Goal: Task Accomplishment & Management: Manage account settings

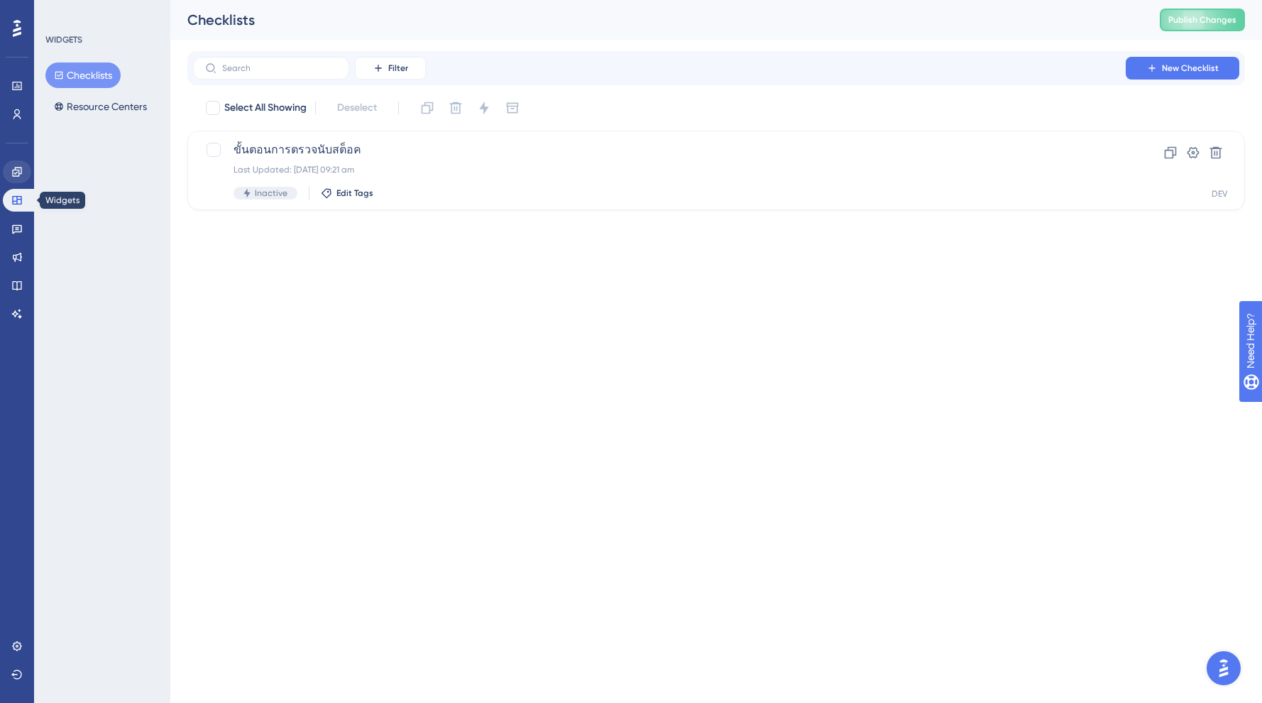
click at [16, 176] on icon at bounding box center [16, 171] width 9 height 9
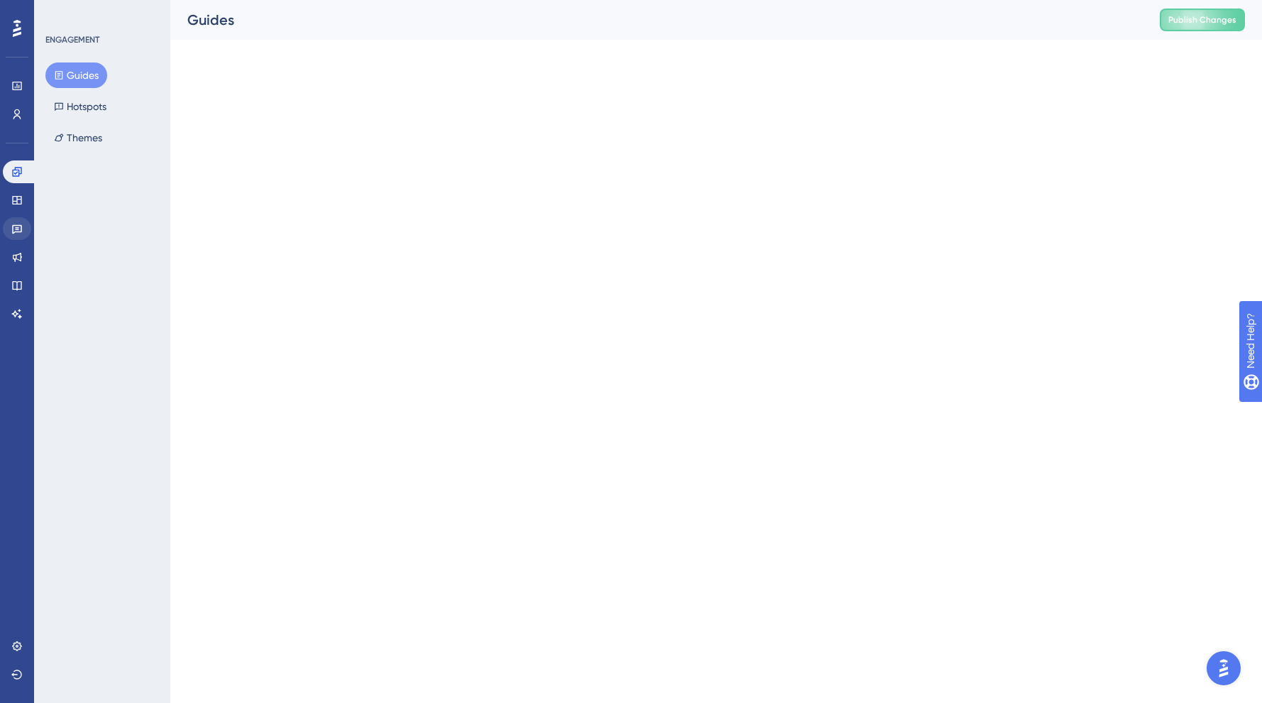
click at [16, 221] on link at bounding box center [17, 228] width 28 height 23
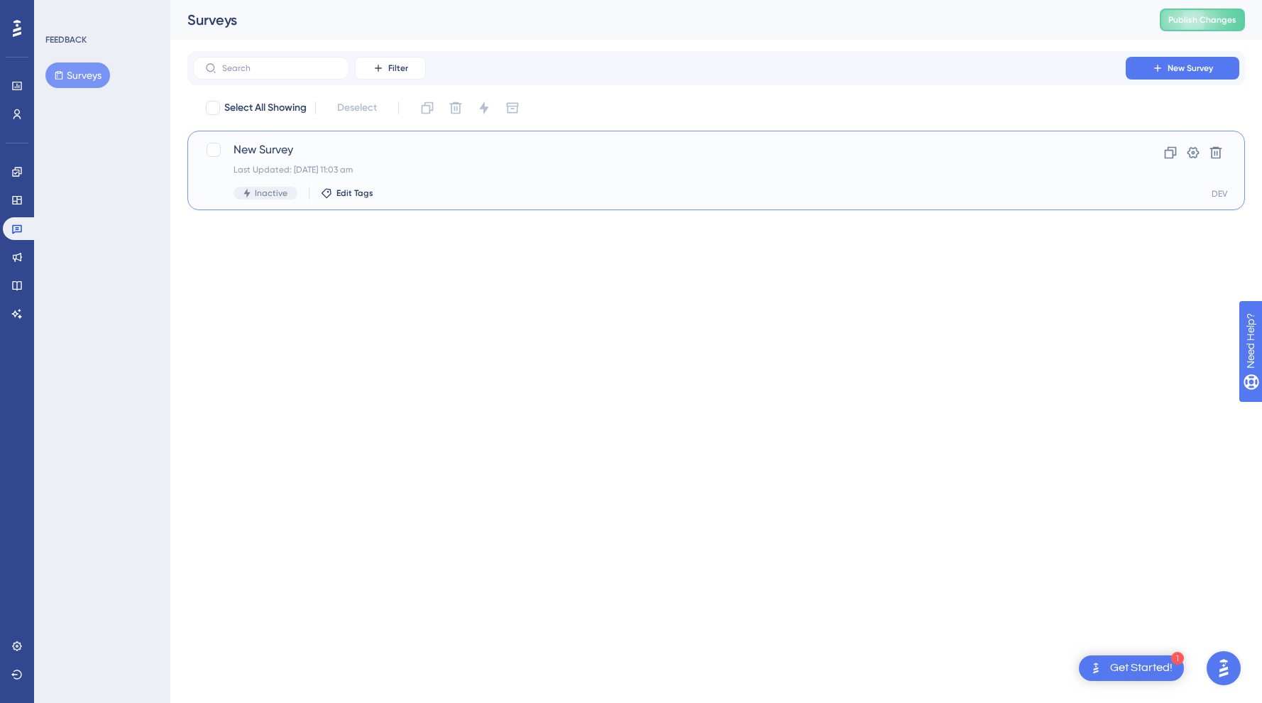
click at [248, 155] on span "New Survey" at bounding box center [660, 149] width 852 height 17
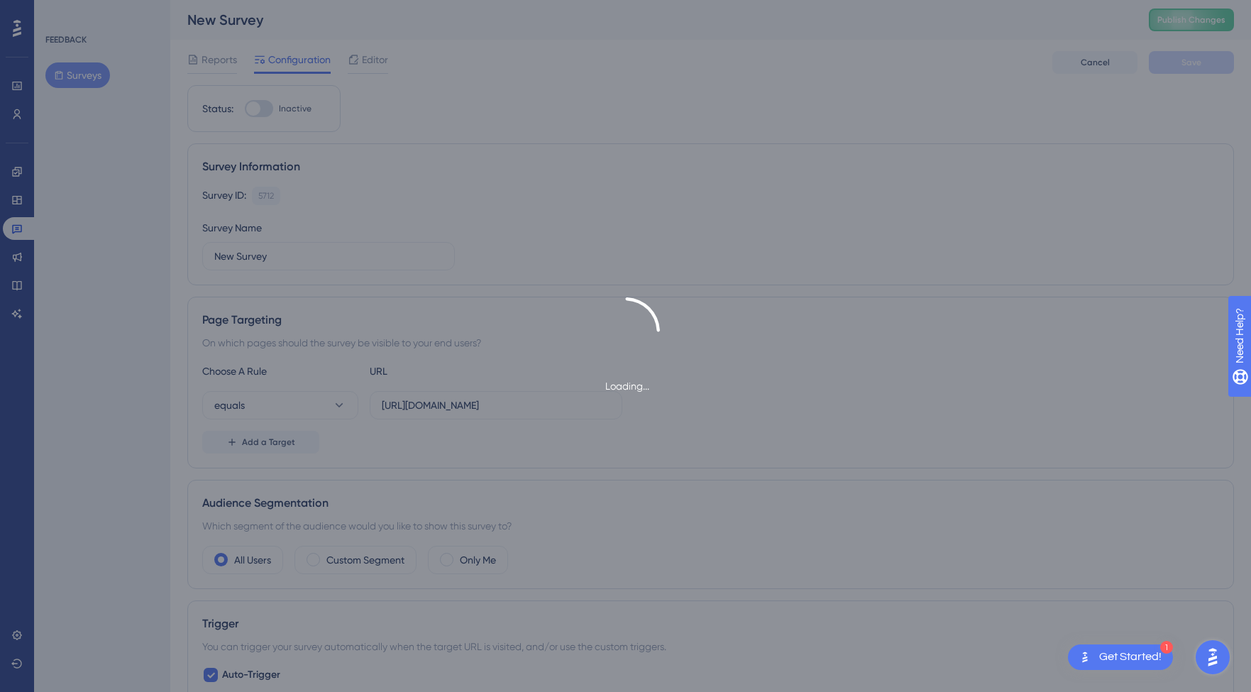
click at [11, 273] on div "Loading..." at bounding box center [625, 346] width 1251 height 692
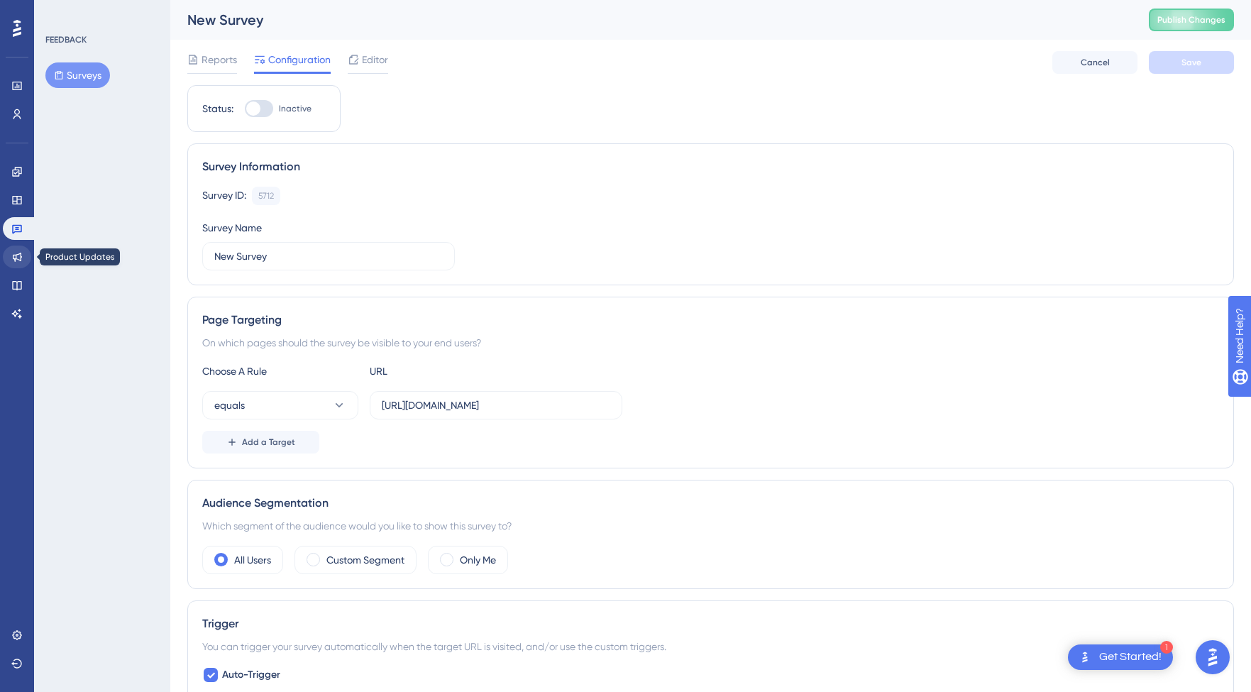
click at [13, 259] on icon at bounding box center [17, 257] width 9 height 9
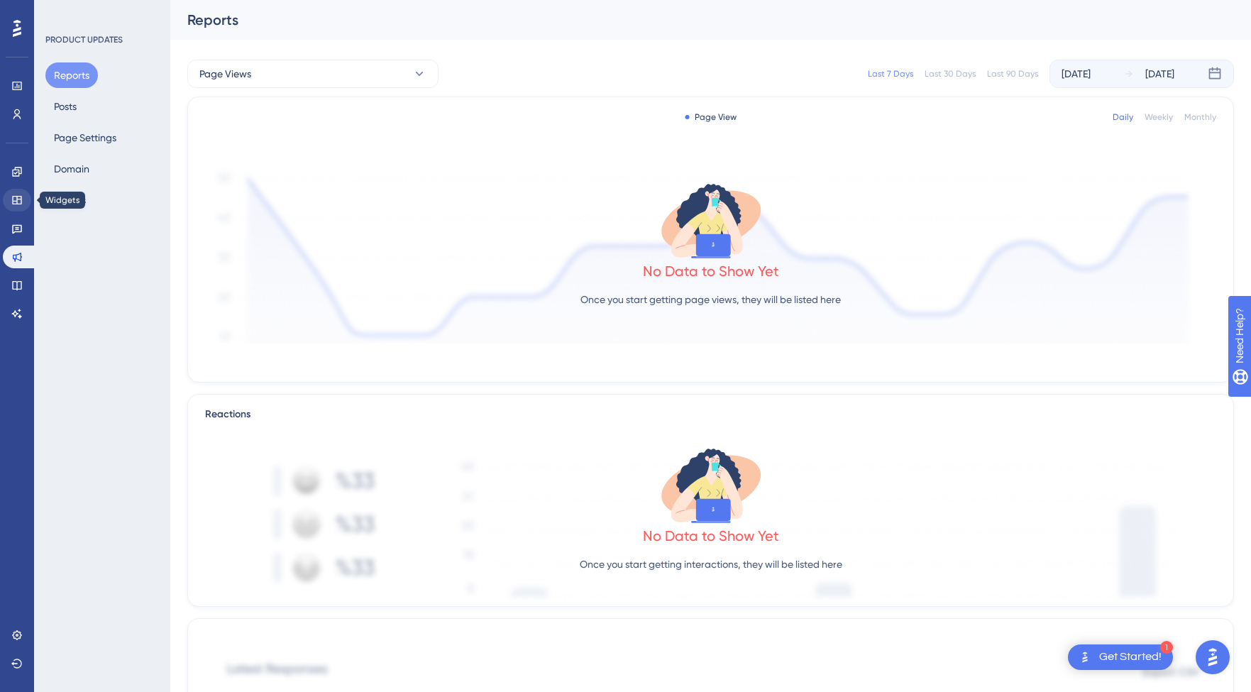
click at [19, 202] on icon at bounding box center [16, 200] width 11 height 11
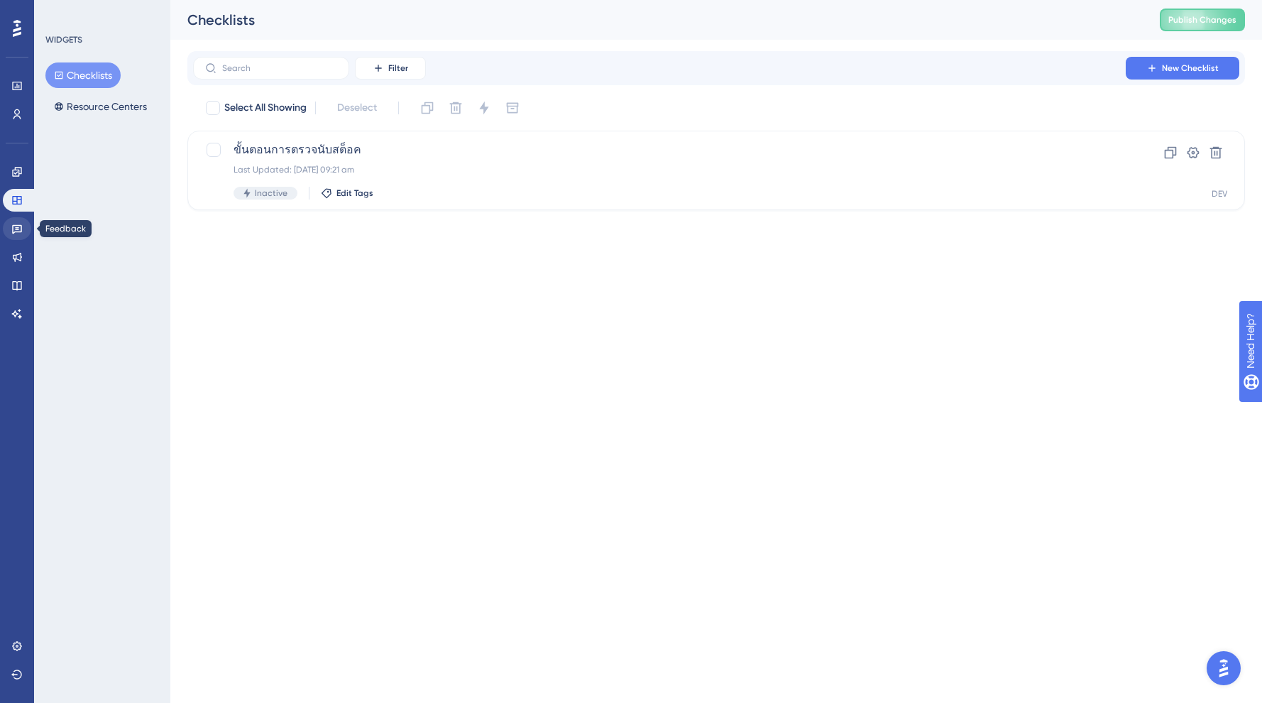
click at [16, 232] on icon at bounding box center [17, 229] width 10 height 9
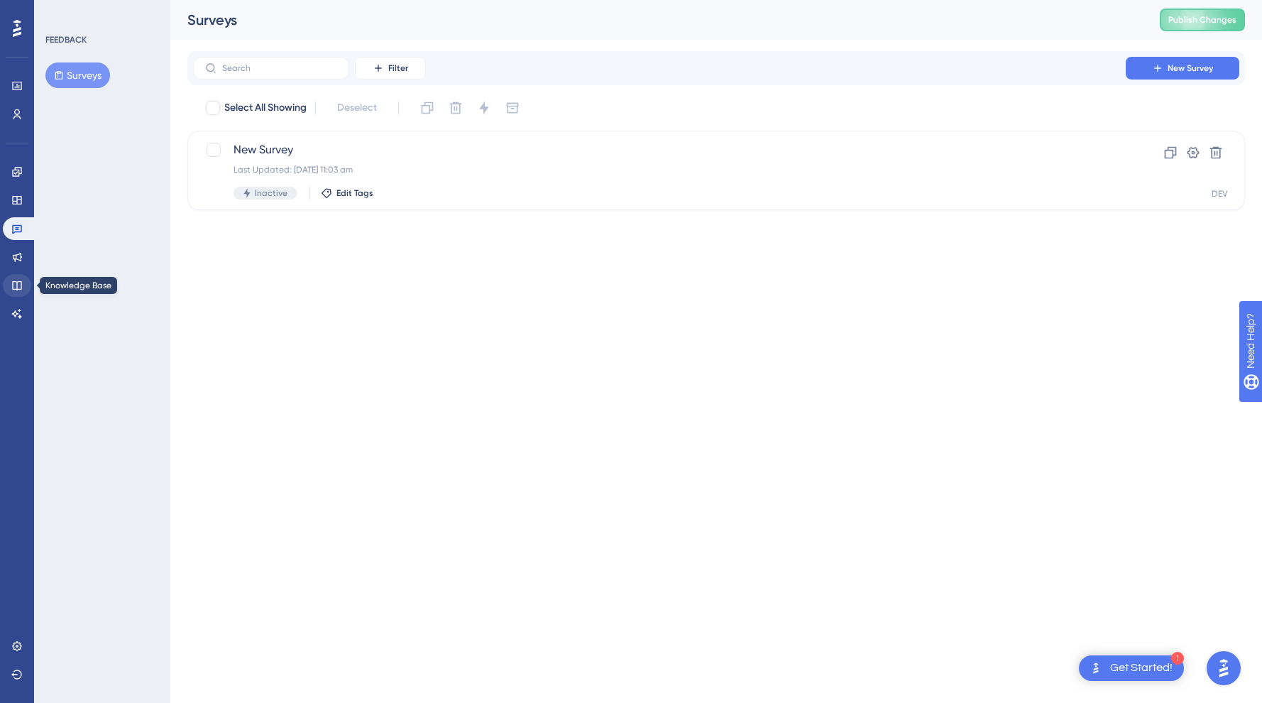
click at [16, 279] on link at bounding box center [17, 285] width 28 height 23
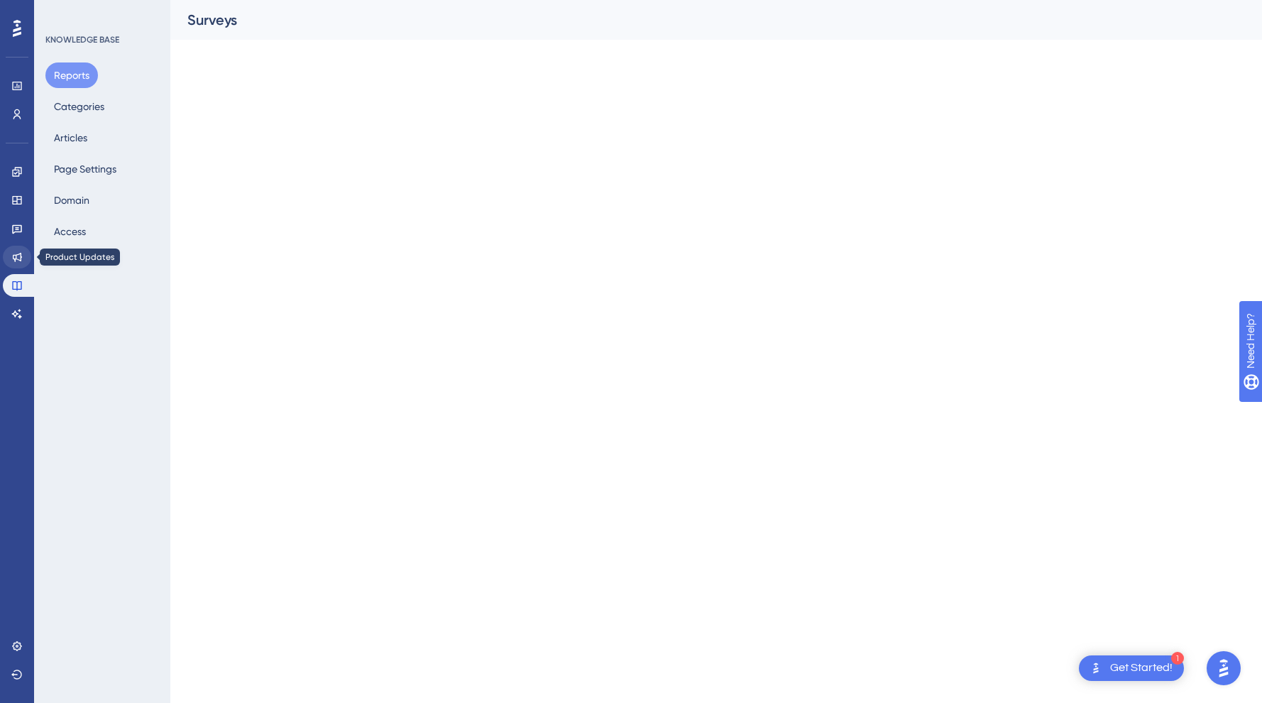
click at [16, 246] on link at bounding box center [17, 257] width 28 height 23
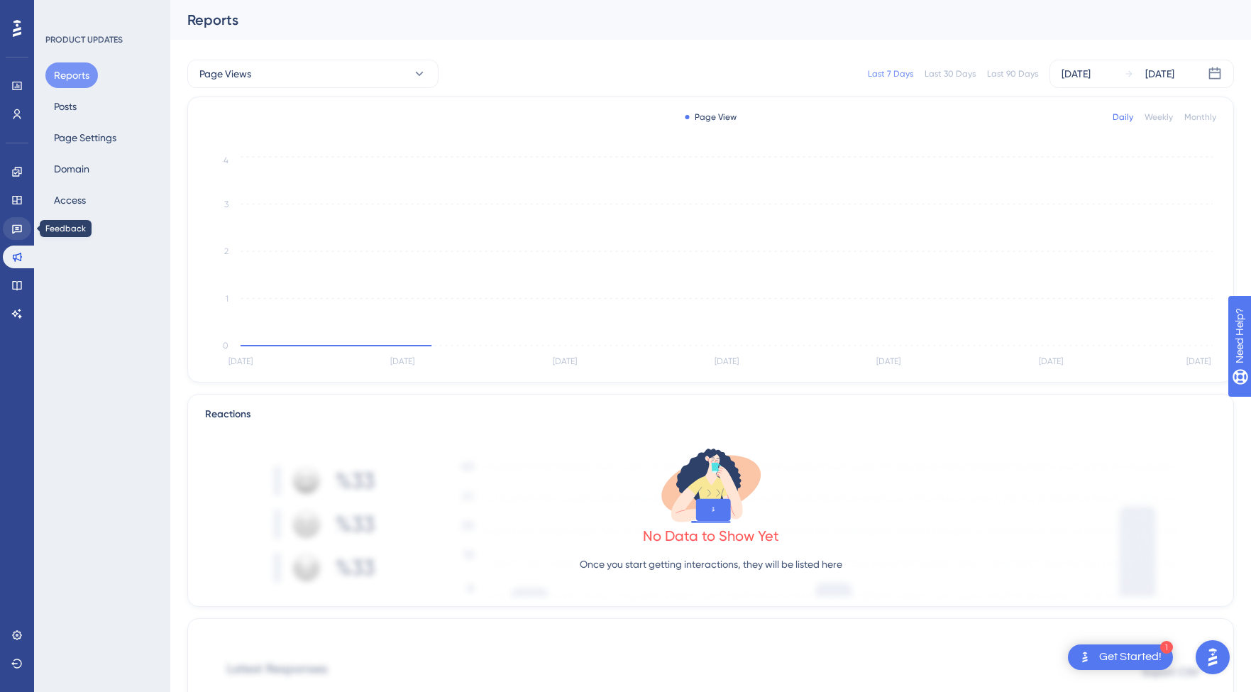
click at [14, 218] on link at bounding box center [17, 228] width 28 height 23
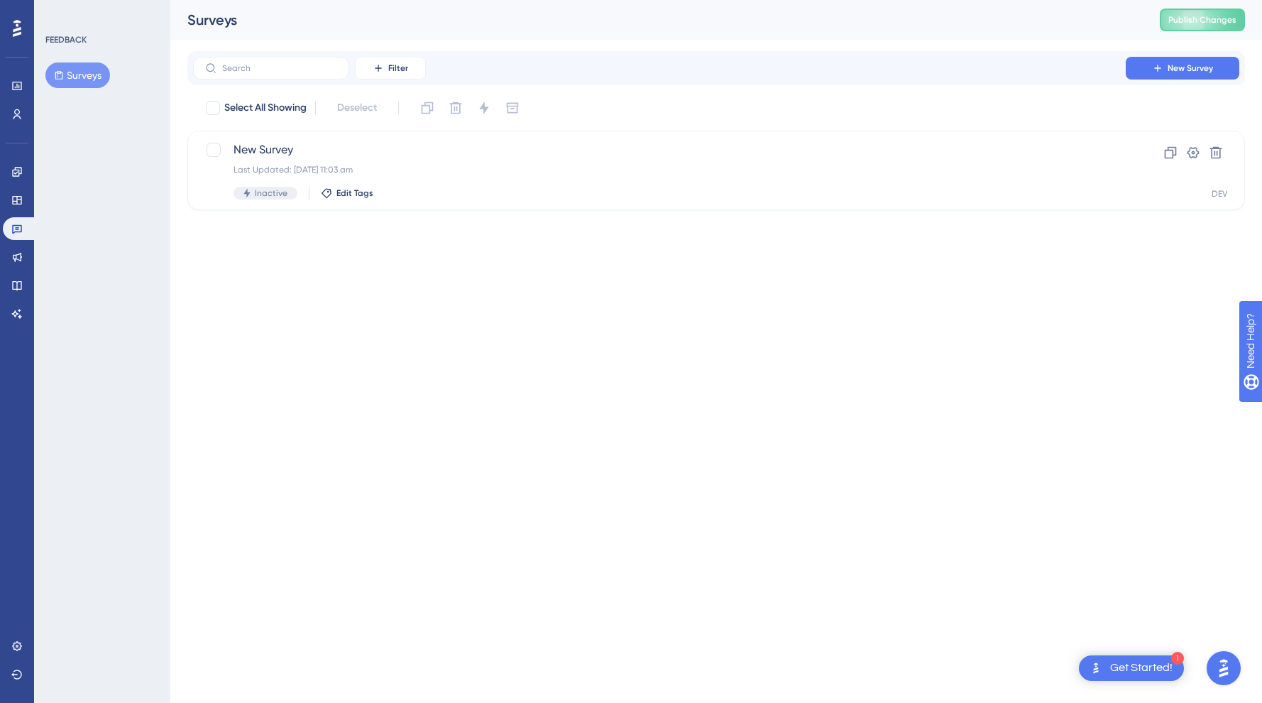
click at [0, 0] on div "Engagement Widgets Feedback Product Updates Knowledge Base AI Assistant" at bounding box center [0, 0] width 0 height 0
click at [13, 197] on icon at bounding box center [16, 200] width 11 height 11
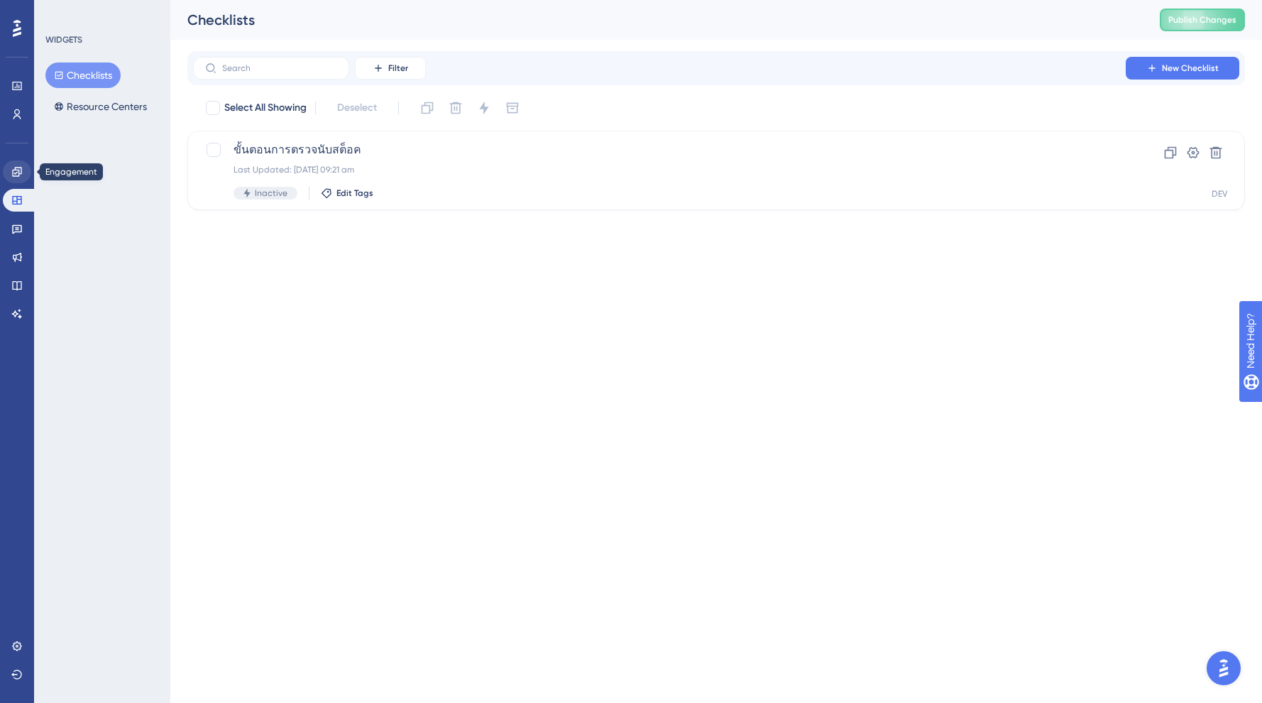
click at [16, 175] on icon at bounding box center [16, 171] width 11 height 11
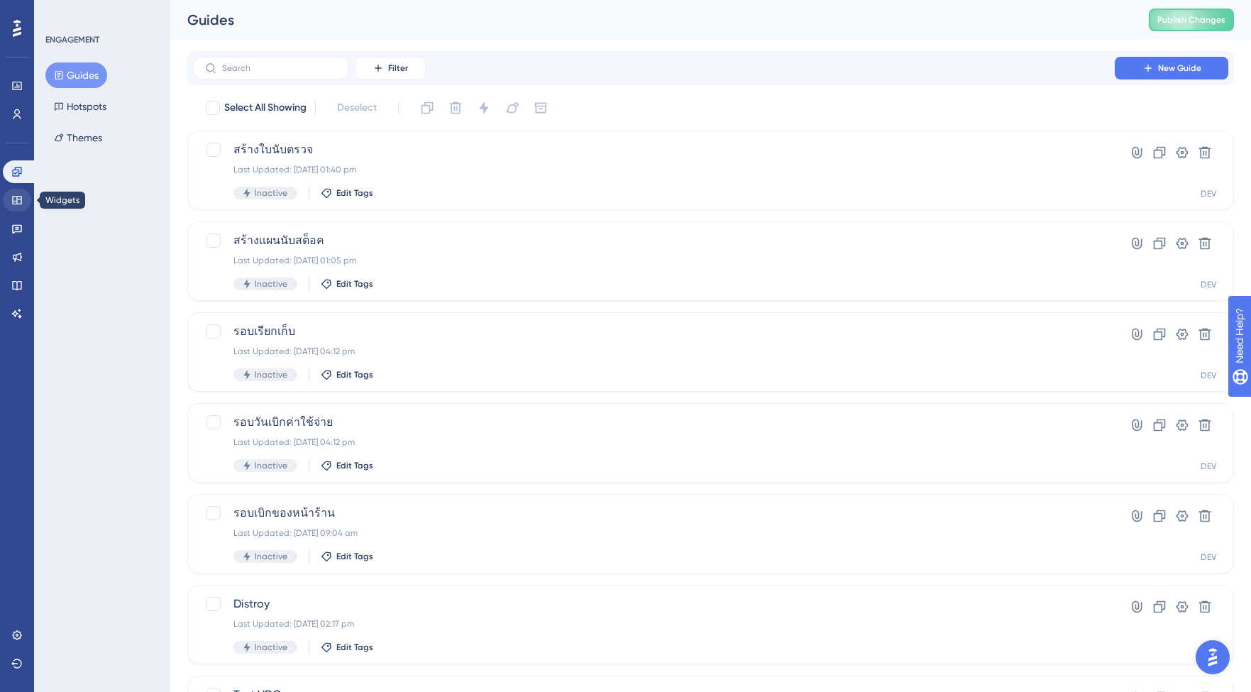
click at [18, 197] on icon at bounding box center [16, 200] width 11 height 11
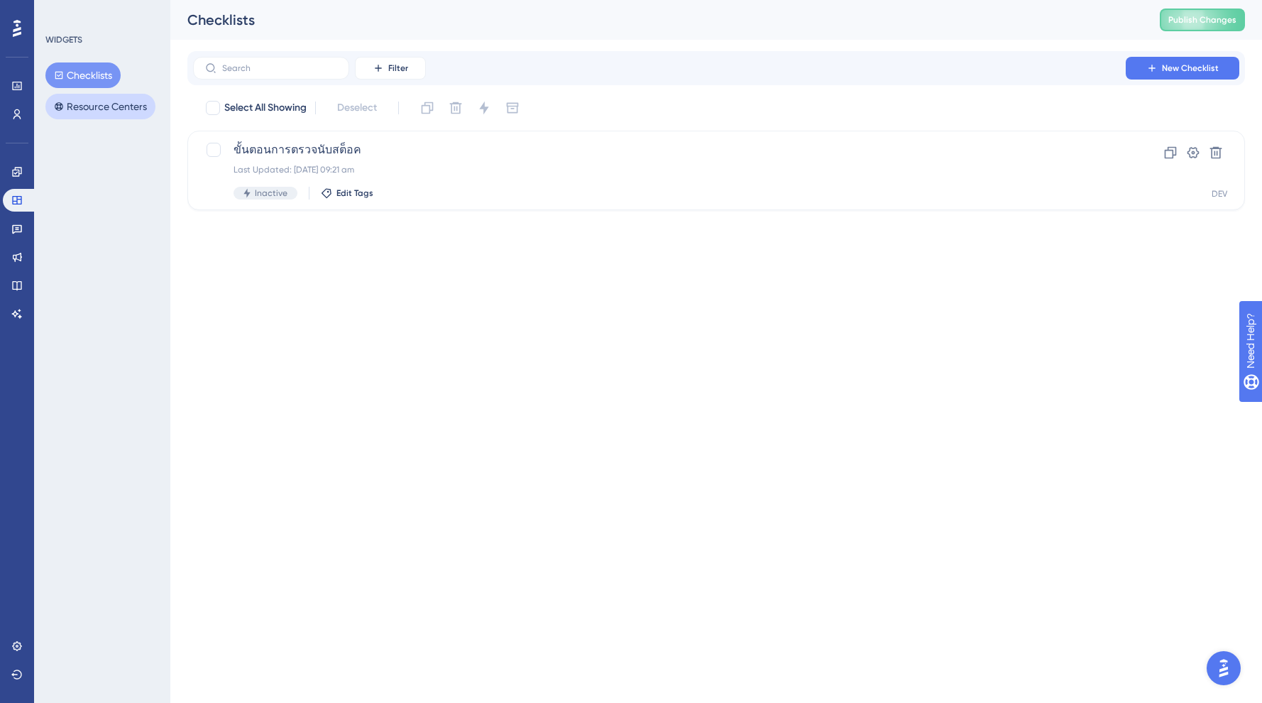
click at [96, 113] on button "Resource Centers" at bounding box center [100, 107] width 110 height 26
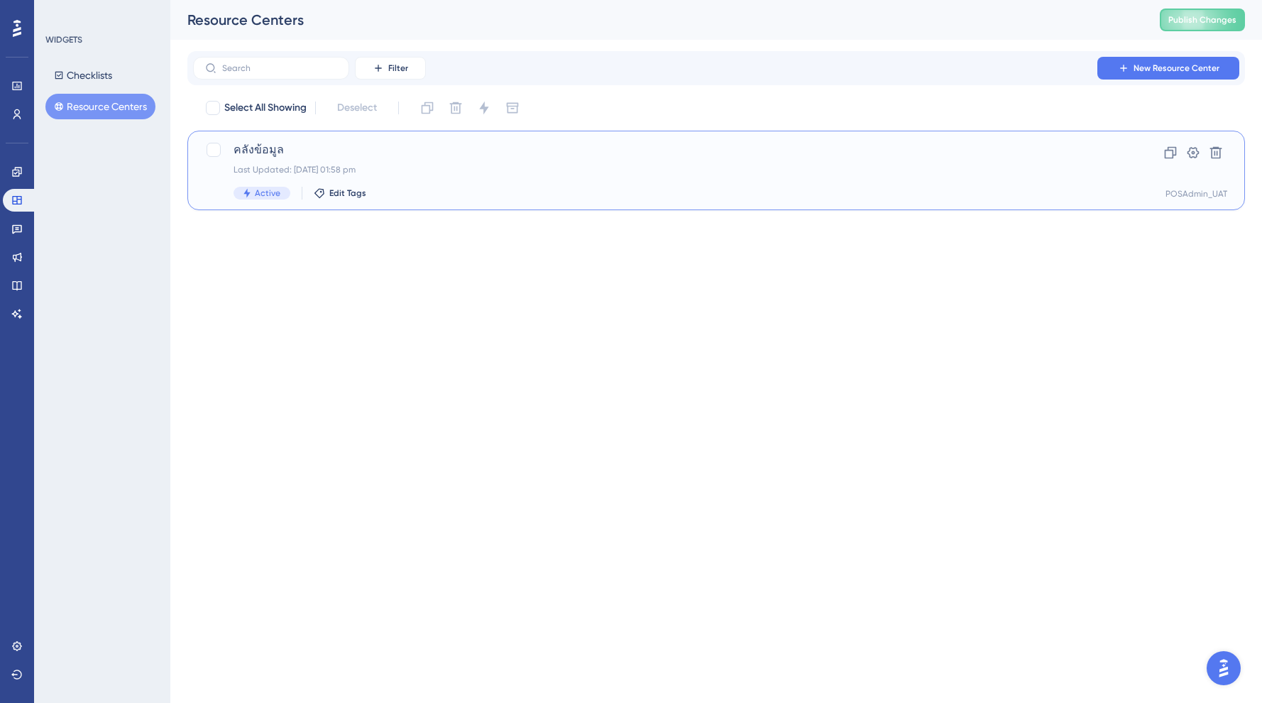
click at [306, 155] on span "คลังข้อมูล" at bounding box center [660, 149] width 852 height 17
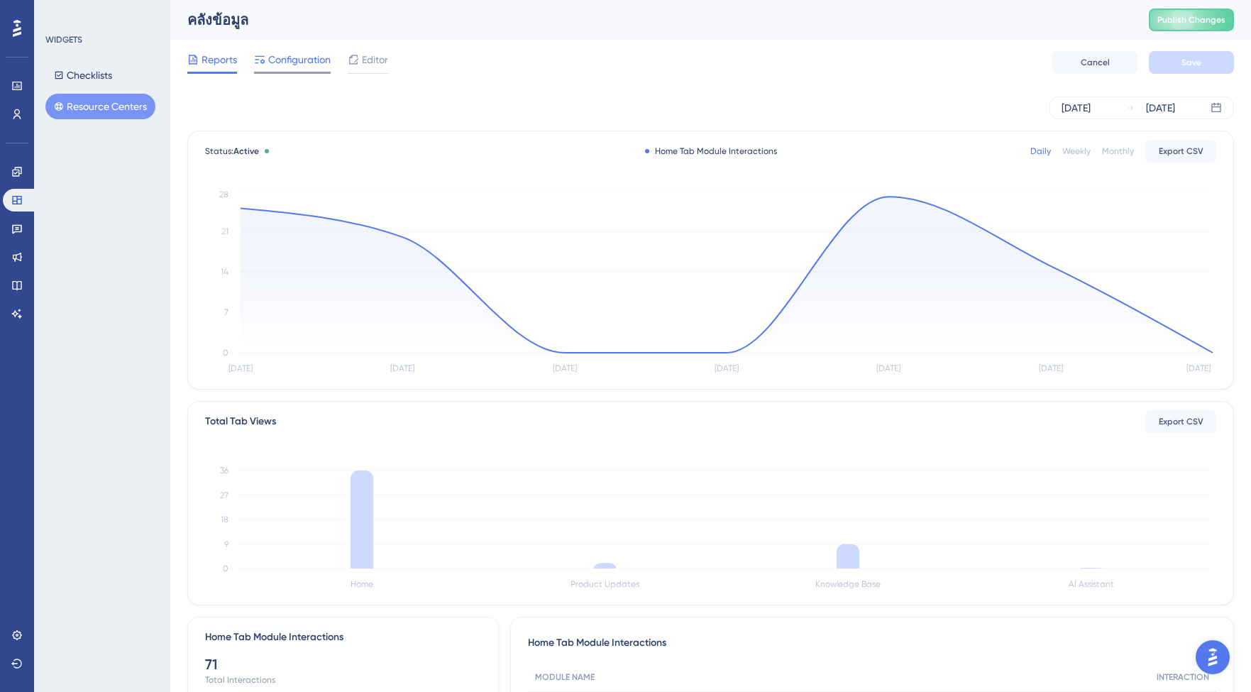
click at [306, 60] on span "Configuration" at bounding box center [299, 59] width 62 height 17
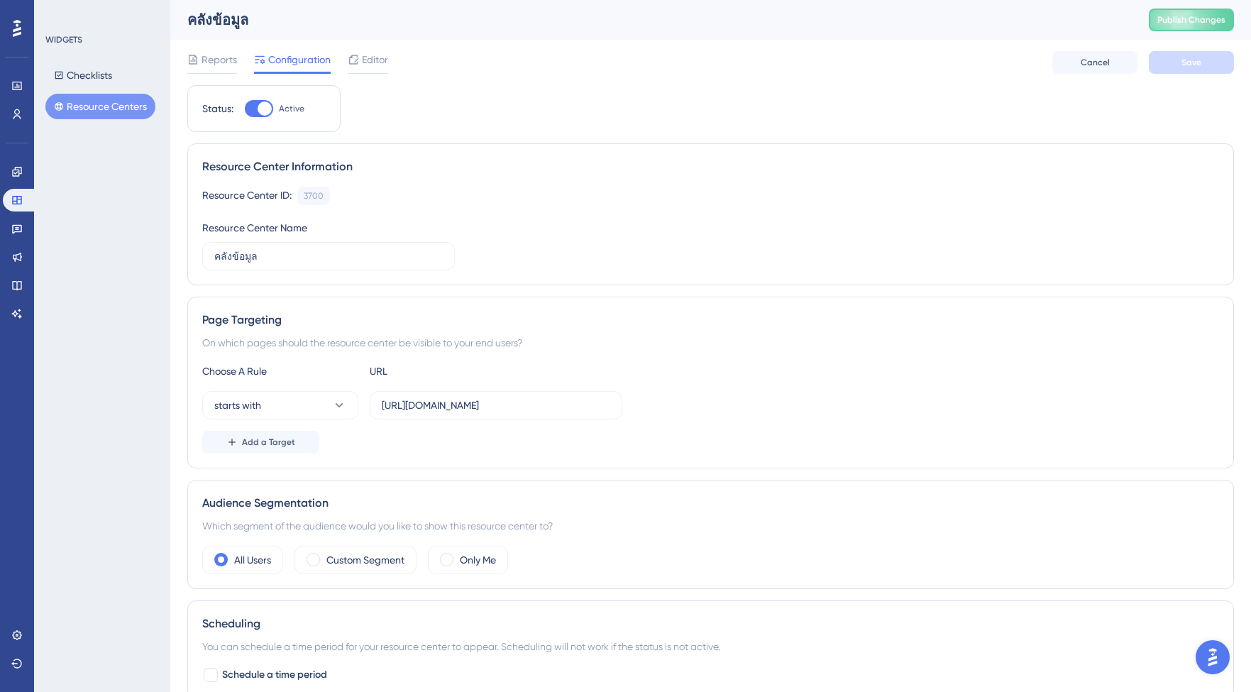
click at [383, 202] on div "Resource Center ID: 3700 Copy" at bounding box center [710, 196] width 1017 height 18
click at [225, 57] on span "Reports" at bounding box center [219, 59] width 35 height 17
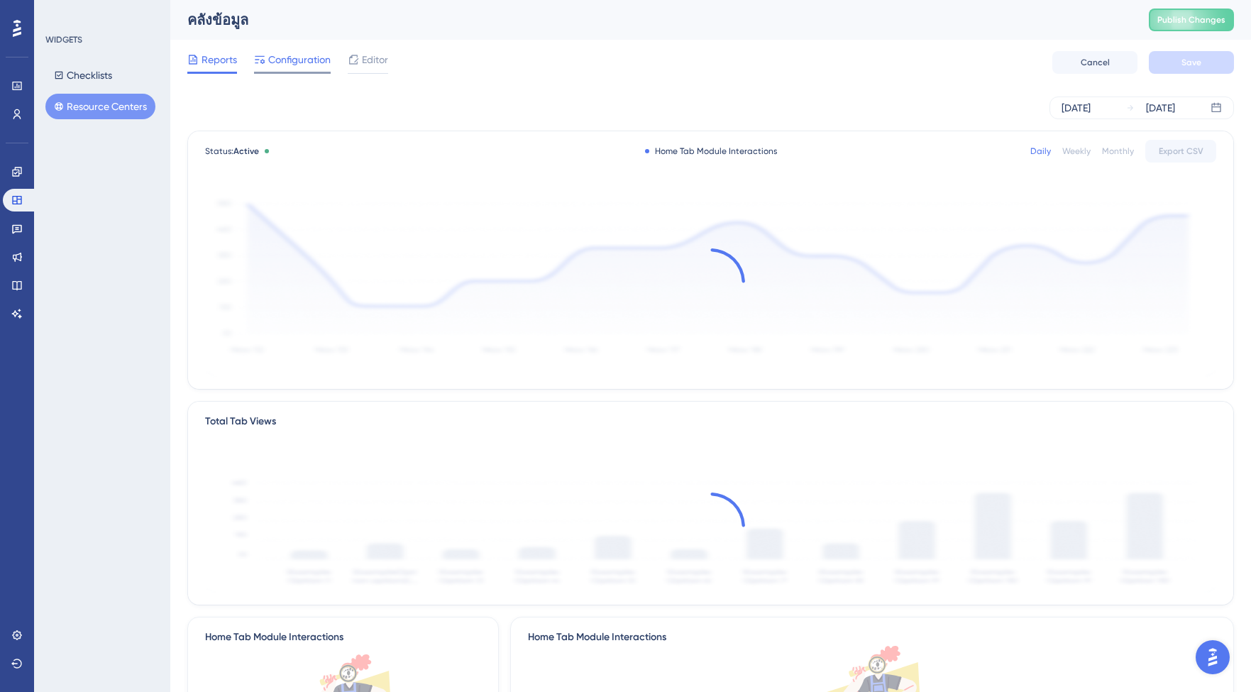
click at [293, 60] on span "Configuration" at bounding box center [299, 59] width 62 height 17
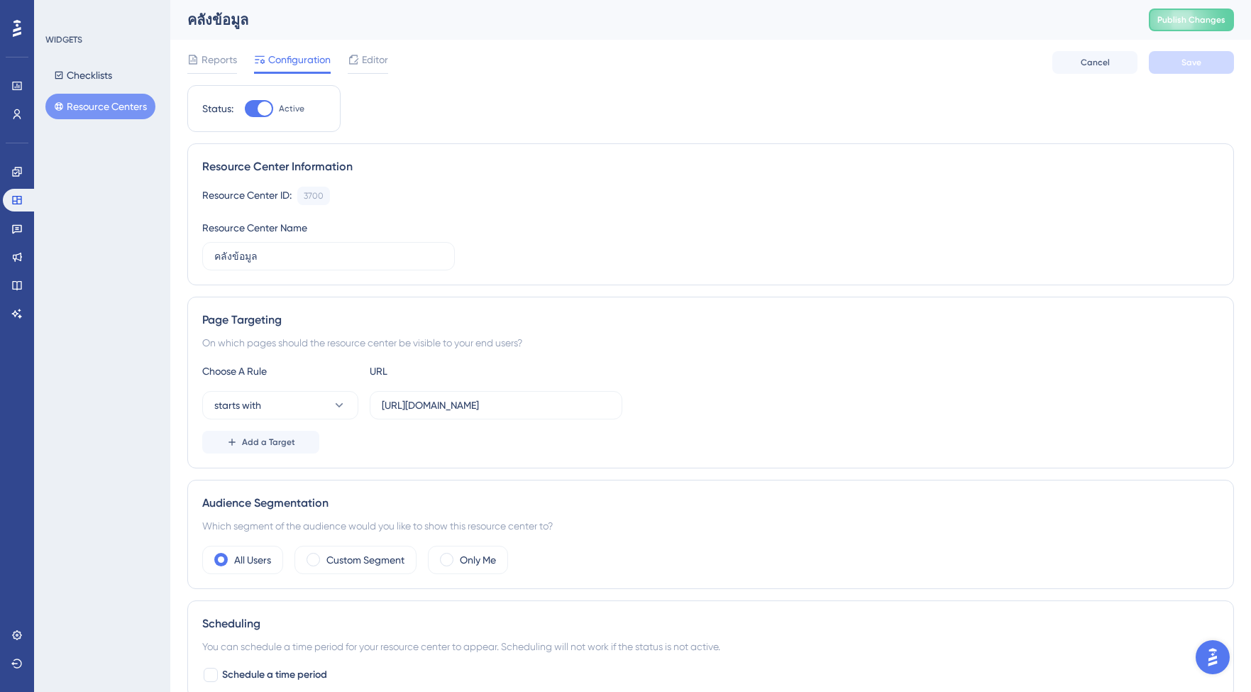
click at [425, 122] on div "Status: Active Resource Center Information Resource Center ID: 3700 Copy Resour…" at bounding box center [710, 457] width 1047 height 745
click at [221, 62] on span "Reports" at bounding box center [219, 59] width 35 height 17
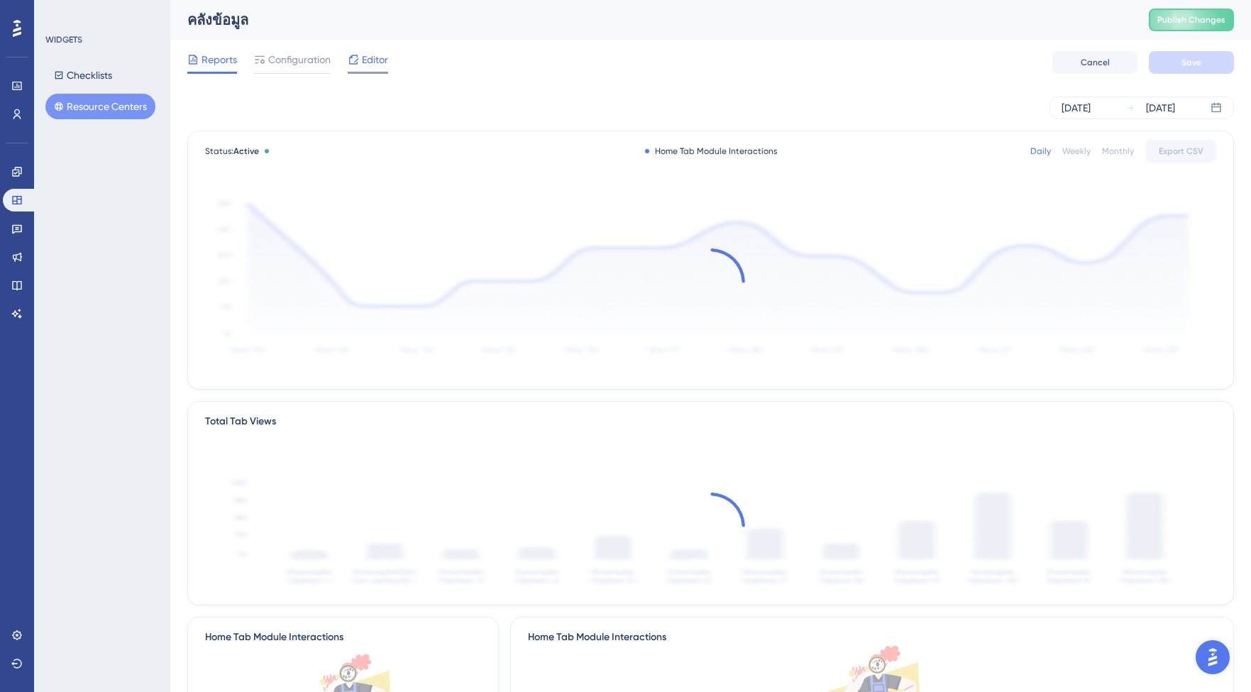
click at [358, 64] on icon at bounding box center [353, 59] width 11 height 11
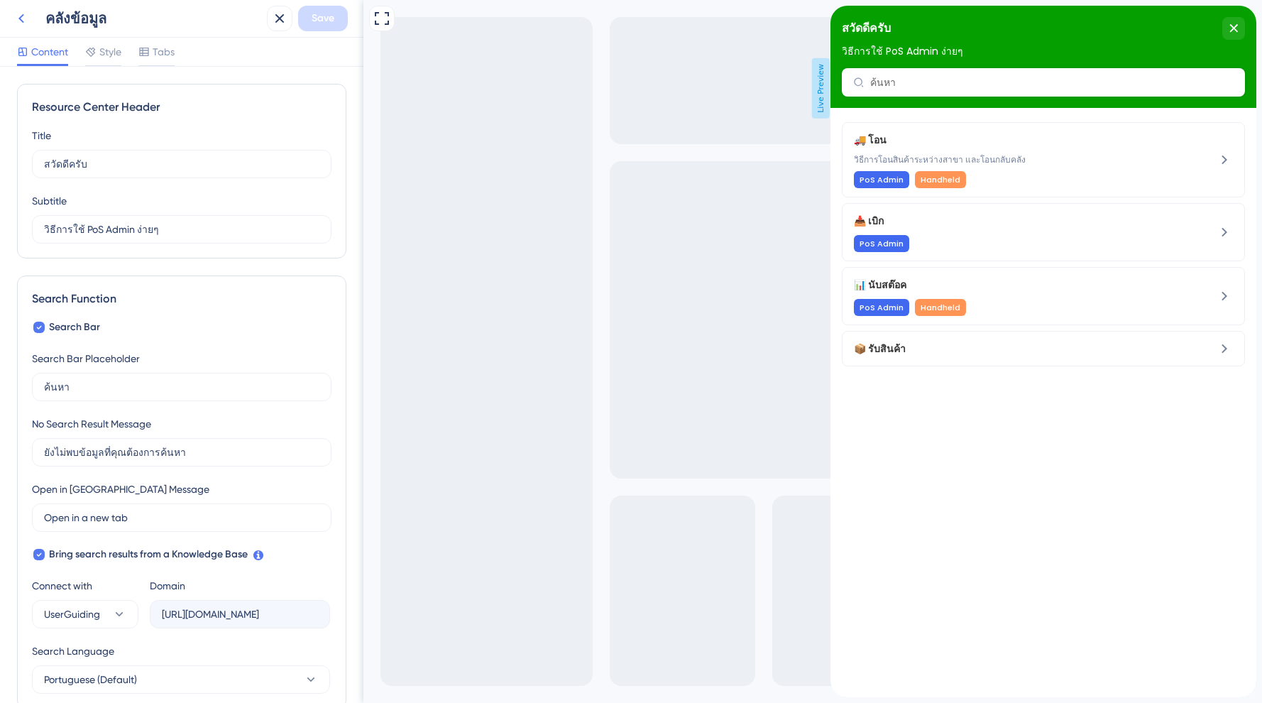
click at [24, 17] on icon at bounding box center [21, 18] width 17 height 17
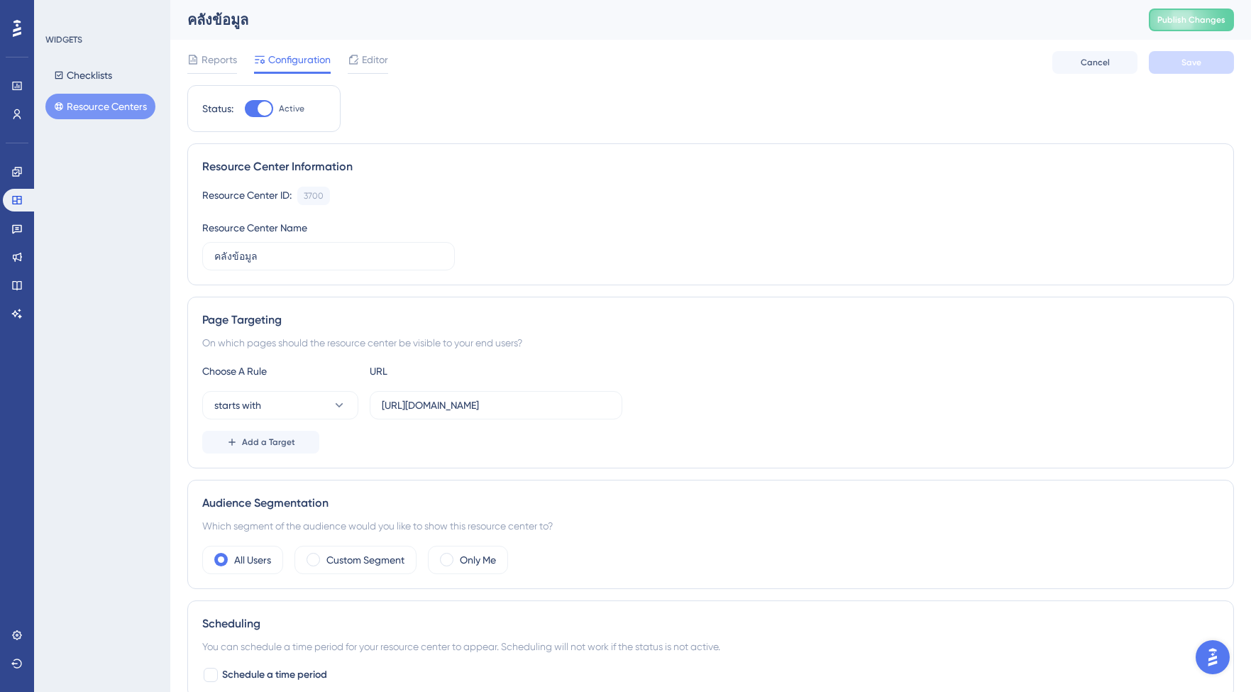
click at [864, 130] on div "Status: Active Resource Center Information Resource Center ID: 3700 Copy Resour…" at bounding box center [710, 457] width 1047 height 745
click at [956, 104] on div "Status: Active Resource Center Information Resource Center ID: 3700 Copy Resour…" at bounding box center [710, 457] width 1047 height 745
click at [369, 53] on span "Editor" at bounding box center [375, 59] width 26 height 17
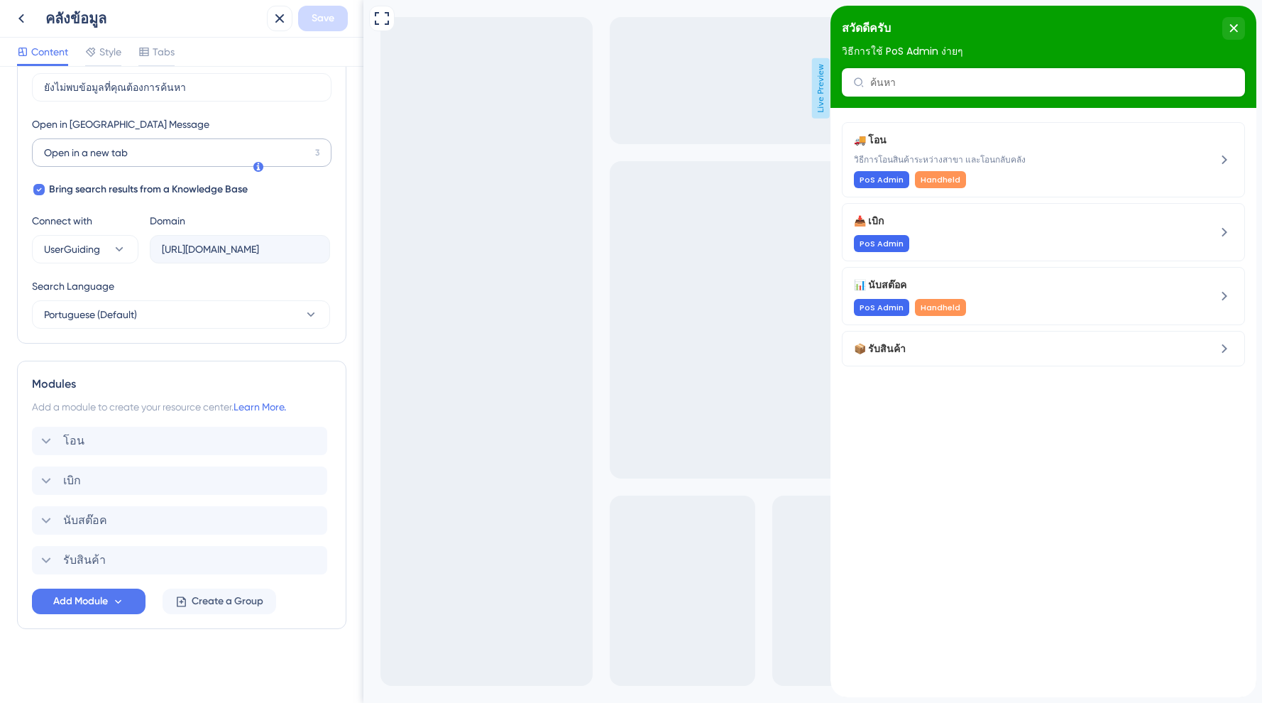
scroll to position [373, 0]
click at [82, 604] on span "Add Module" at bounding box center [80, 601] width 55 height 17
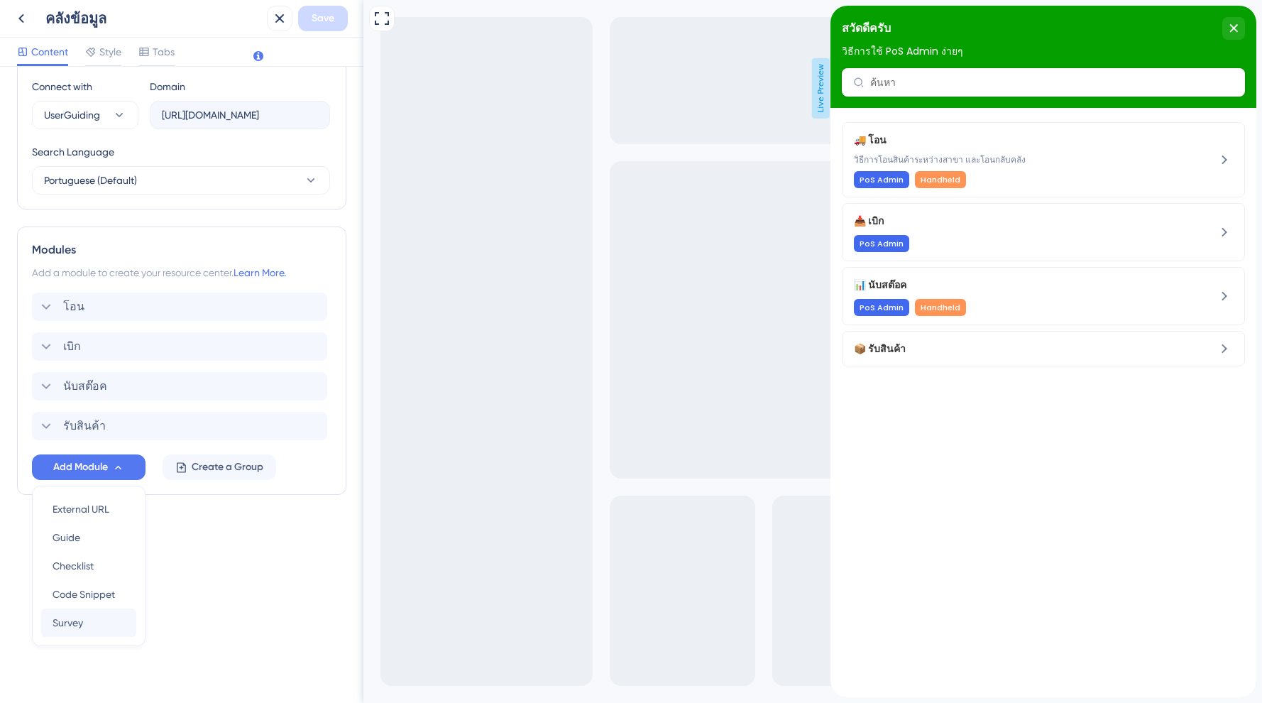
scroll to position [0, 0]
click at [95, 508] on span "External URL" at bounding box center [81, 508] width 57 height 17
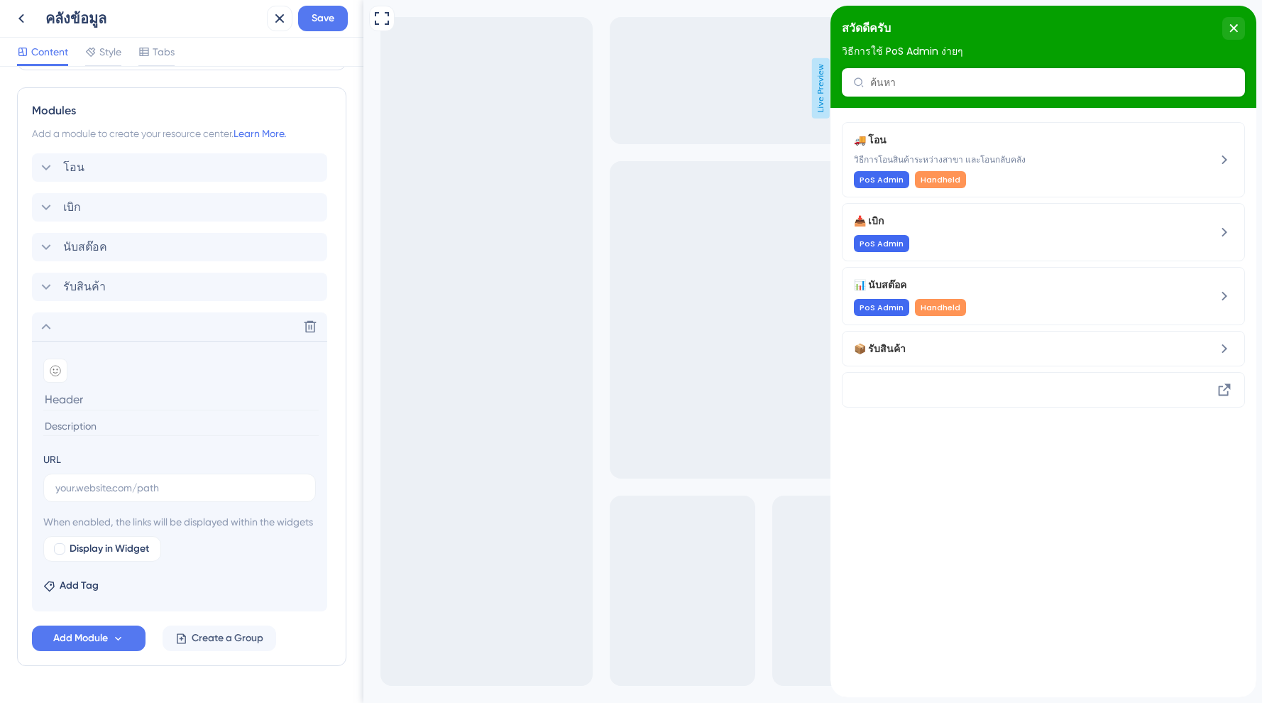
scroll to position [643, 0]
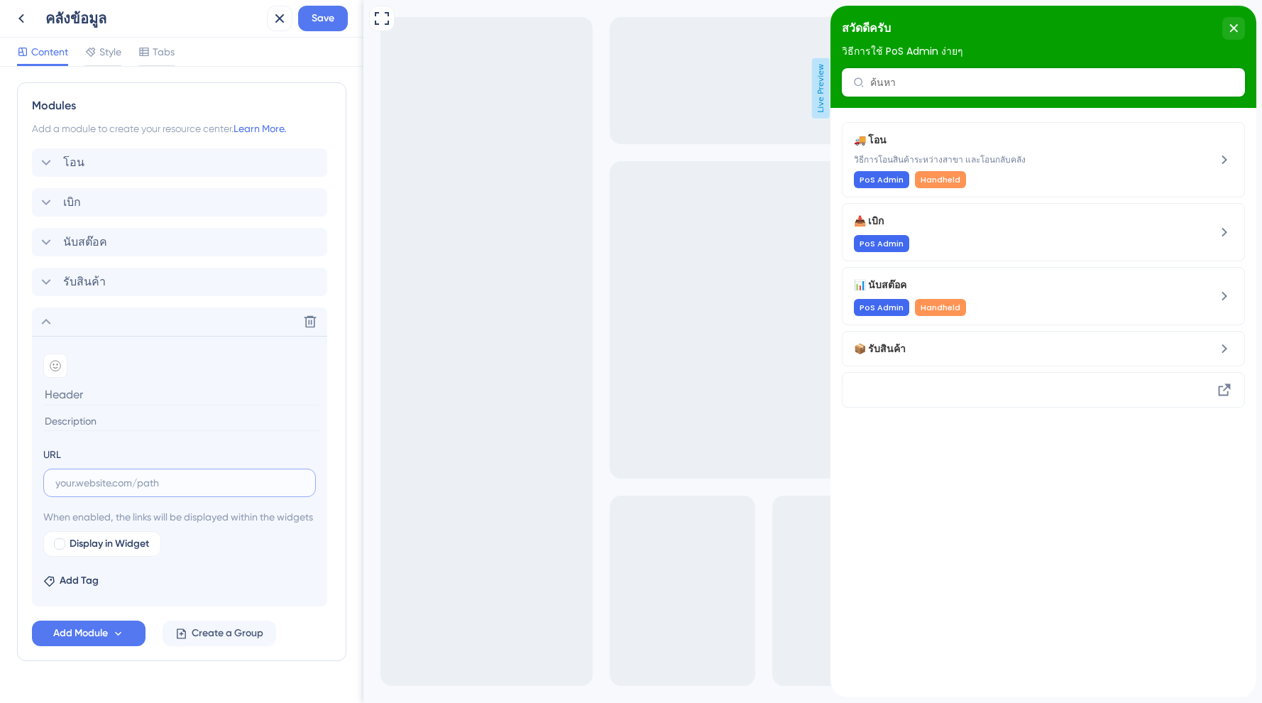
click at [93, 488] on input "text" at bounding box center [179, 483] width 248 height 16
paste input "[URL][DOMAIN_NAME]"
type input "[URL][DOMAIN_NAME]"
click at [82, 398] on input at bounding box center [180, 394] width 275 height 22
type input "i"
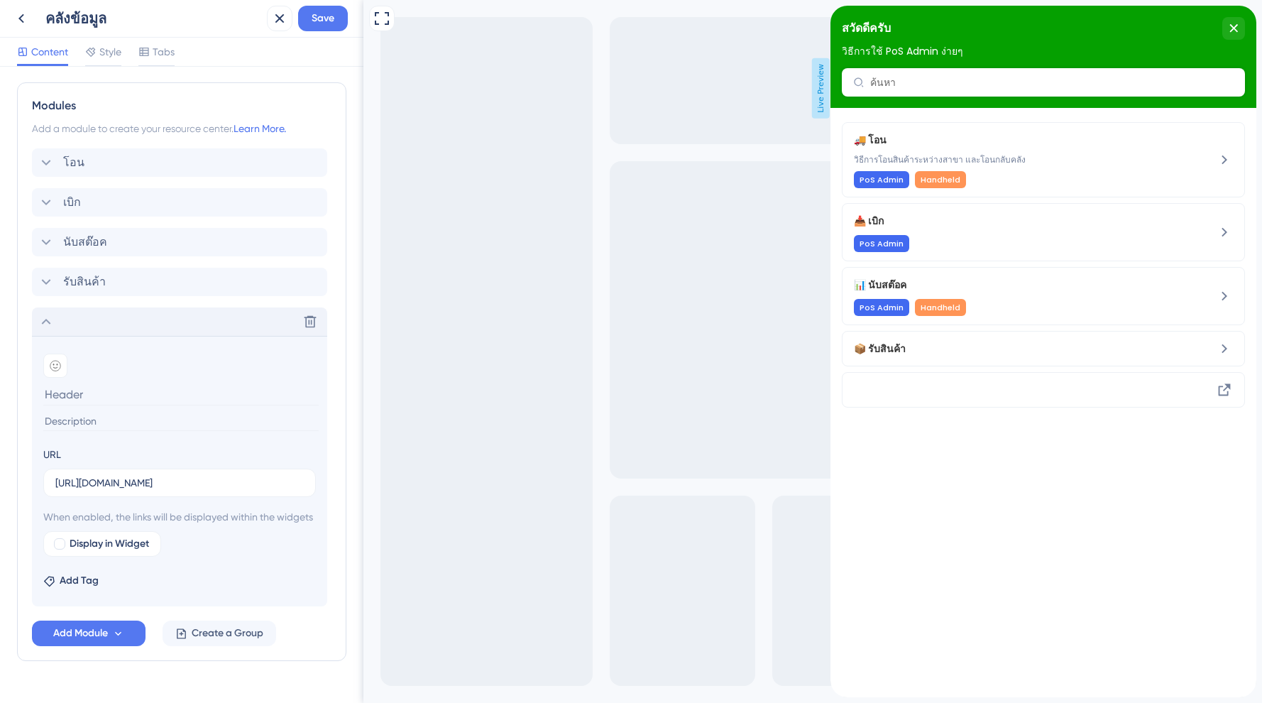
type input """
type input "QR Fresh"
click at [75, 552] on span "Display in Widget" at bounding box center [110, 543] width 80 height 17
checkbox input "true"
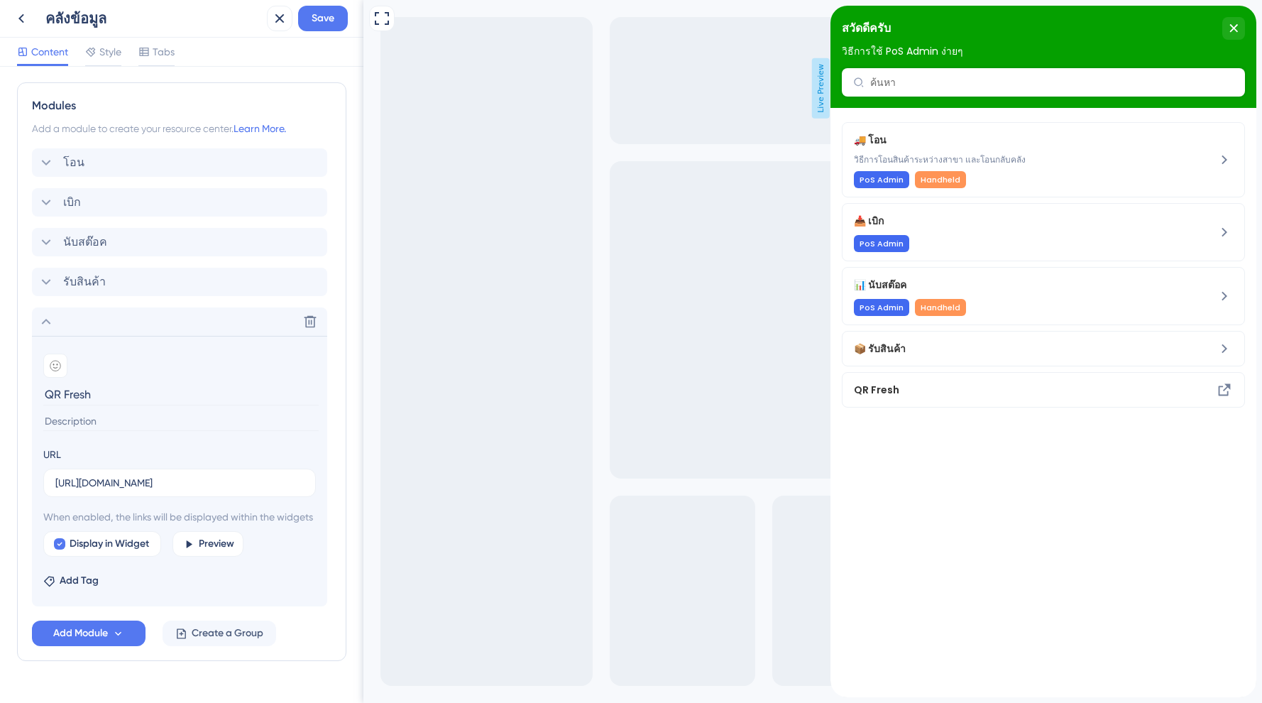
click at [111, 400] on input "QR Fresh" at bounding box center [180, 394] width 275 height 22
type input "QR Fresh - Shared point Test"
click at [170, 327] on div "Delete" at bounding box center [179, 321] width 295 height 28
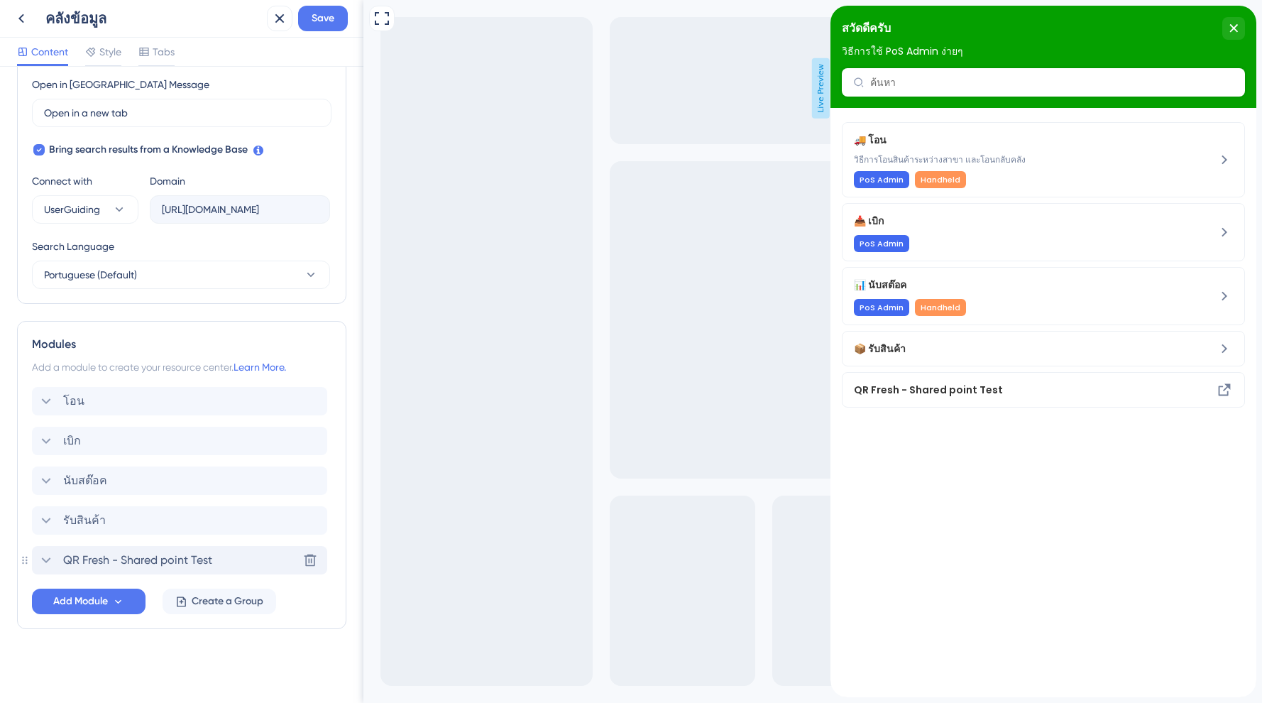
scroll to position [405, 0]
click at [1003, 392] on span "QR Fresh - Shared point Test" at bounding box center [928, 389] width 149 height 17
click at [1227, 389] on icon at bounding box center [1224, 389] width 17 height 17
click at [1226, 389] on icon at bounding box center [1225, 390] width 12 height 12
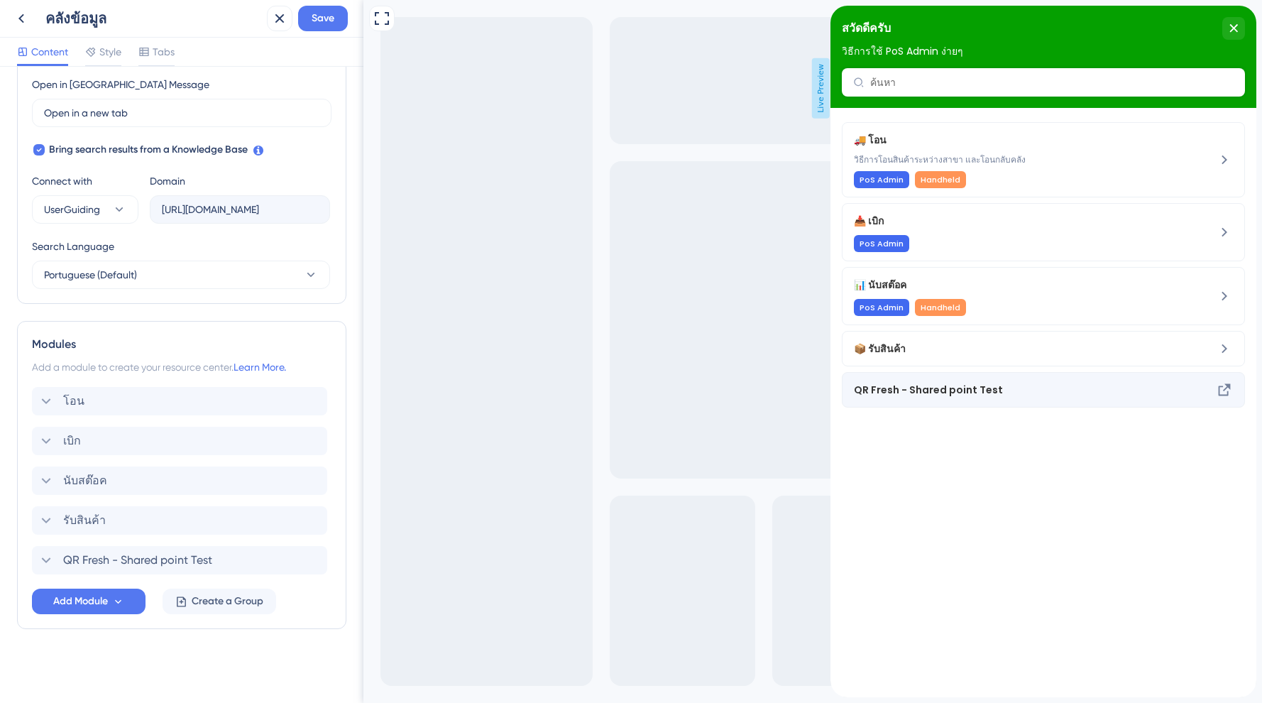
click at [895, 389] on span "QR Fresh - Shared point Test" at bounding box center [928, 389] width 149 height 17
click at [979, 397] on span "QR Fresh - Shared point Test" at bounding box center [928, 389] width 149 height 17
click at [1229, 390] on icon at bounding box center [1224, 389] width 17 height 17
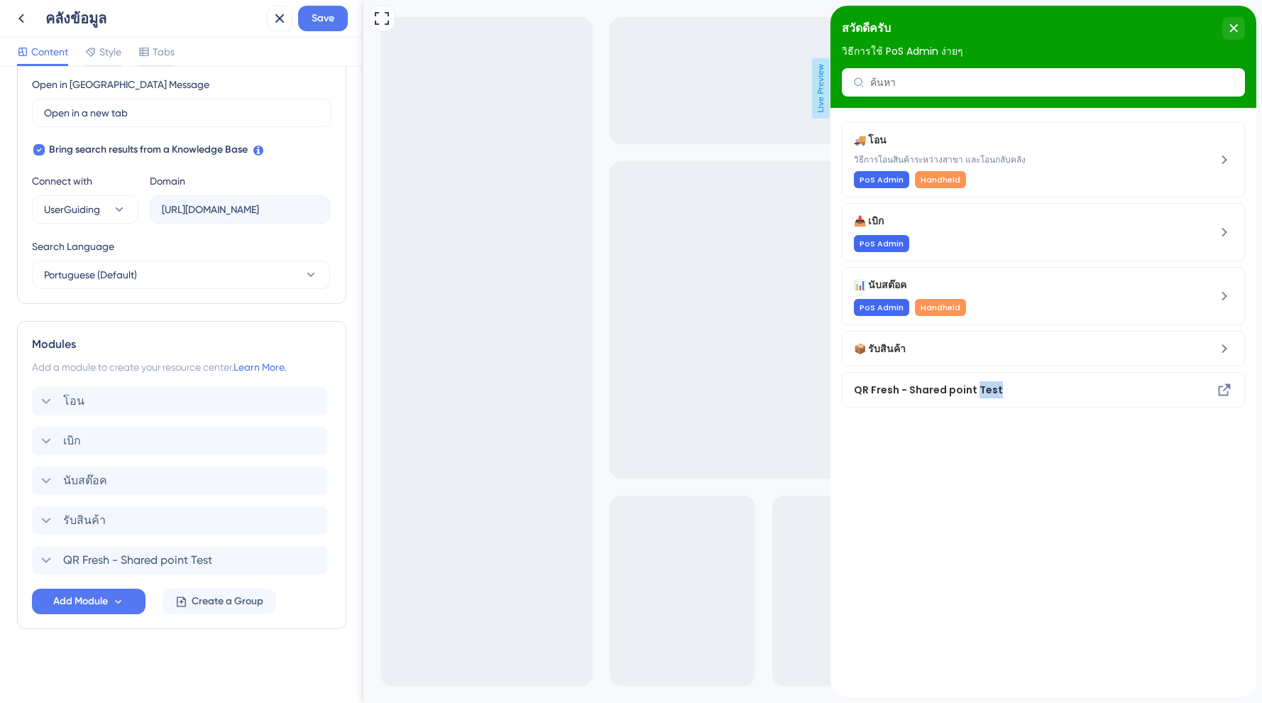
click at [978, 391] on span "QR Fresh - Shared point Test" at bounding box center [928, 389] width 149 height 17
click at [321, 14] on span "Save" at bounding box center [323, 18] width 23 height 17
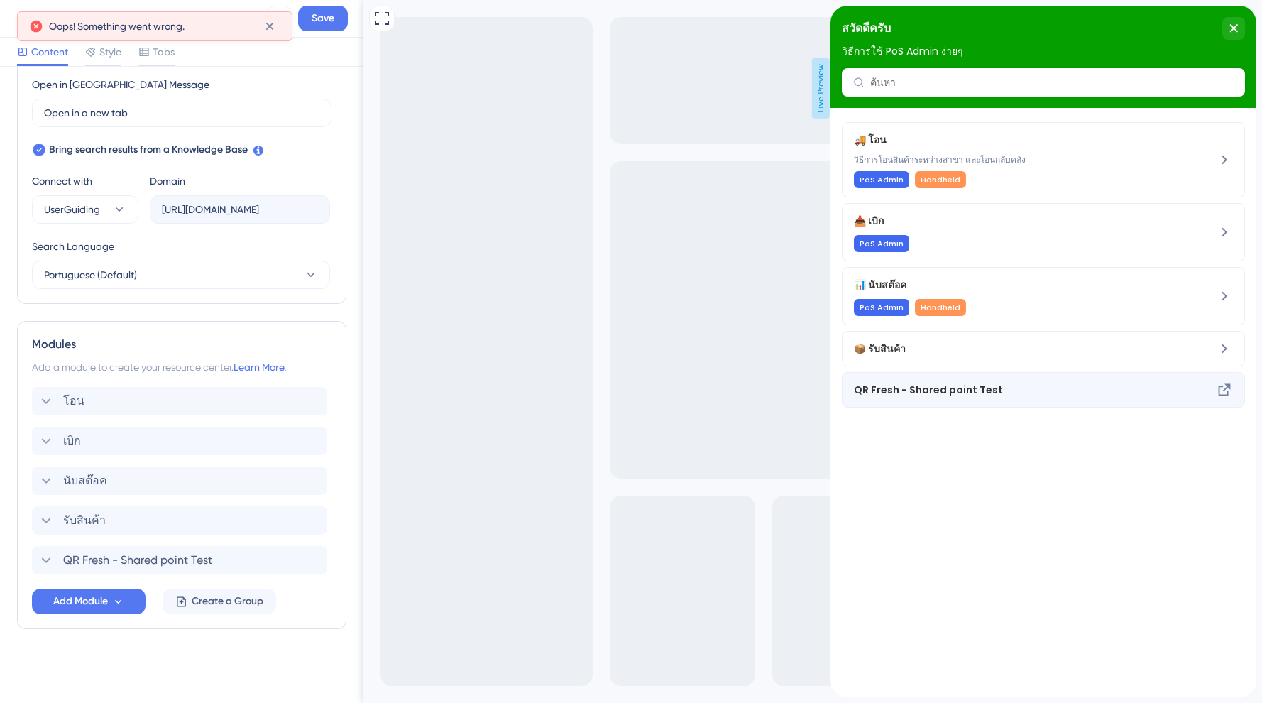
click at [945, 384] on span "QR Fresh - Shared point Test" at bounding box center [928, 389] width 149 height 17
click at [992, 388] on span "QR Fresh - Shared point Test" at bounding box center [928, 389] width 149 height 17
click at [1231, 391] on icon at bounding box center [1224, 389] width 17 height 17
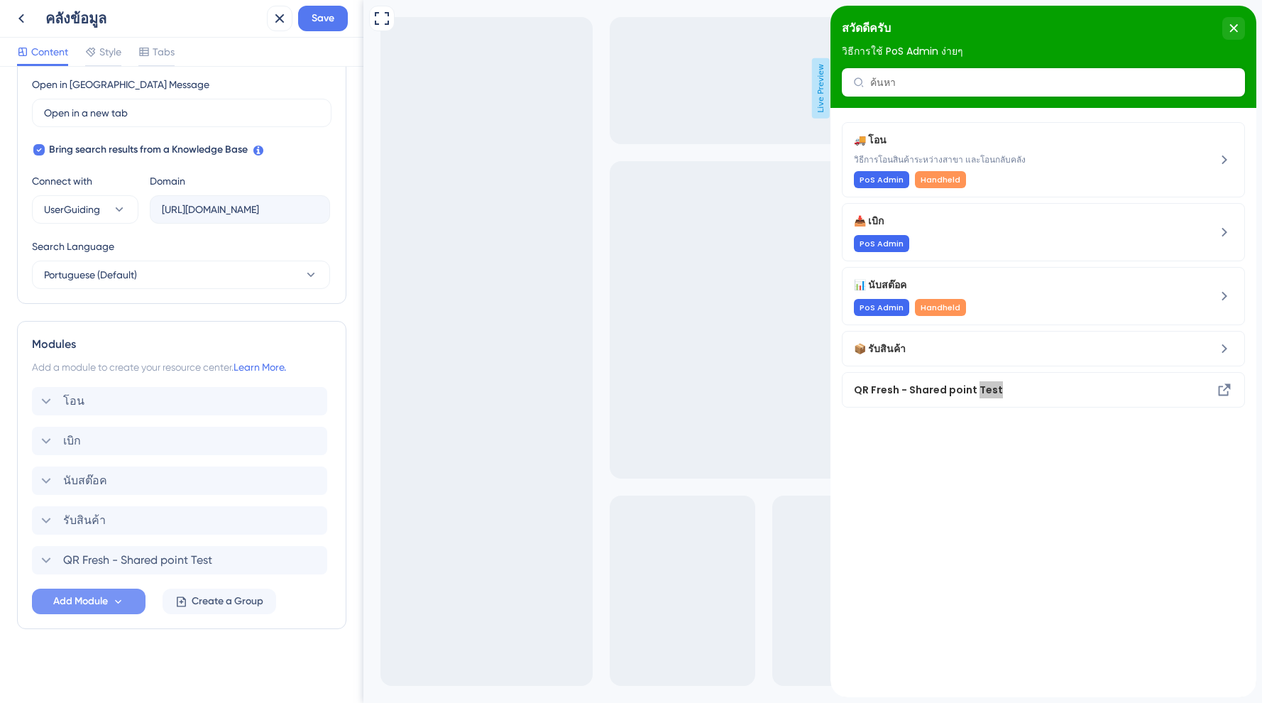
click at [113, 598] on icon at bounding box center [118, 602] width 12 height 12
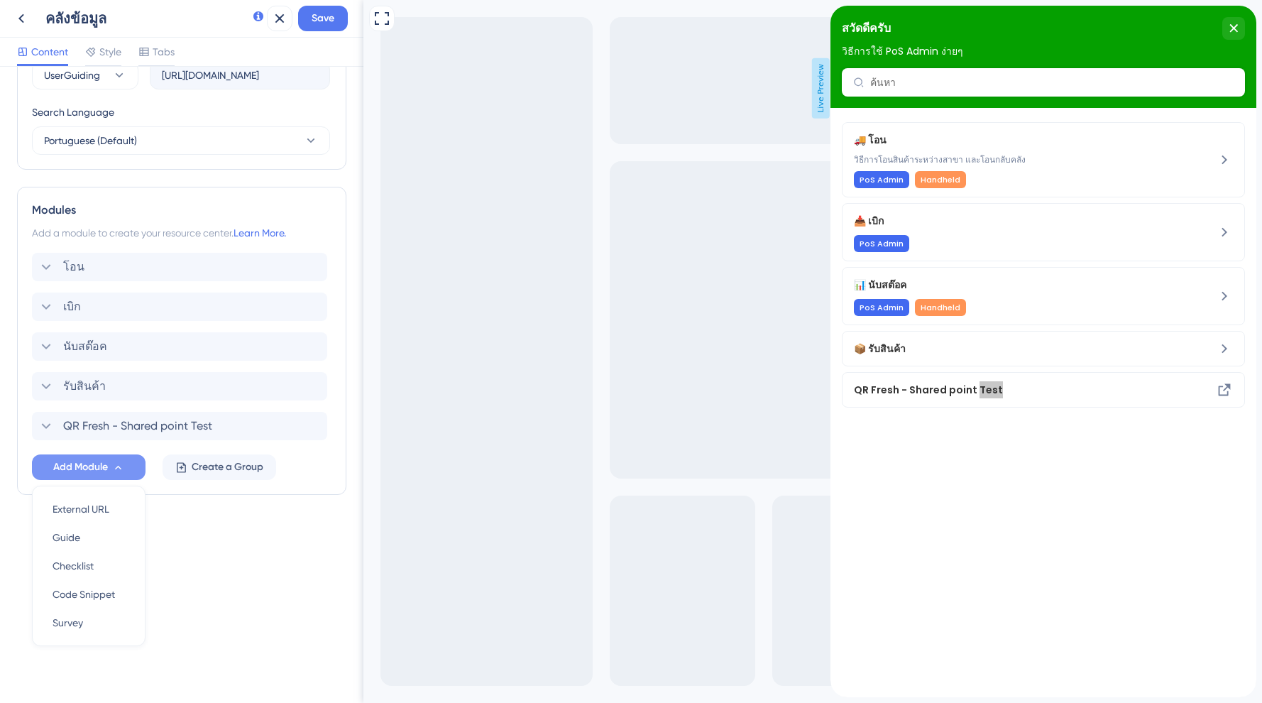
click at [222, 615] on div "Resource Center Header Title สวัดดีครับ 18 สวัดดีครับ Subtitle วิธีการใช้ PoS A…" at bounding box center [181, 385] width 363 height 636
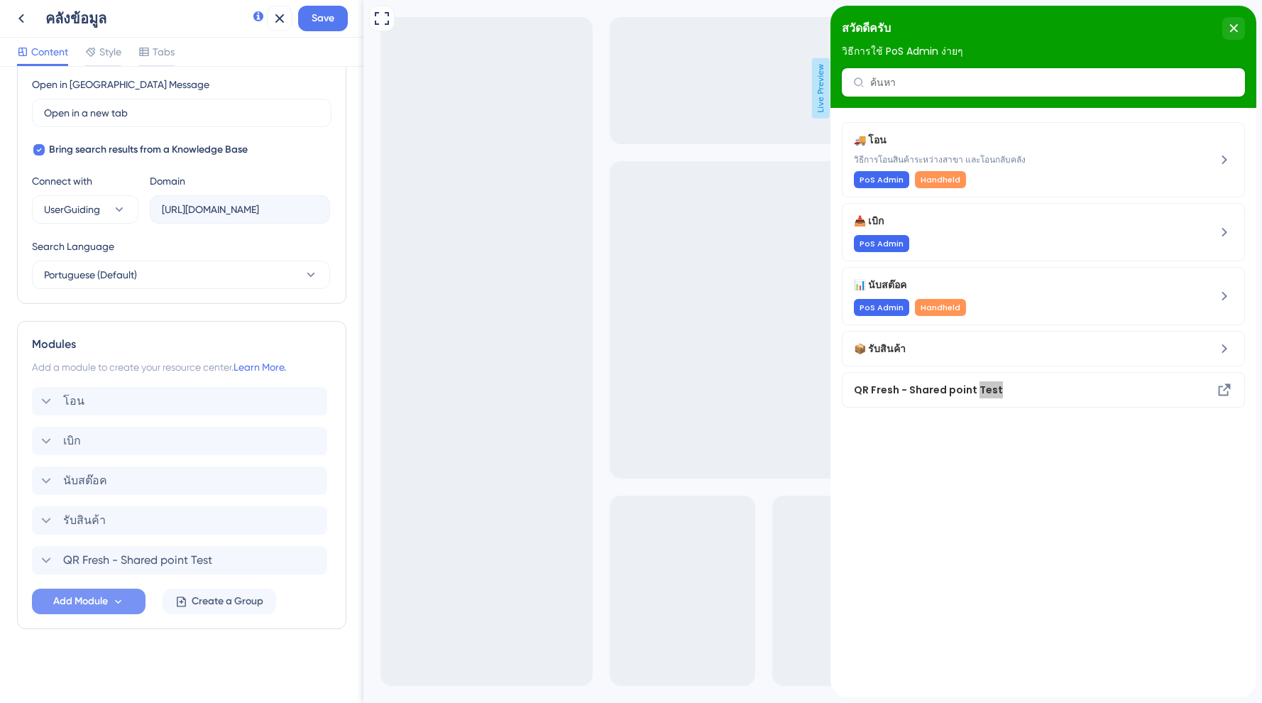
scroll to position [405, 0]
click at [330, 19] on span "Save" at bounding box center [323, 18] width 23 height 17
click at [7, 13] on div "คลังข้อมูล Save" at bounding box center [181, 19] width 363 height 38
click at [18, 16] on div "Resource Center updated." at bounding box center [154, 26] width 275 height 30
click at [14, 17] on icon at bounding box center [21, 18] width 17 height 17
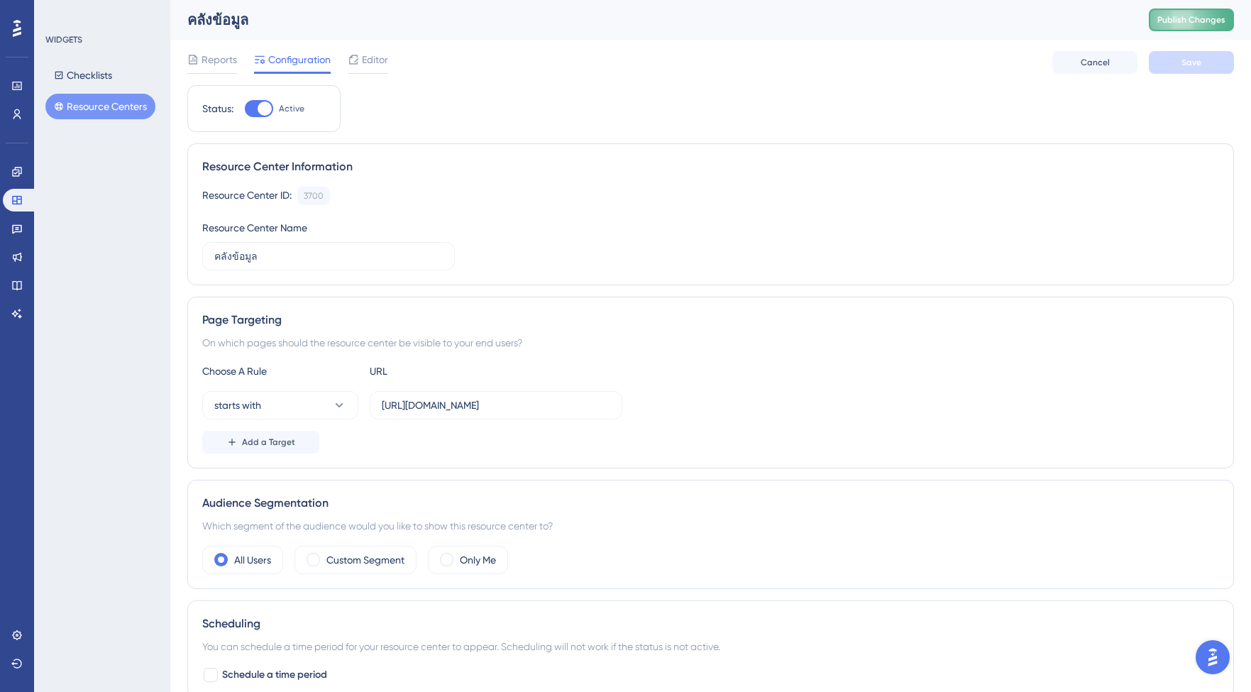
click at [1183, 28] on button "Publish Changes" at bounding box center [1191, 20] width 85 height 23
click at [383, 58] on span "Editor" at bounding box center [375, 59] width 26 height 17
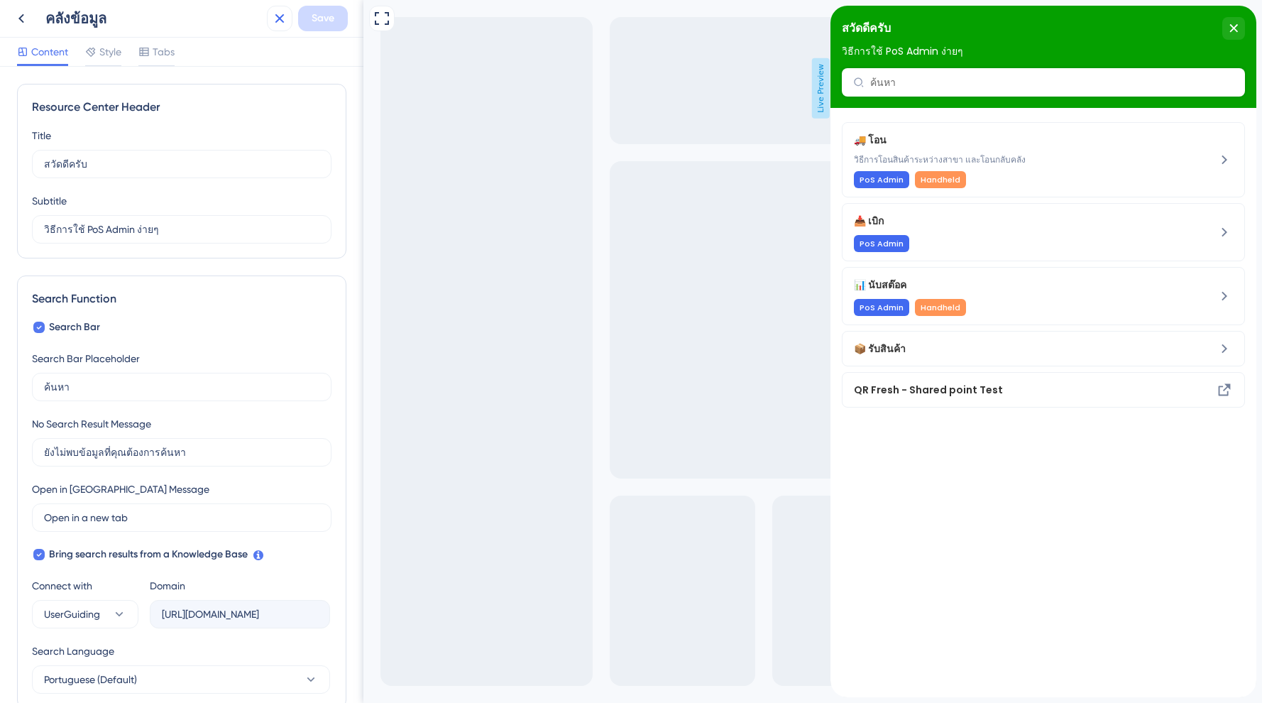
click at [277, 25] on icon at bounding box center [279, 18] width 17 height 17
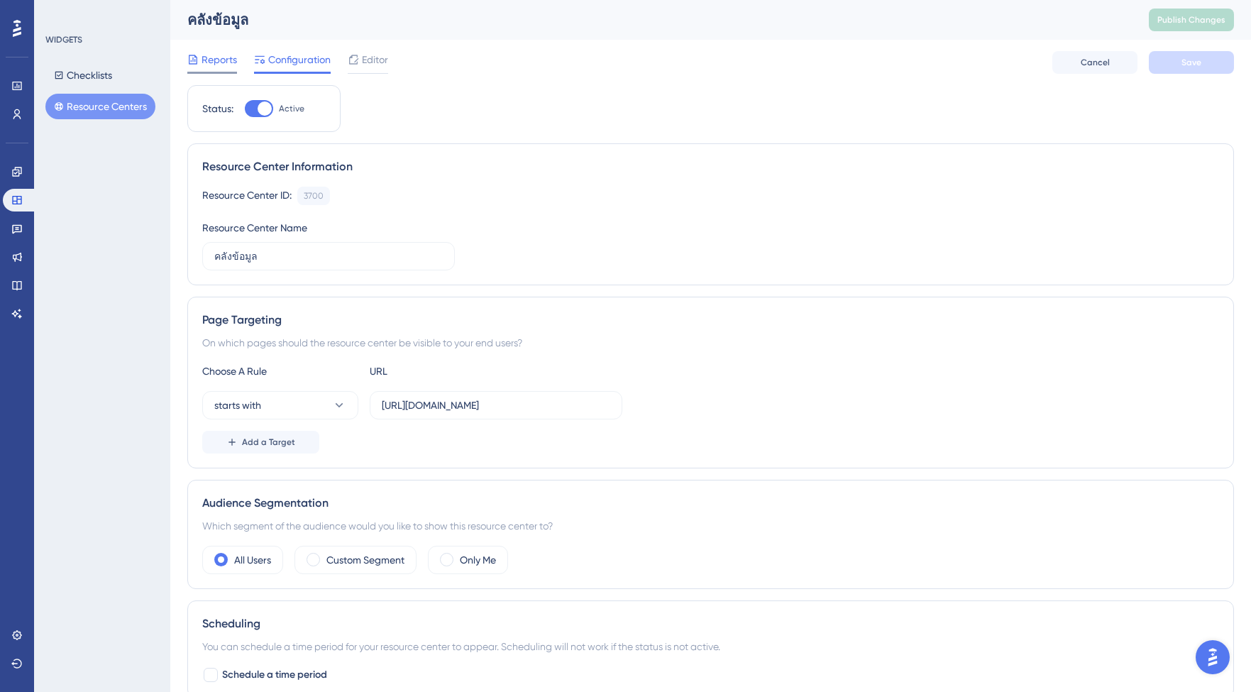
click at [231, 65] on span "Reports" at bounding box center [219, 59] width 35 height 17
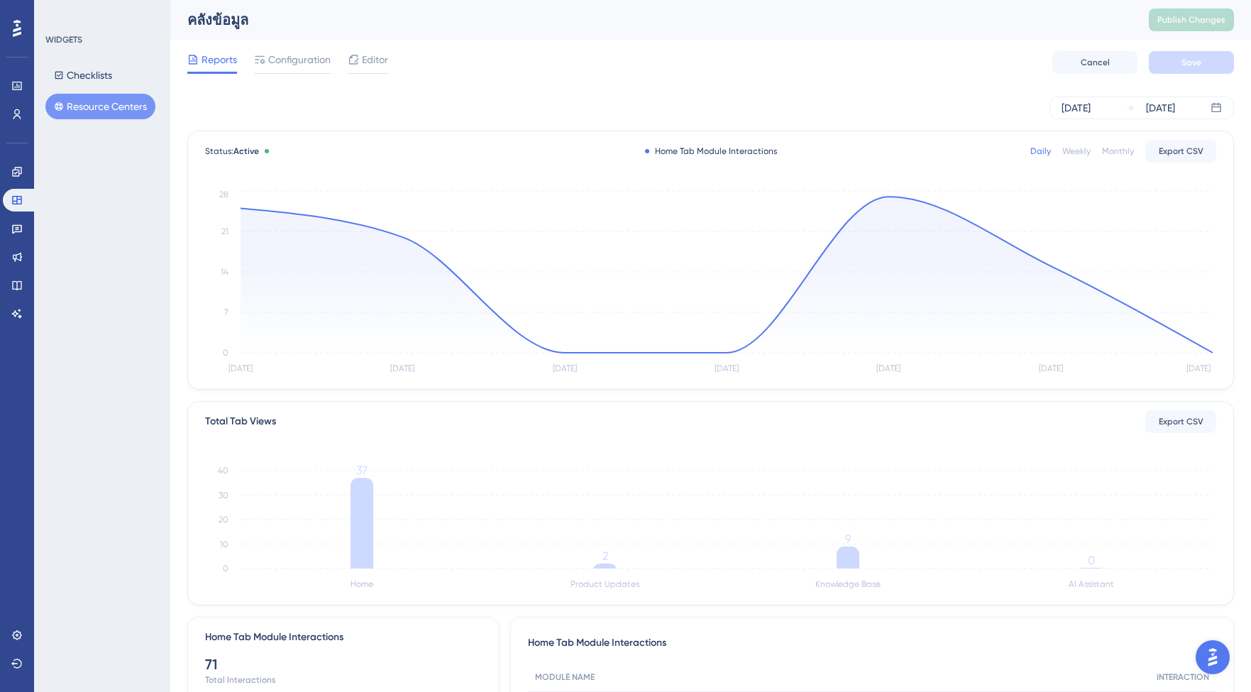
click at [273, 115] on div "[DATE] [DATE]" at bounding box center [710, 108] width 1047 height 23
click at [15, 219] on link at bounding box center [17, 228] width 28 height 23
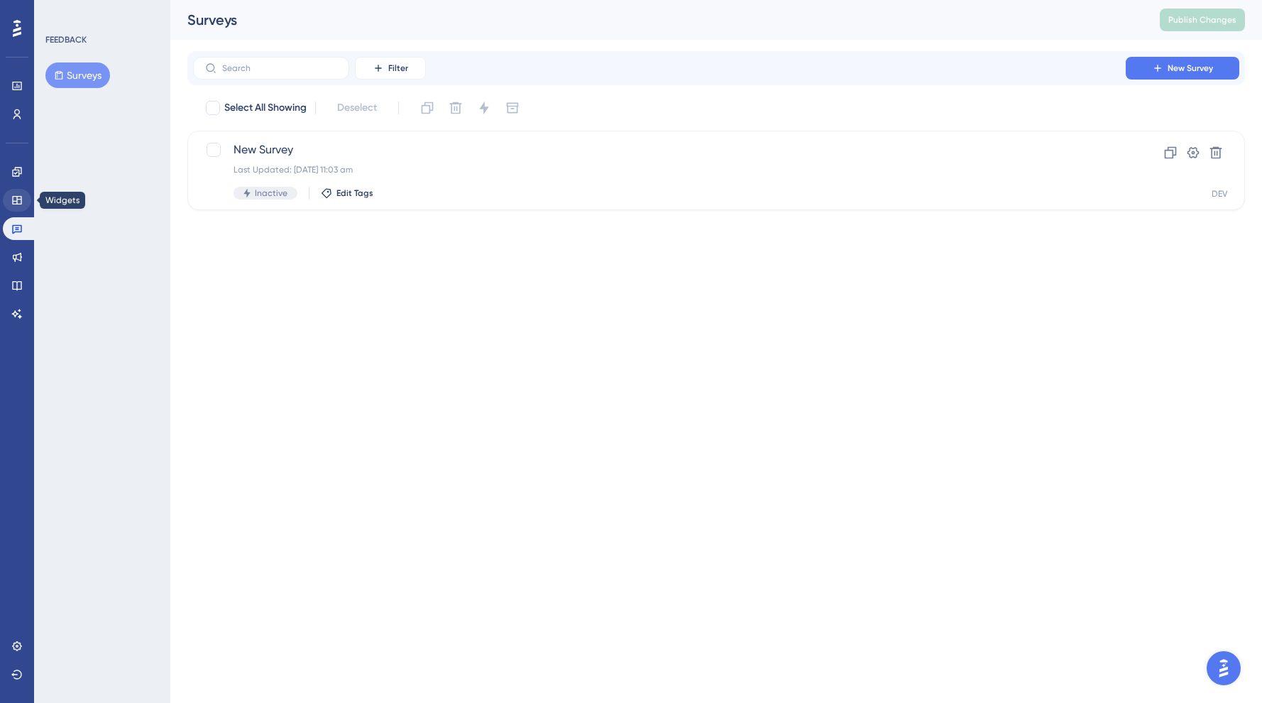
click at [12, 199] on icon at bounding box center [16, 200] width 11 height 11
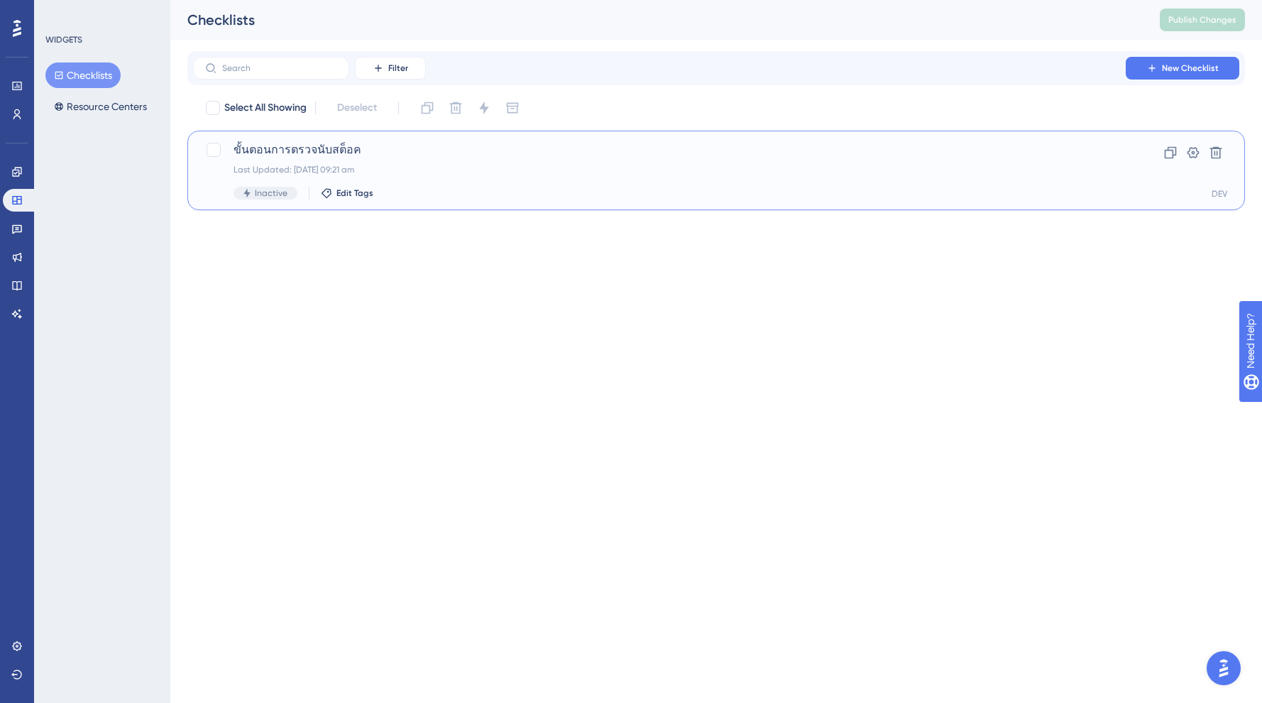
click at [295, 138] on div "ขั้นตอนการตรวจนับสต็อค Last Updated: [DATE] 09:21 am Inactive Edit Tags Clone S…" at bounding box center [716, 171] width 1058 height 80
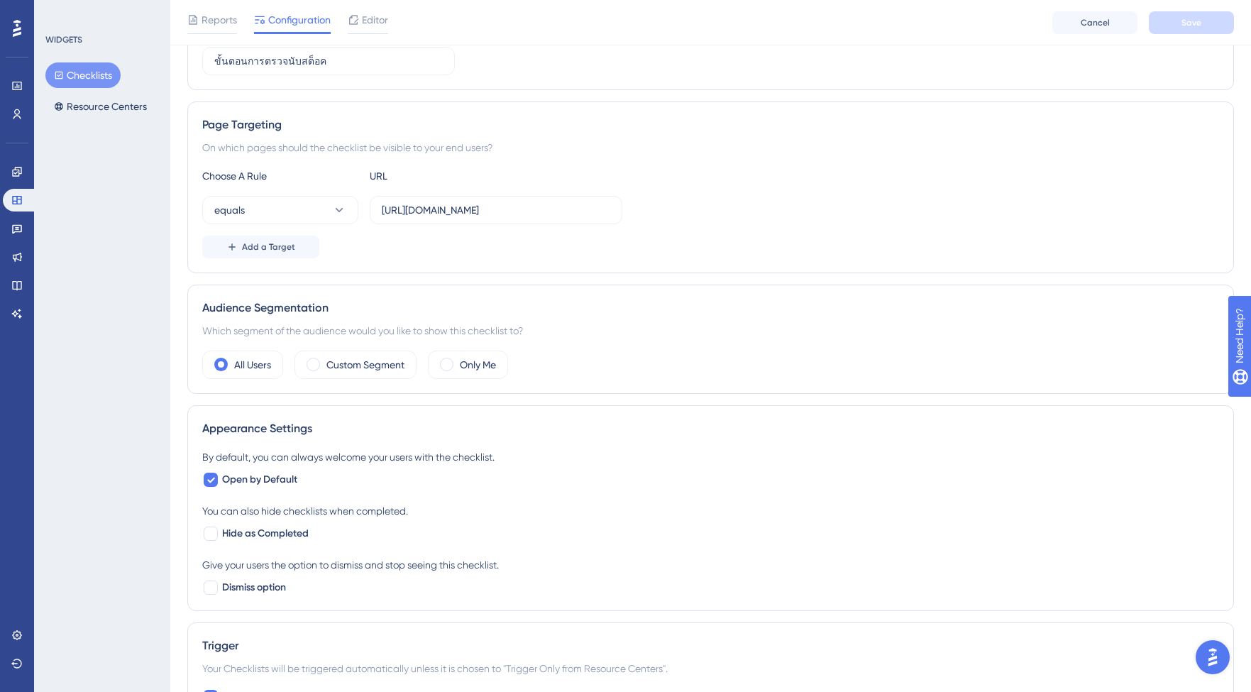
scroll to position [102, 0]
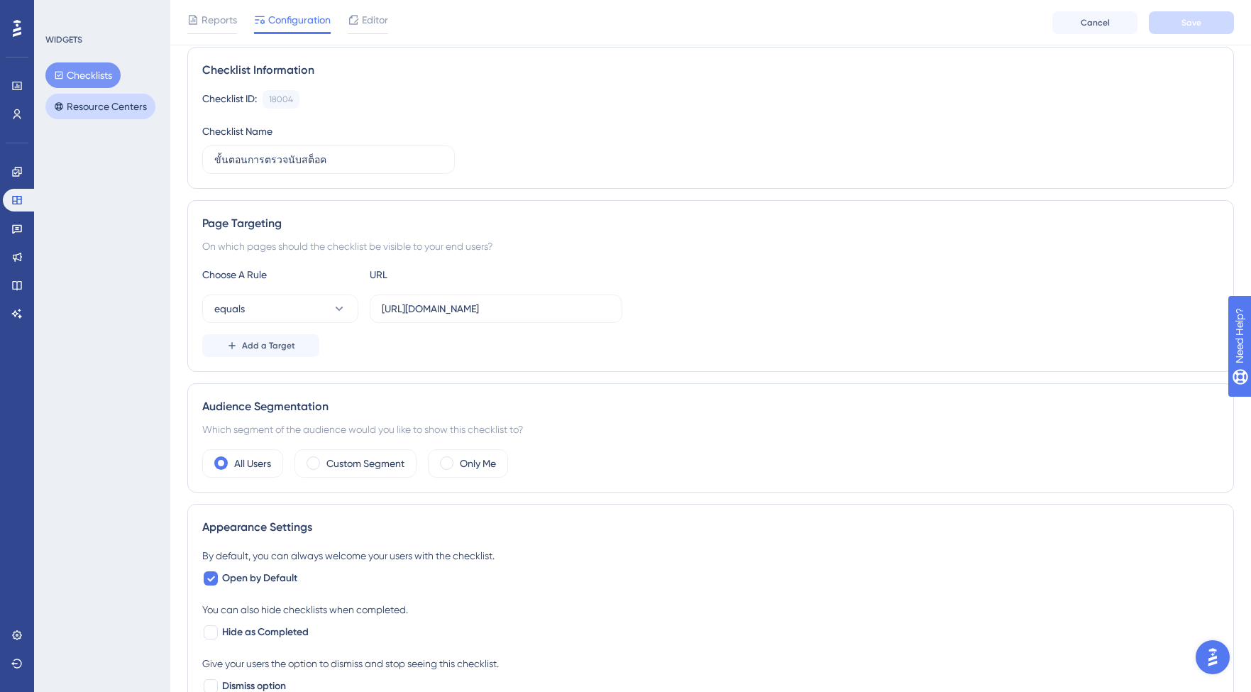
click at [126, 107] on button "Resource Centers" at bounding box center [100, 107] width 110 height 26
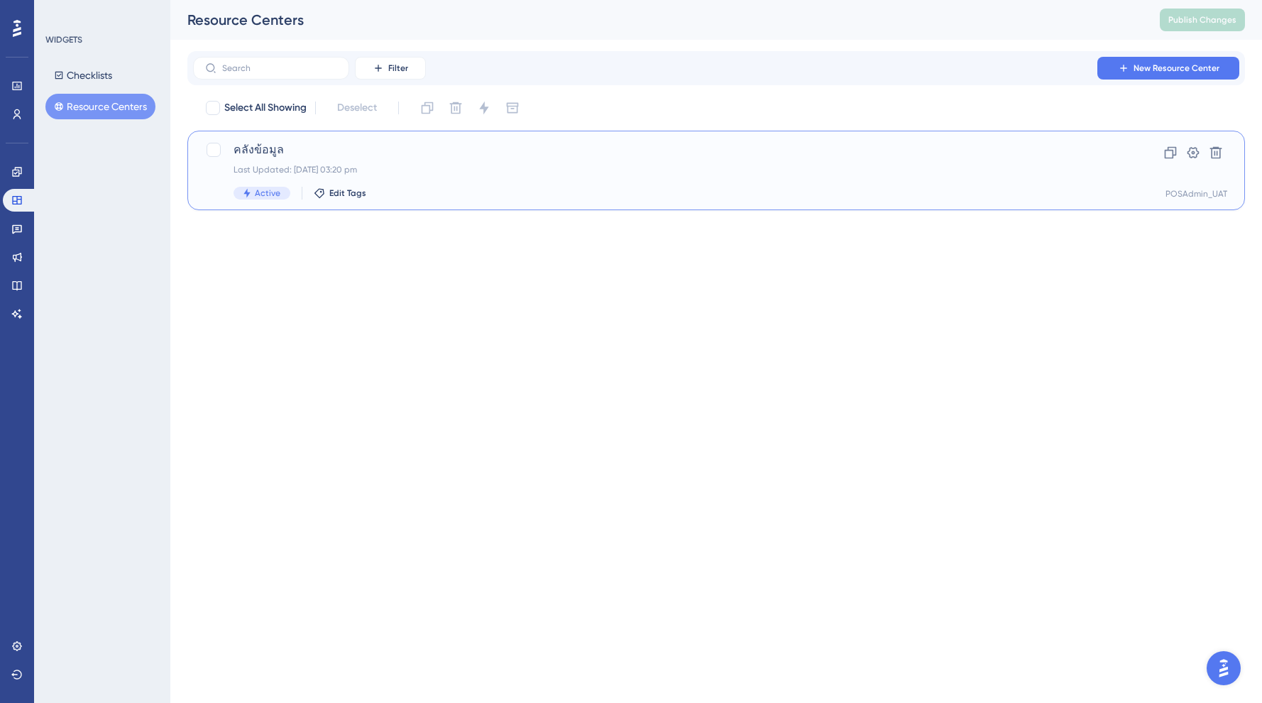
click at [250, 151] on span "คลังข้อมูล" at bounding box center [660, 149] width 852 height 17
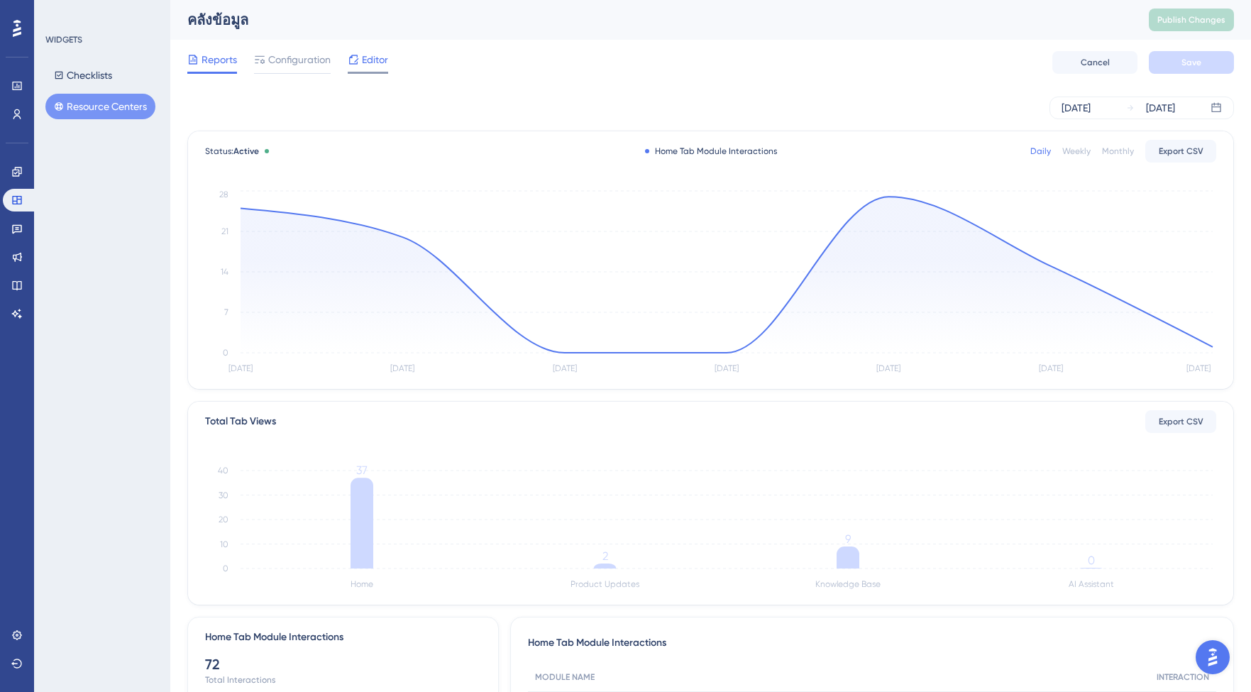
click at [362, 62] on span "Editor" at bounding box center [375, 59] width 26 height 17
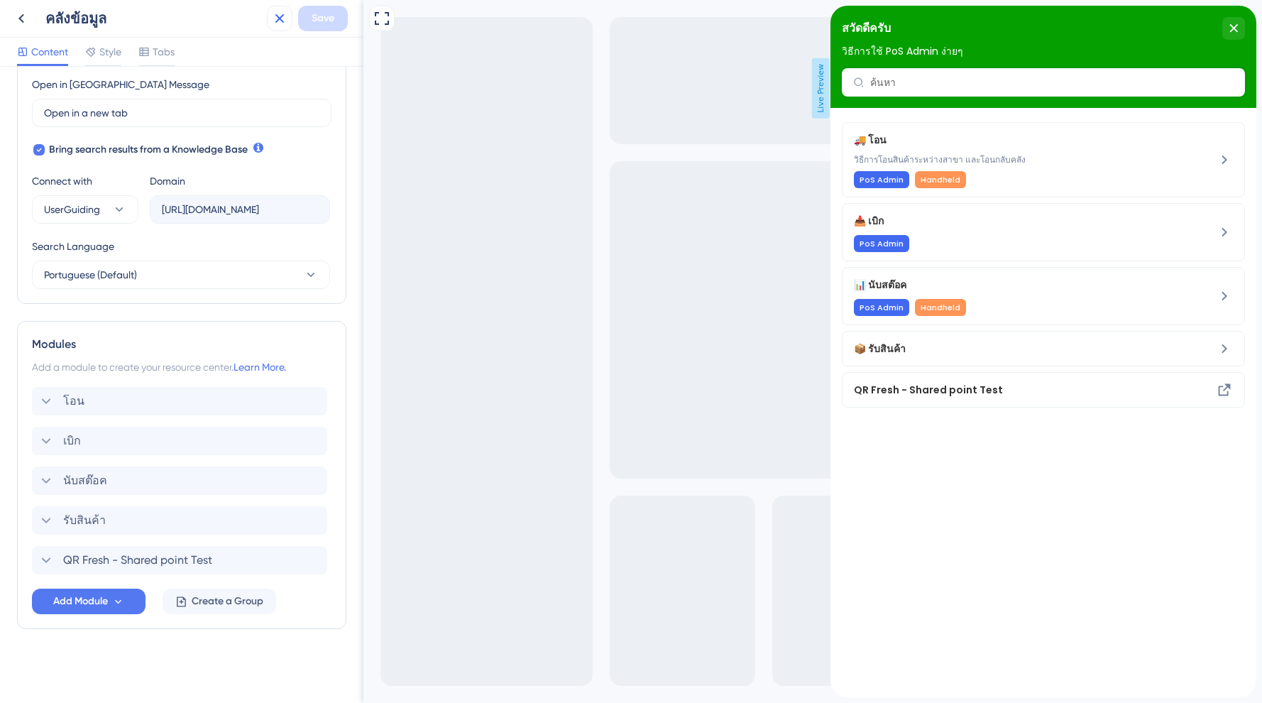
scroll to position [405, 0]
click at [287, 6] on button at bounding box center [280, 19] width 26 height 26
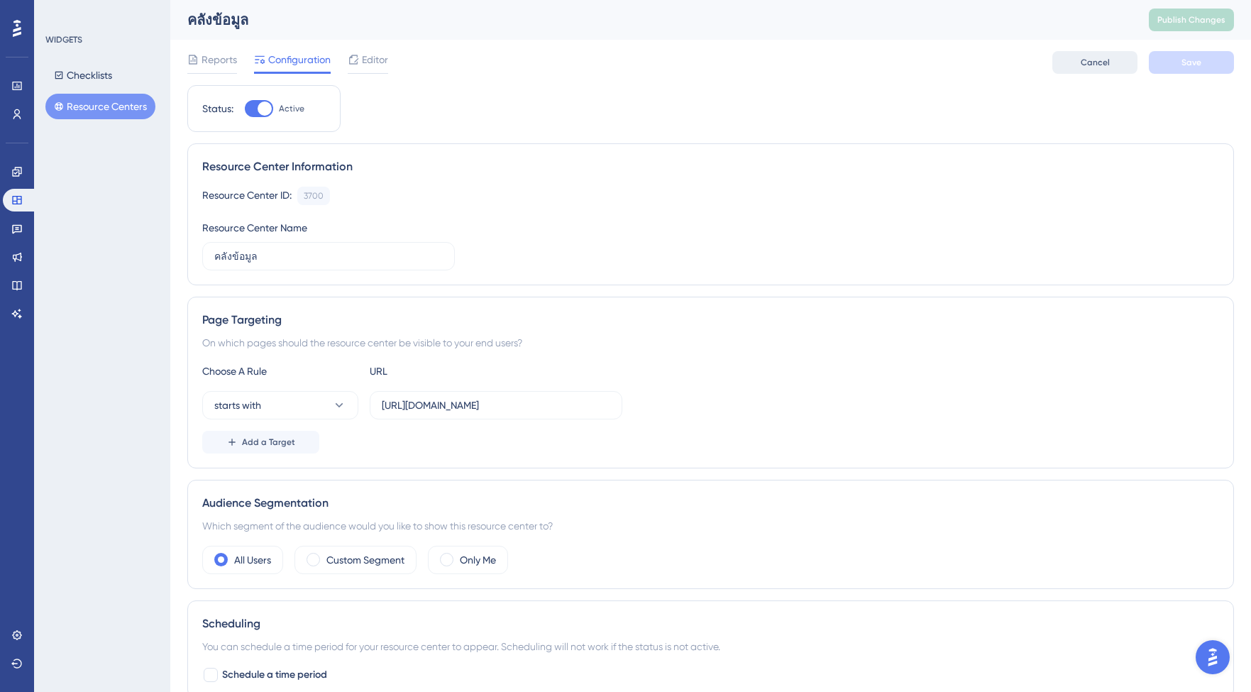
click at [1115, 60] on button "Cancel" at bounding box center [1095, 62] width 85 height 23
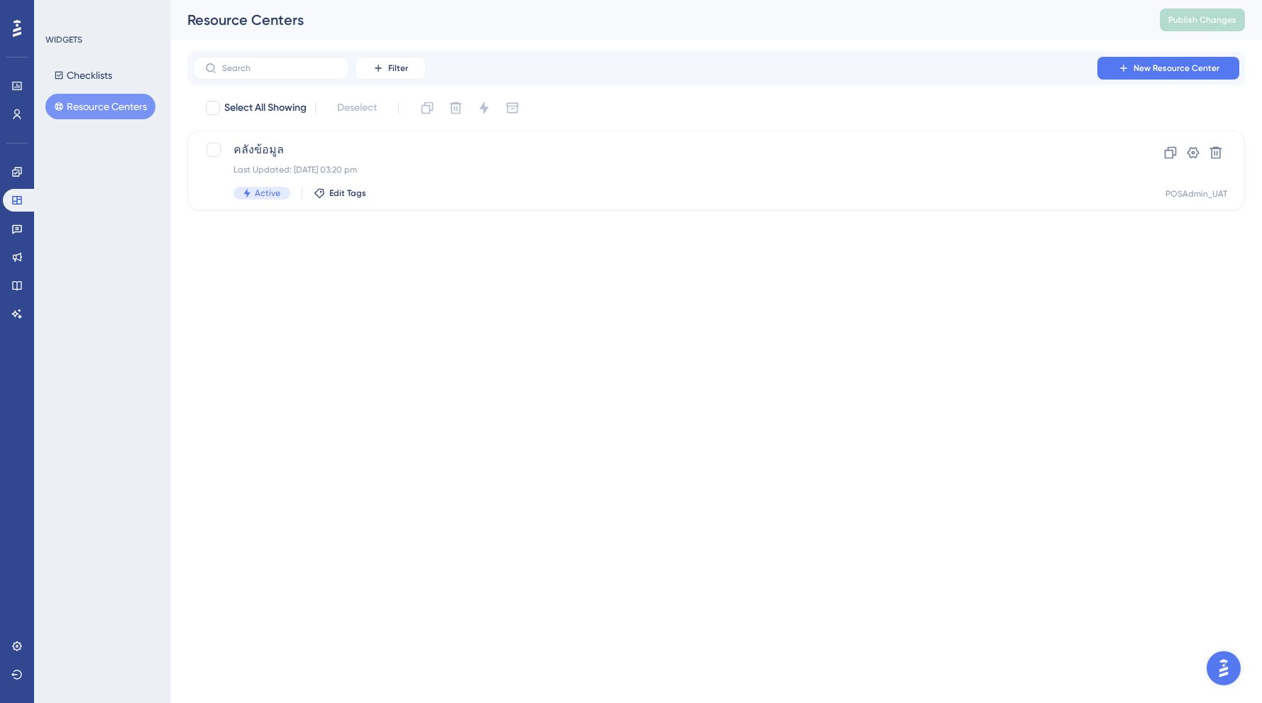
click at [863, 0] on html "Performance Users Engagement Widgets Feedback Product Updates Knowledge Base AI…" at bounding box center [631, 0] width 1262 height 0
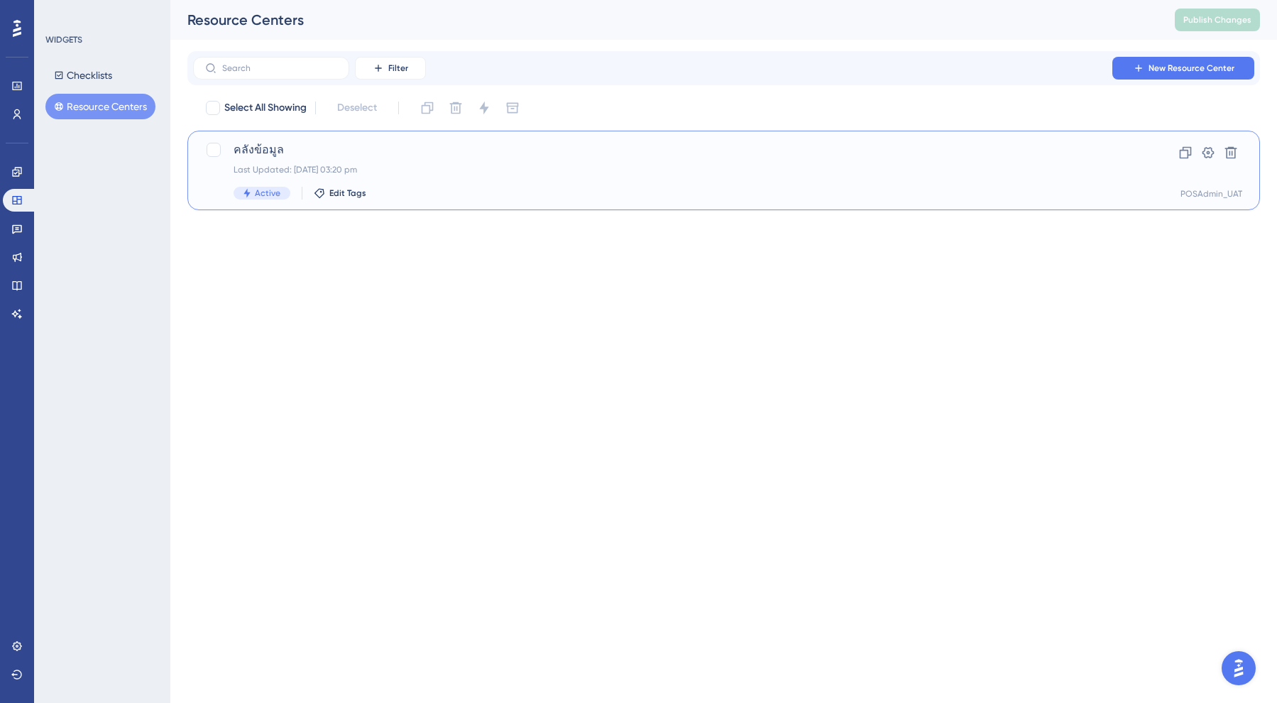
click at [274, 154] on span "คลังข้อมูล" at bounding box center [667, 149] width 867 height 17
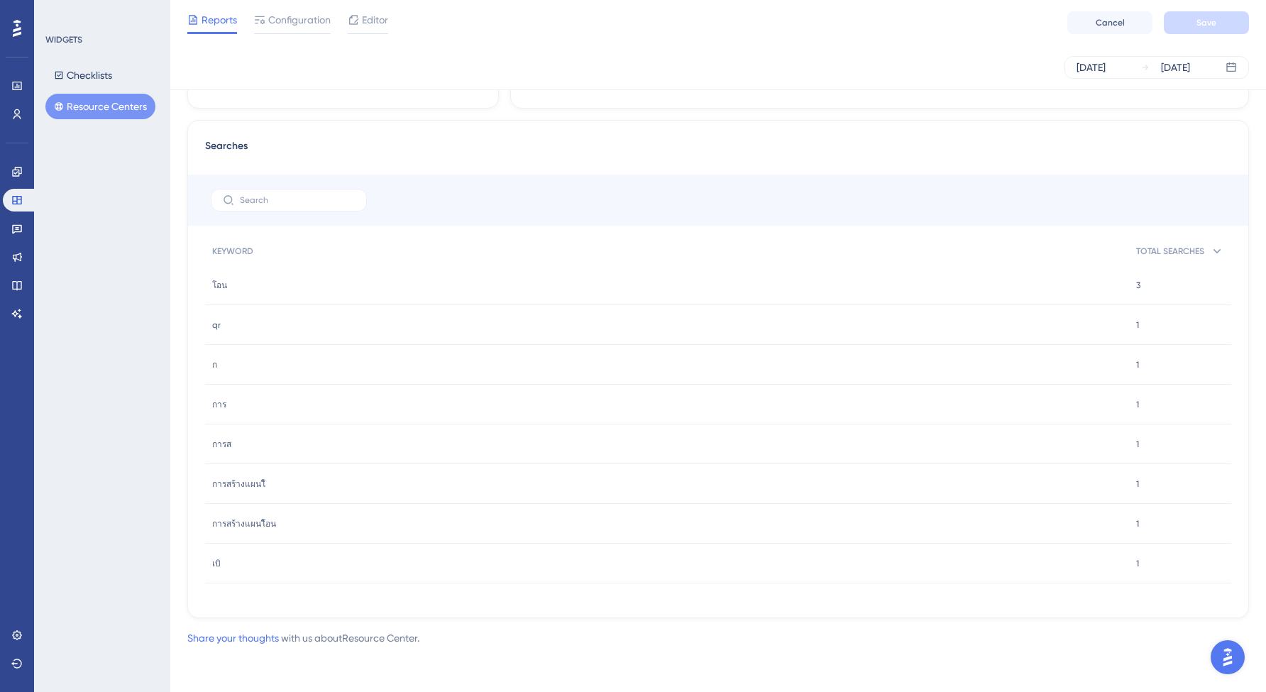
scroll to position [761, 1]
click at [300, 525] on div "การสร้างแผนโิอน การสร้างแผนโิอน" at bounding box center [667, 524] width 924 height 40
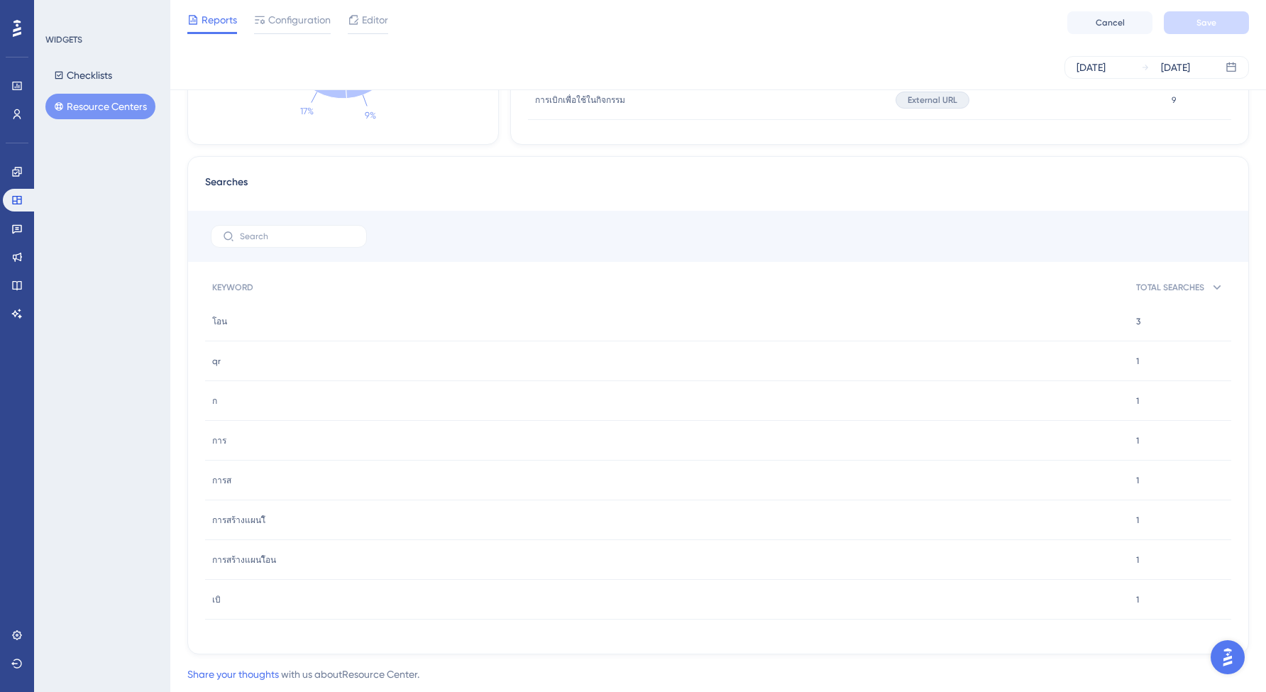
scroll to position [723, 1]
click at [1176, 292] on span "TOTAL SEARCHES" at bounding box center [1170, 288] width 68 height 11
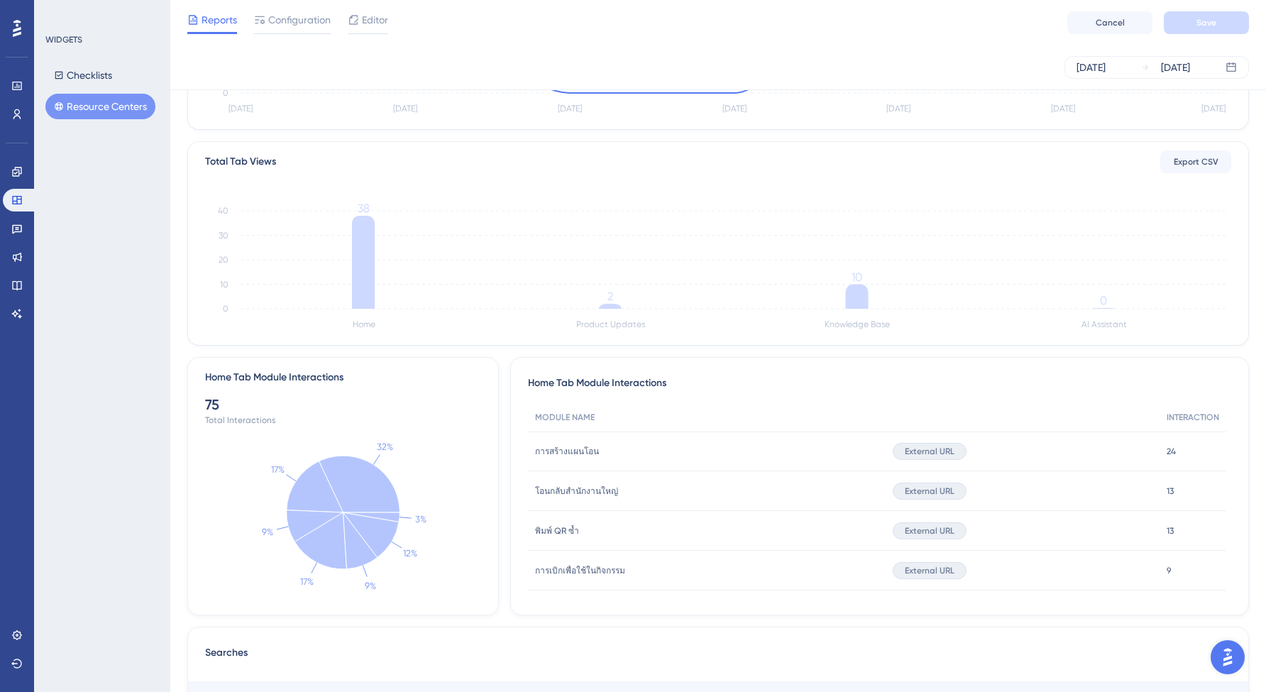
scroll to position [260, 0]
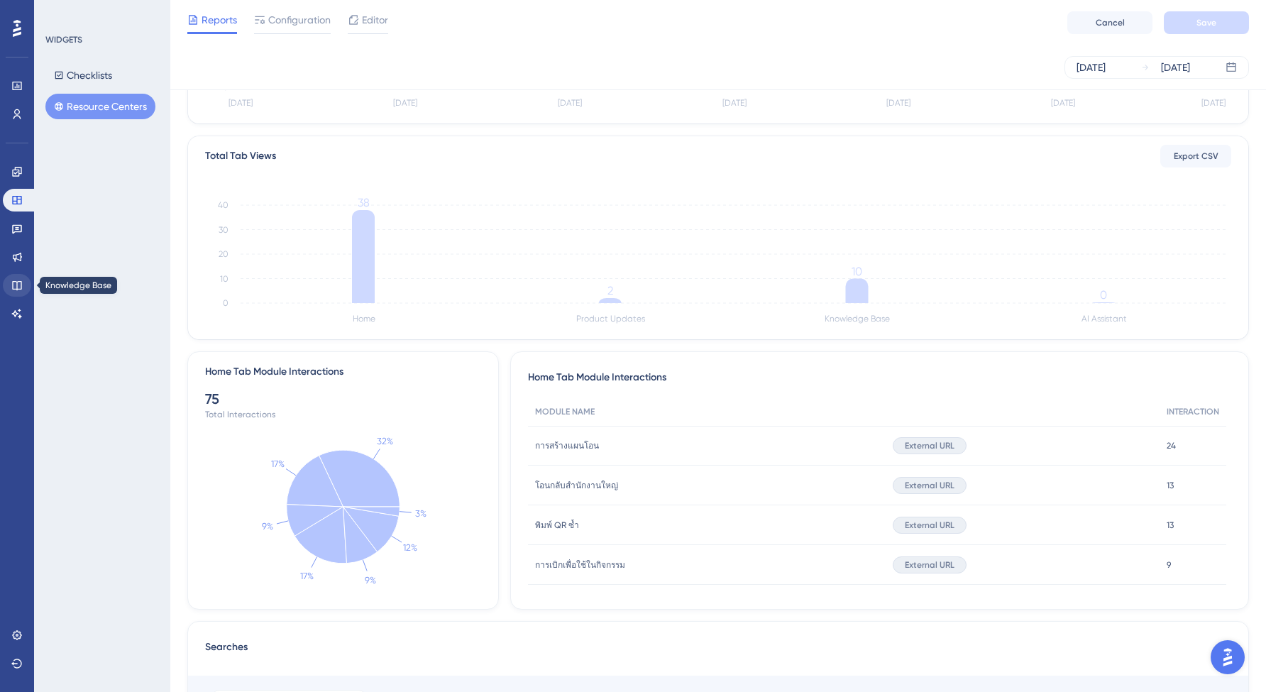
click at [18, 287] on icon at bounding box center [16, 285] width 11 height 11
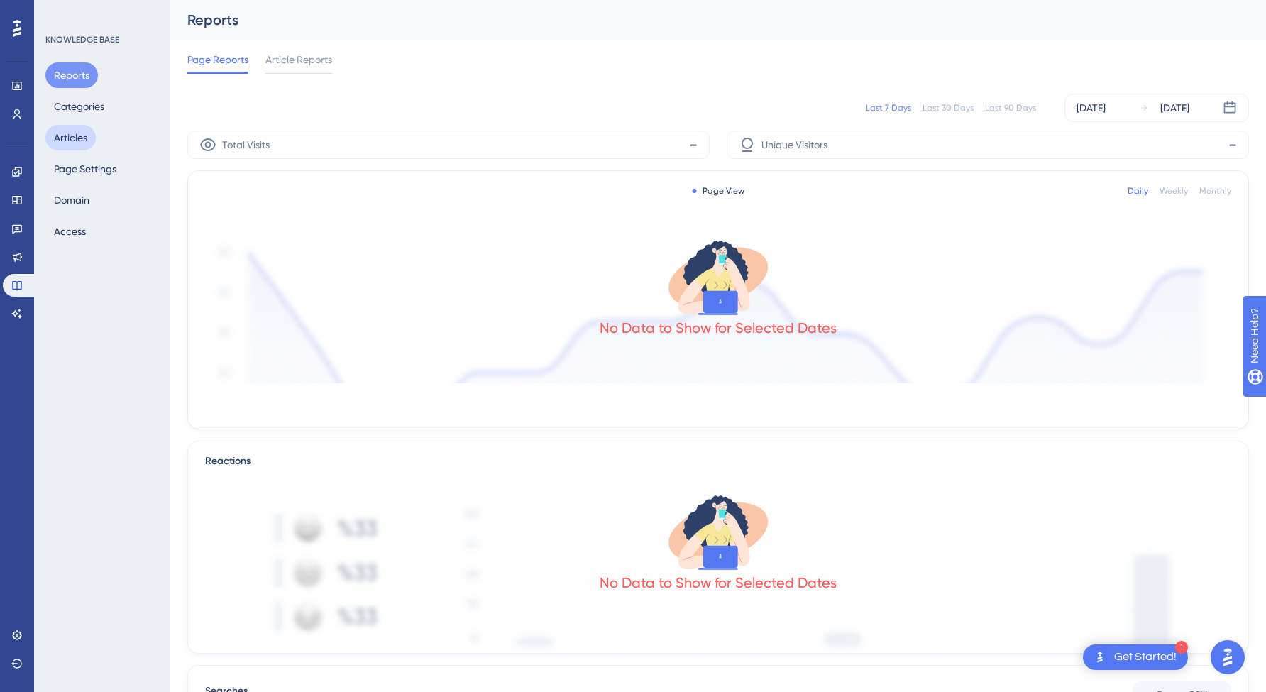
click at [75, 128] on button "Articles" at bounding box center [70, 138] width 50 height 26
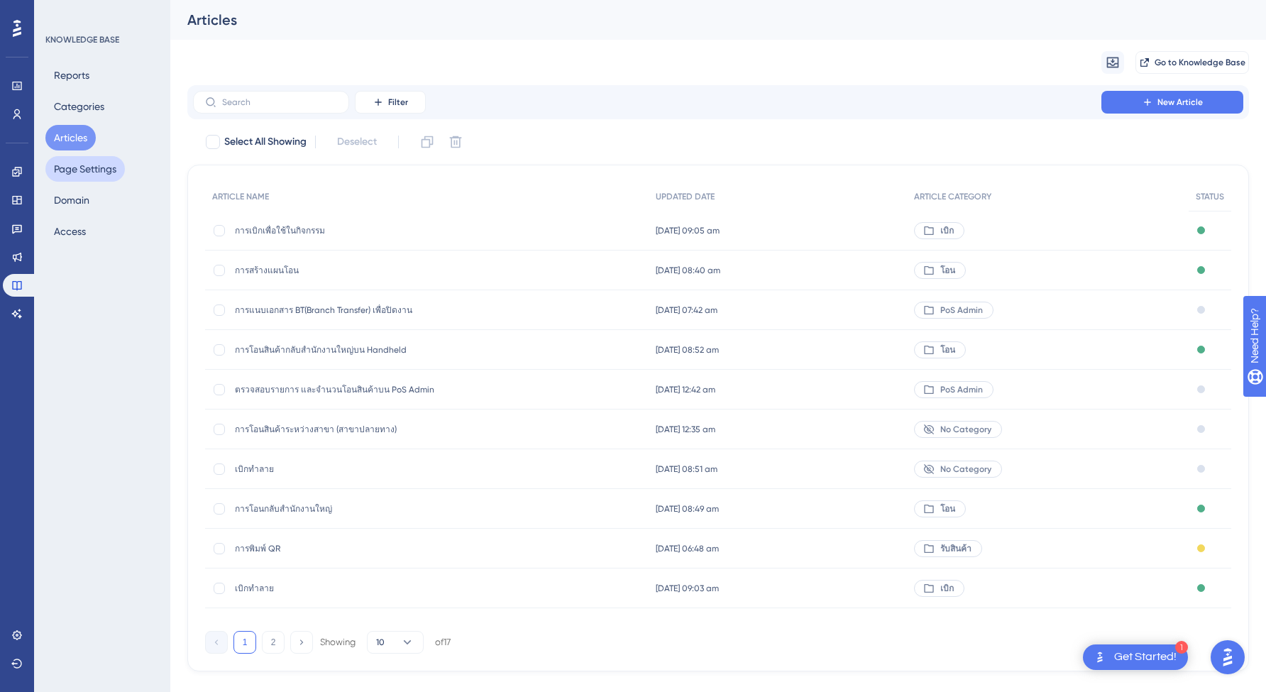
click at [72, 169] on button "Page Settings" at bounding box center [85, 169] width 80 height 26
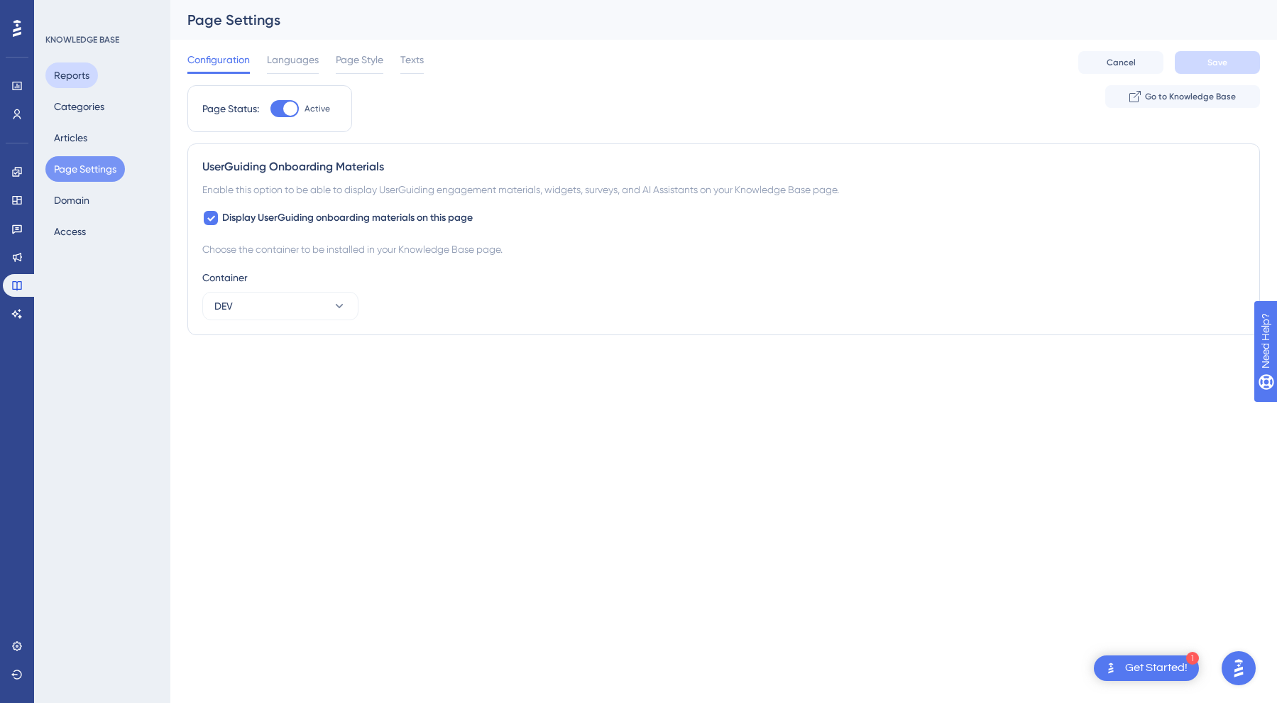
click at [81, 77] on button "Reports" at bounding box center [71, 75] width 53 height 26
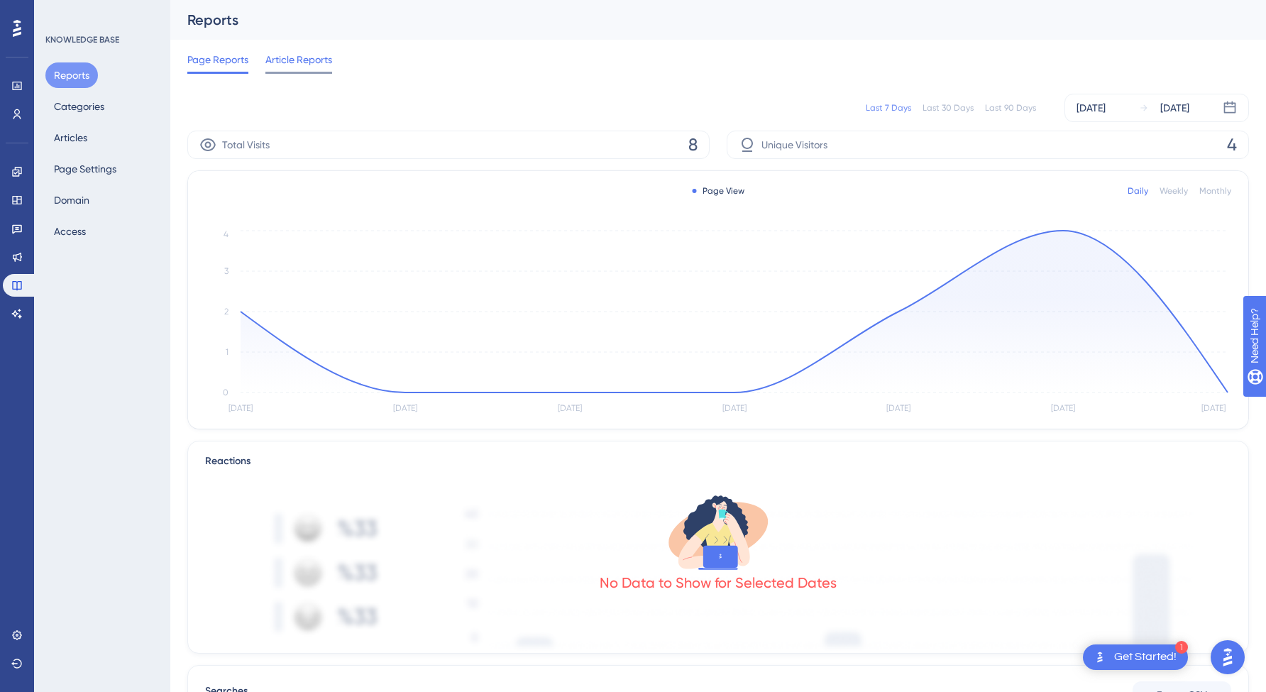
click at [300, 60] on span "Article Reports" at bounding box center [298, 59] width 67 height 17
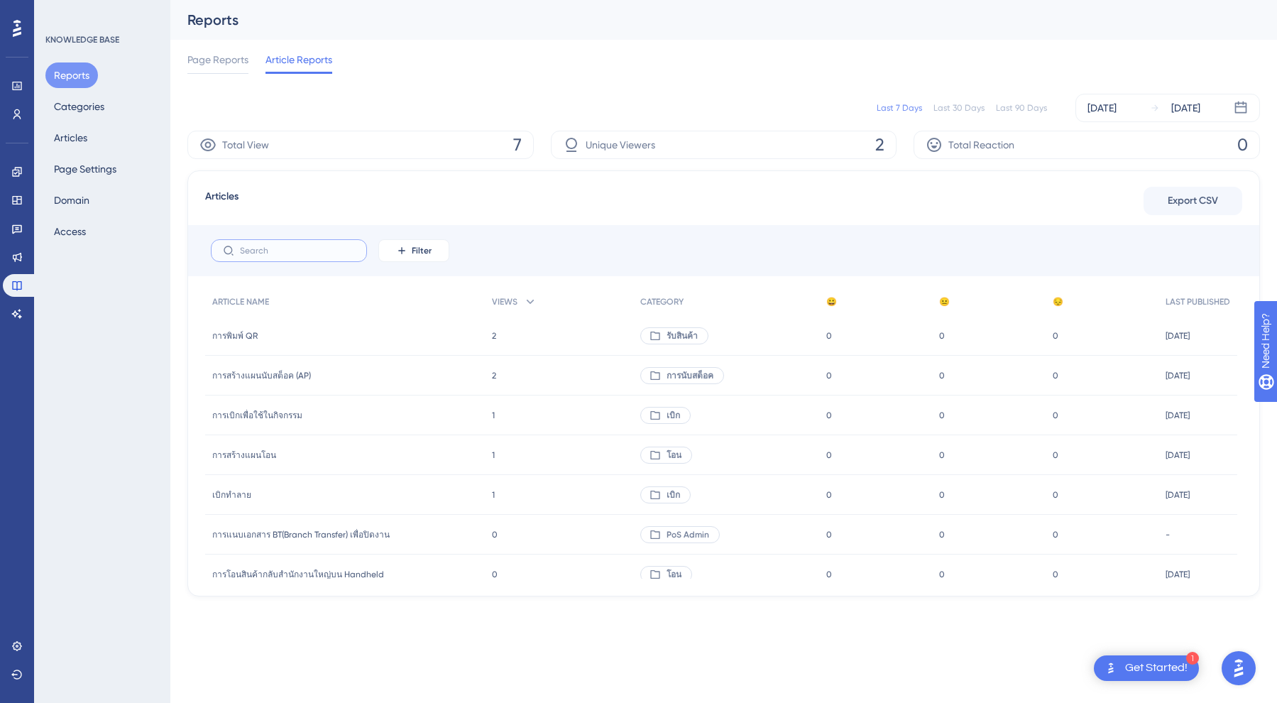
click at [261, 248] on input "text" at bounding box center [297, 251] width 115 height 10
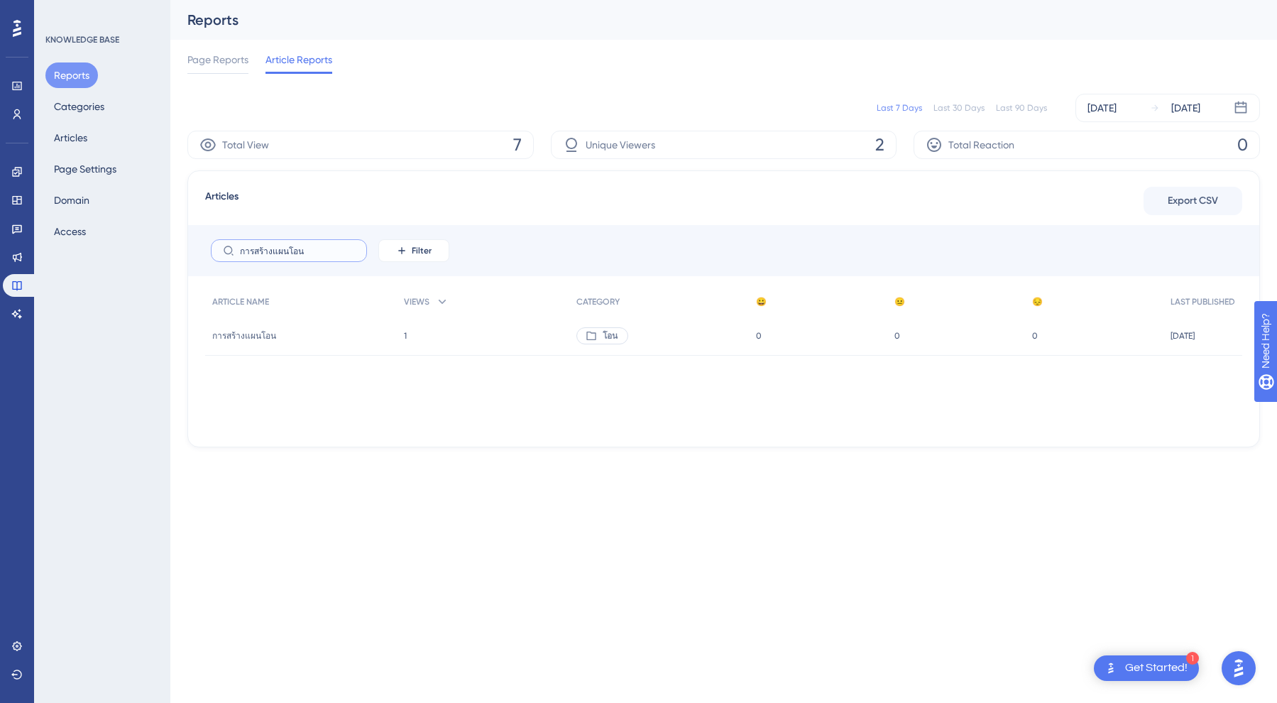
type input "การสร้างแผนโอน"
click at [254, 338] on span "การสร้างแผนโอน" at bounding box center [244, 335] width 64 height 11
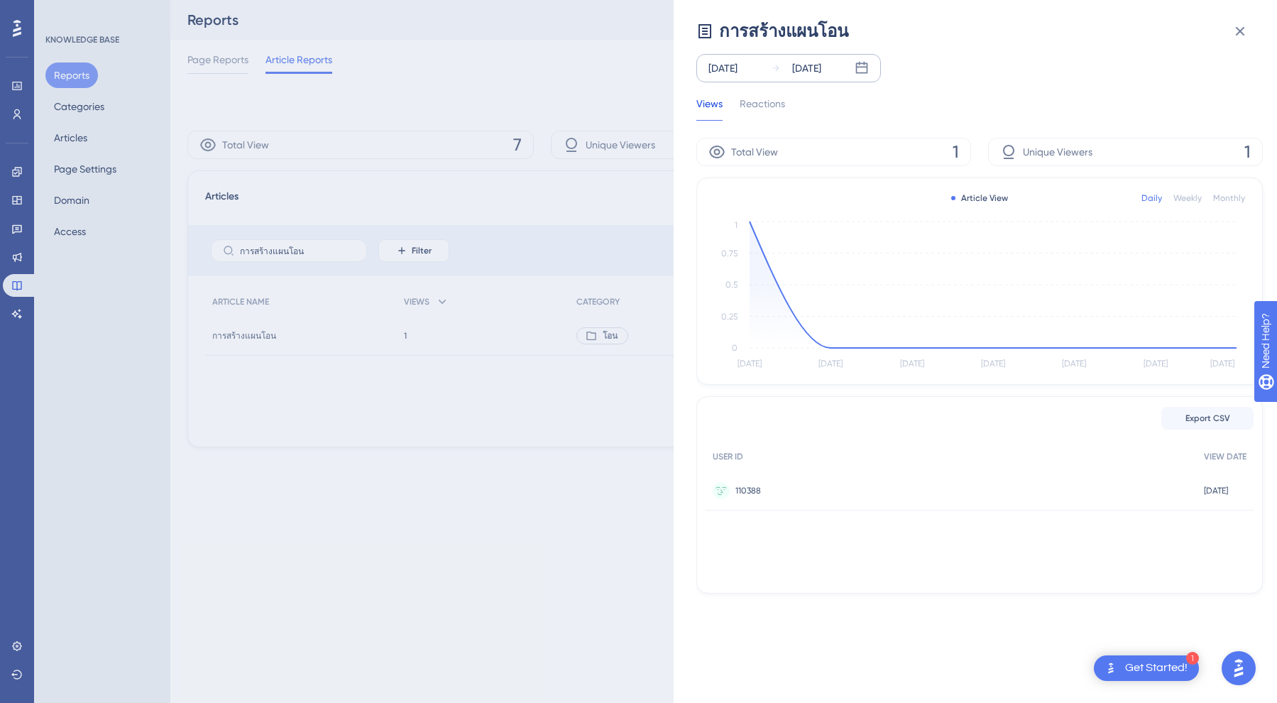
click at [809, 64] on div "[DATE]" at bounding box center [806, 68] width 29 height 17
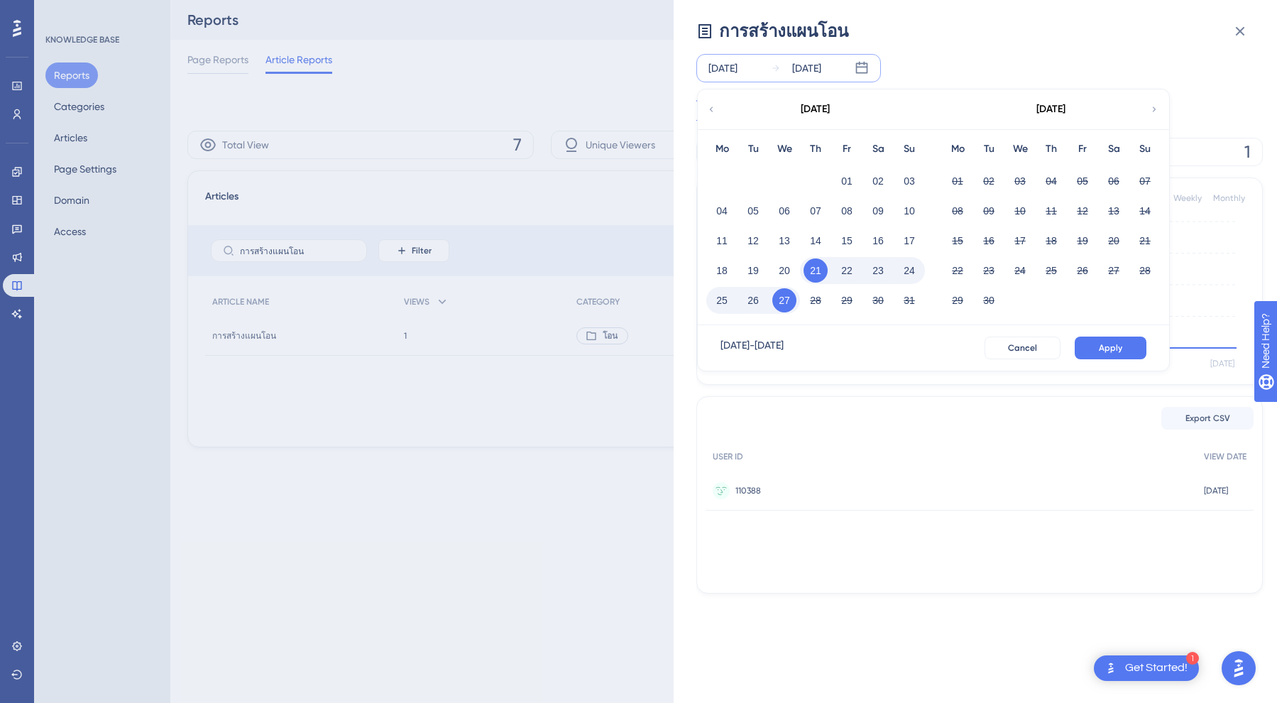
click at [818, 261] on button "21" at bounding box center [816, 270] width 24 height 24
click at [774, 310] on div "27" at bounding box center [784, 300] width 31 height 27
click at [1117, 339] on button "Apply" at bounding box center [1111, 347] width 72 height 23
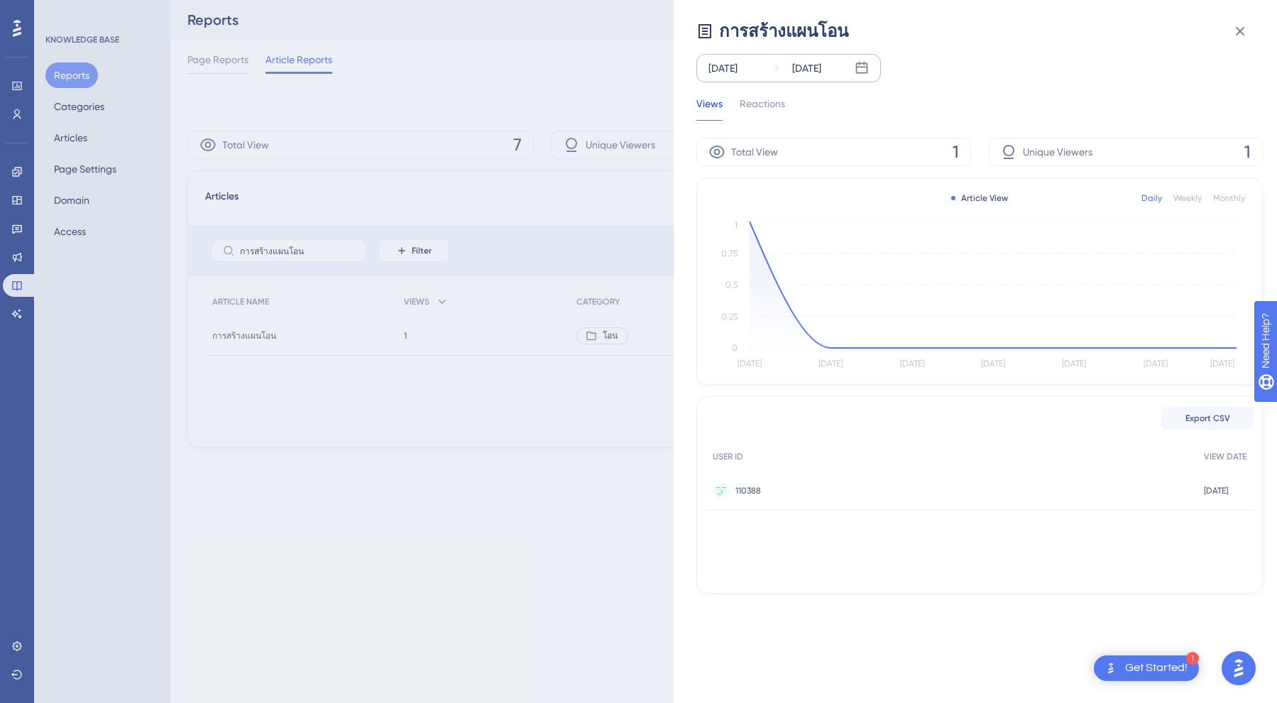
click at [870, 148] on div "Total View 1" at bounding box center [833, 152] width 275 height 28
click at [534, 444] on div "การสร้างแผนโอน [DATE] [DATE] Views Reactions Total View 1 Unique Viewers 1 Arti…" at bounding box center [638, 351] width 1277 height 703
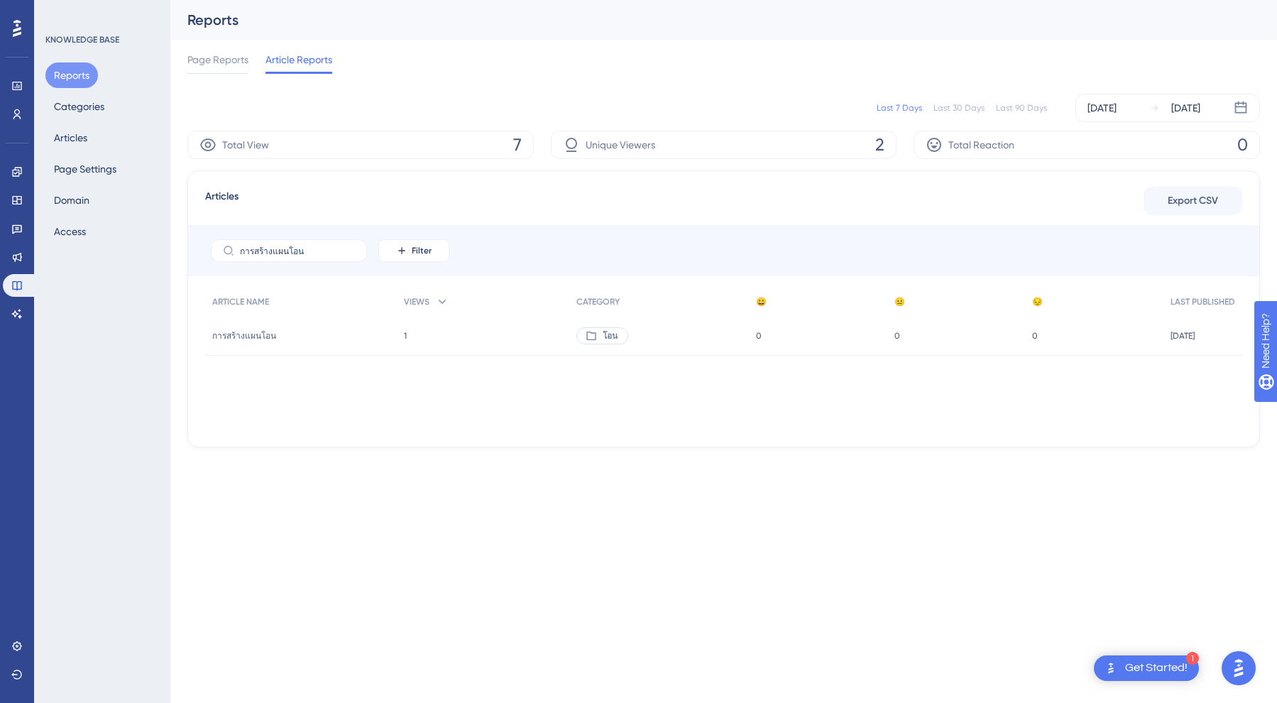
click at [1008, 405] on div "ARTICLE NAME VIEWS CATEGORY 😀 😐 😔 LAST PUBLISHED การสร้างแผนโอน การสร้างแผนโอน …" at bounding box center [723, 358] width 1037 height 142
drag, startPoint x: 510, startPoint y: 143, endPoint x: 518, endPoint y: 143, distance: 7.8
click at [518, 143] on div "Total View 7" at bounding box center [360, 145] width 346 height 28
click at [529, 217] on div "Articles Export CSV การสร้างแผนโอน Filter ARTICLE NAME VIEWS CATEGORY 😀 😐 😔 LAS…" at bounding box center [723, 308] width 1073 height 277
click at [305, 341] on div "การสร้างแผนโอน การสร้างแผนโอน" at bounding box center [301, 336] width 192 height 40
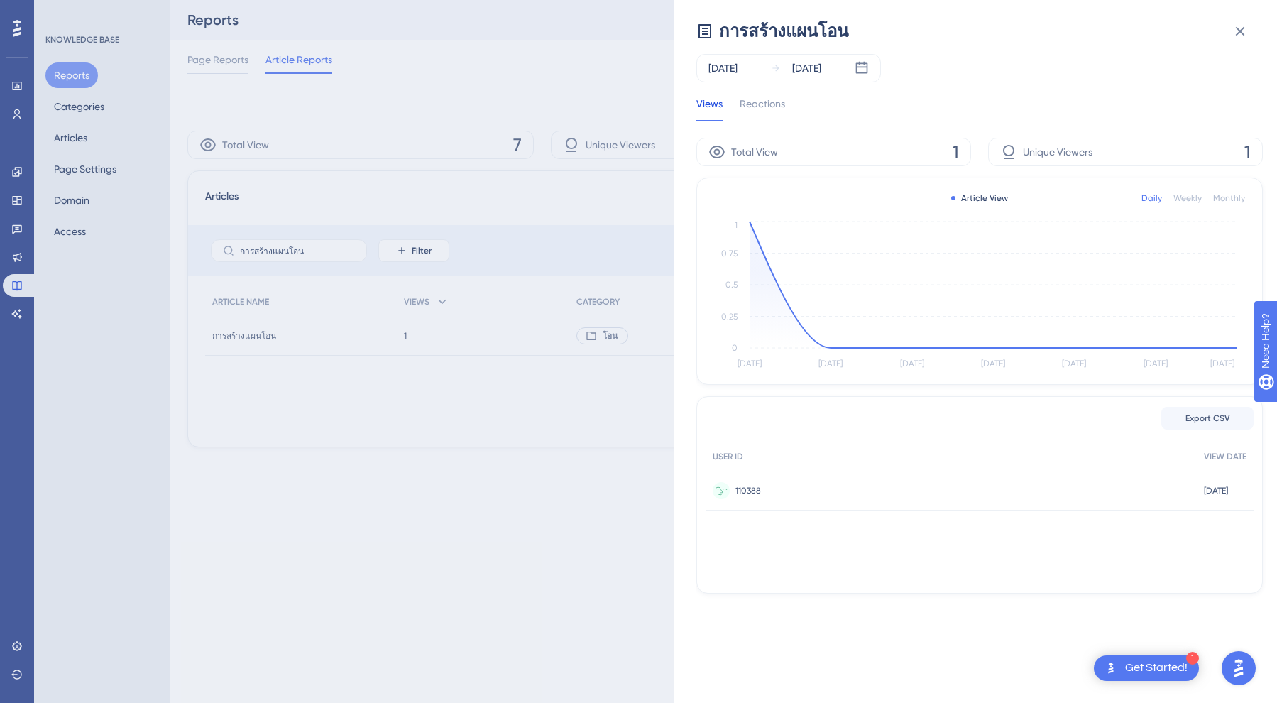
click at [748, 488] on span "110388" at bounding box center [748, 490] width 26 height 11
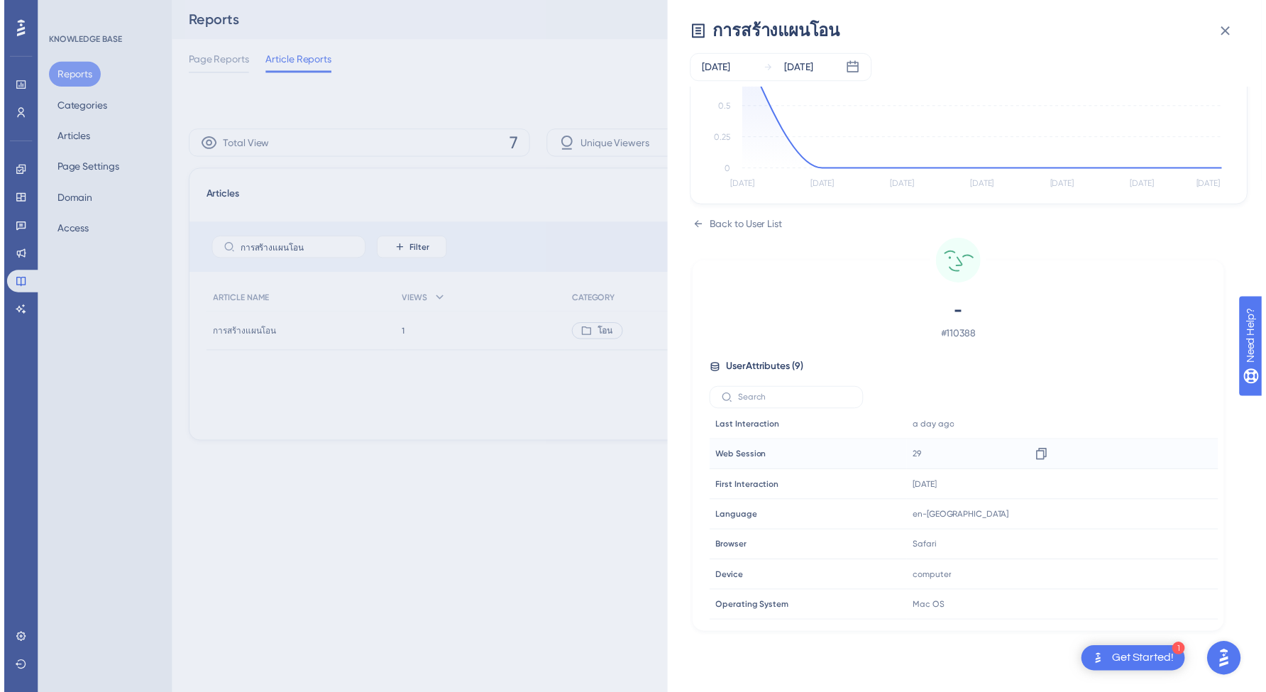
scroll to position [66, 0]
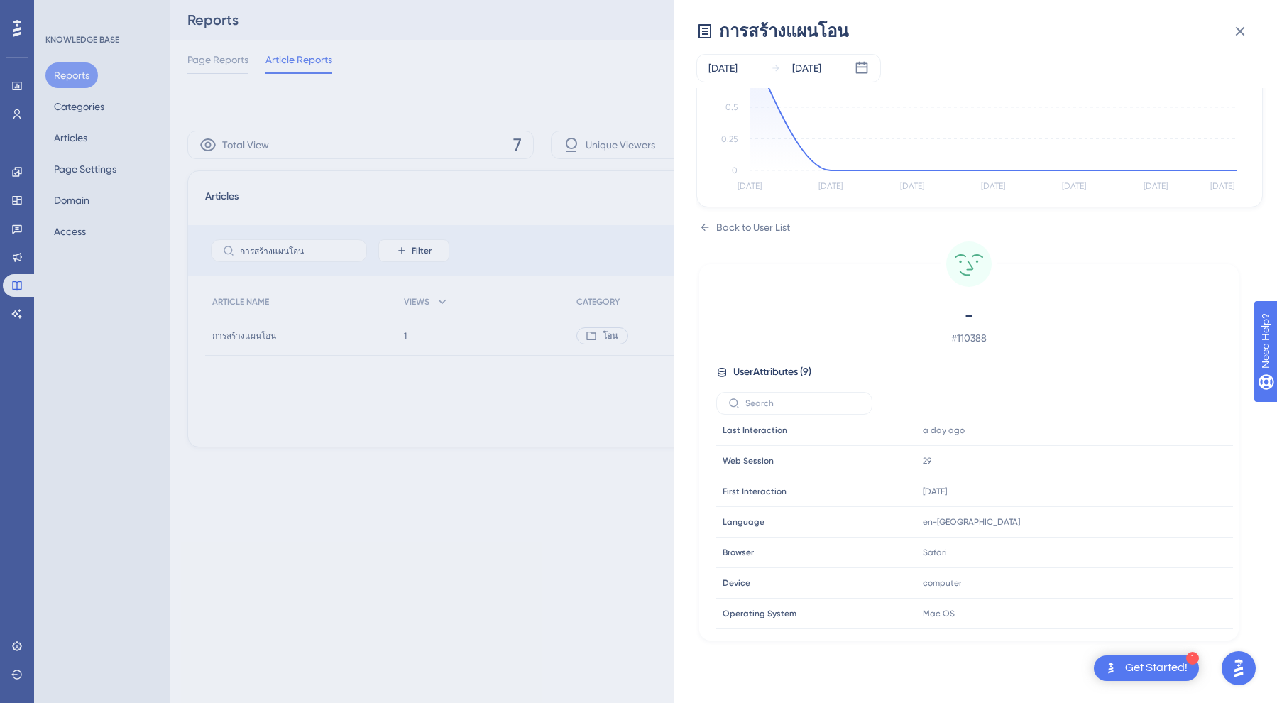
click at [601, 493] on div "การสร้างแผนโอน [DATE] [DATE] Views Reactions Total View 1 Unique Viewers 1 Arti…" at bounding box center [638, 351] width 1277 height 703
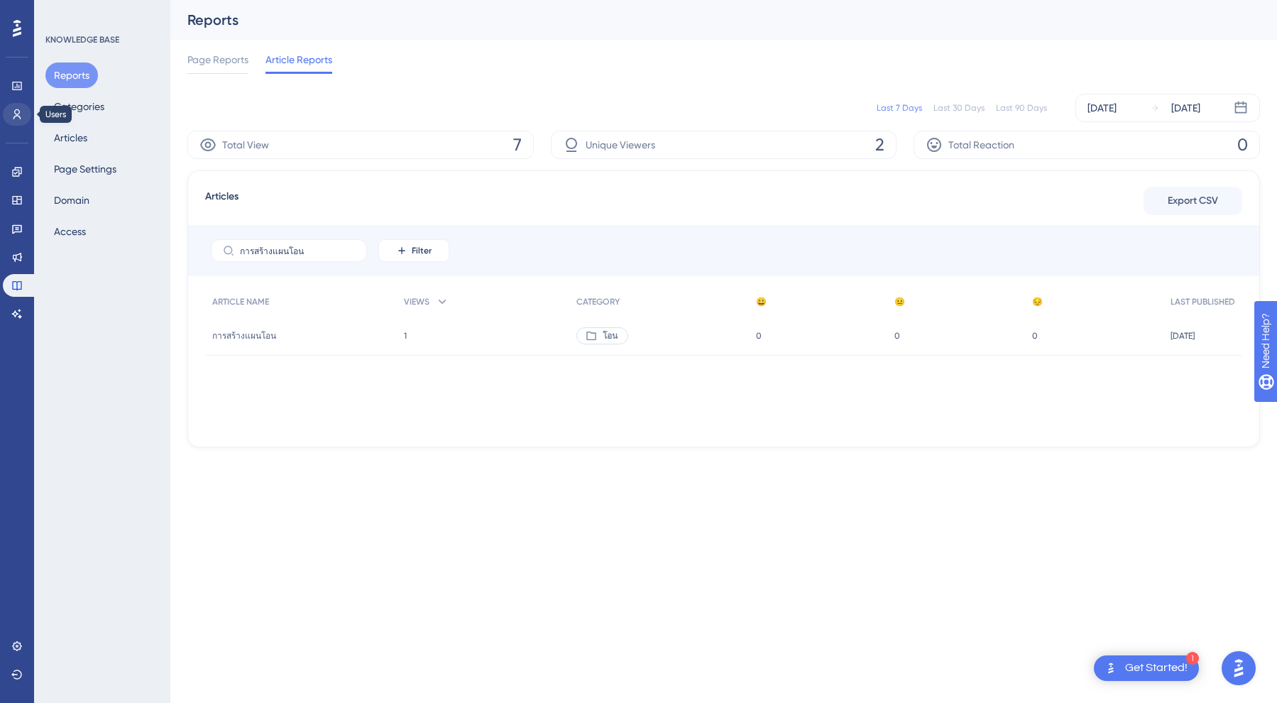
click at [15, 114] on icon at bounding box center [16, 114] width 11 height 11
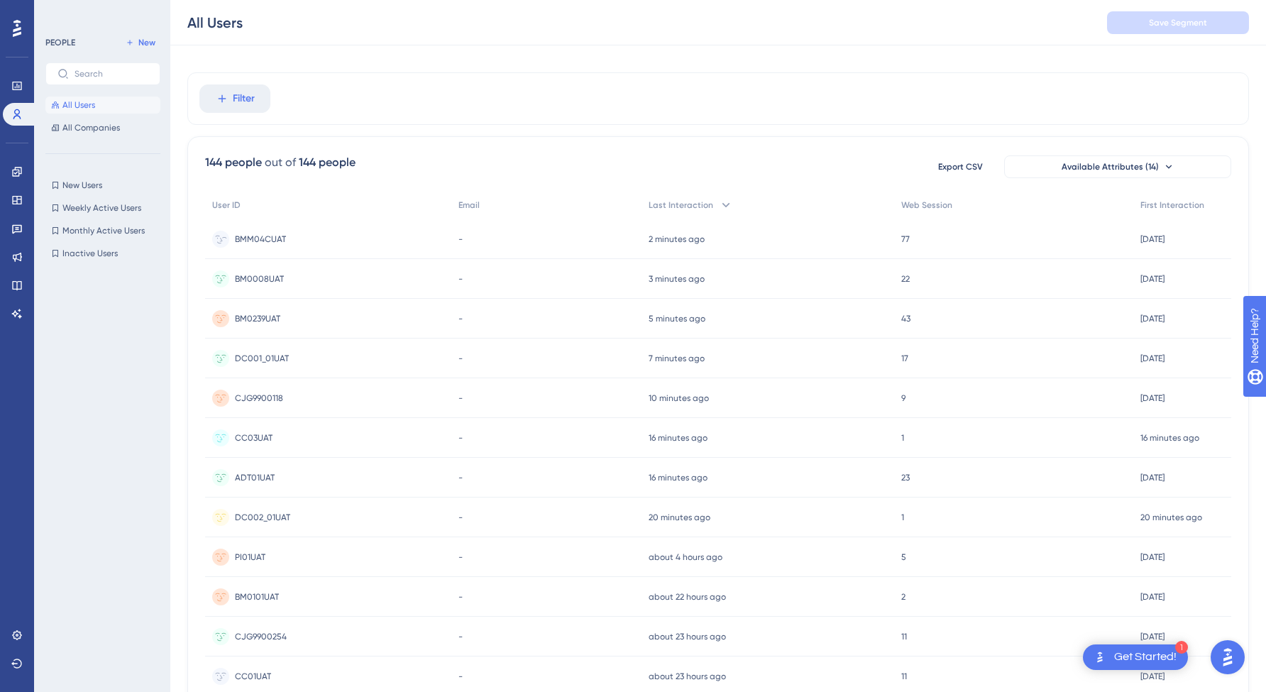
scroll to position [6, 0]
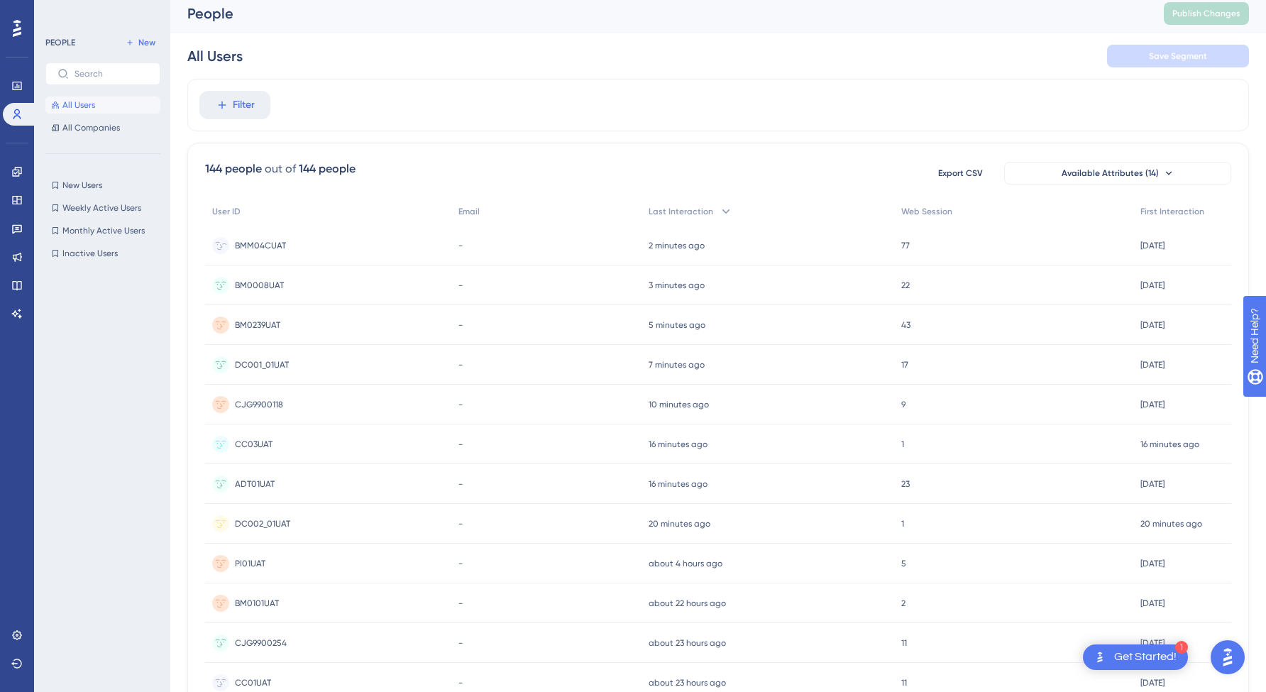
click at [281, 249] on span "BMM04CUAT" at bounding box center [260, 245] width 51 height 11
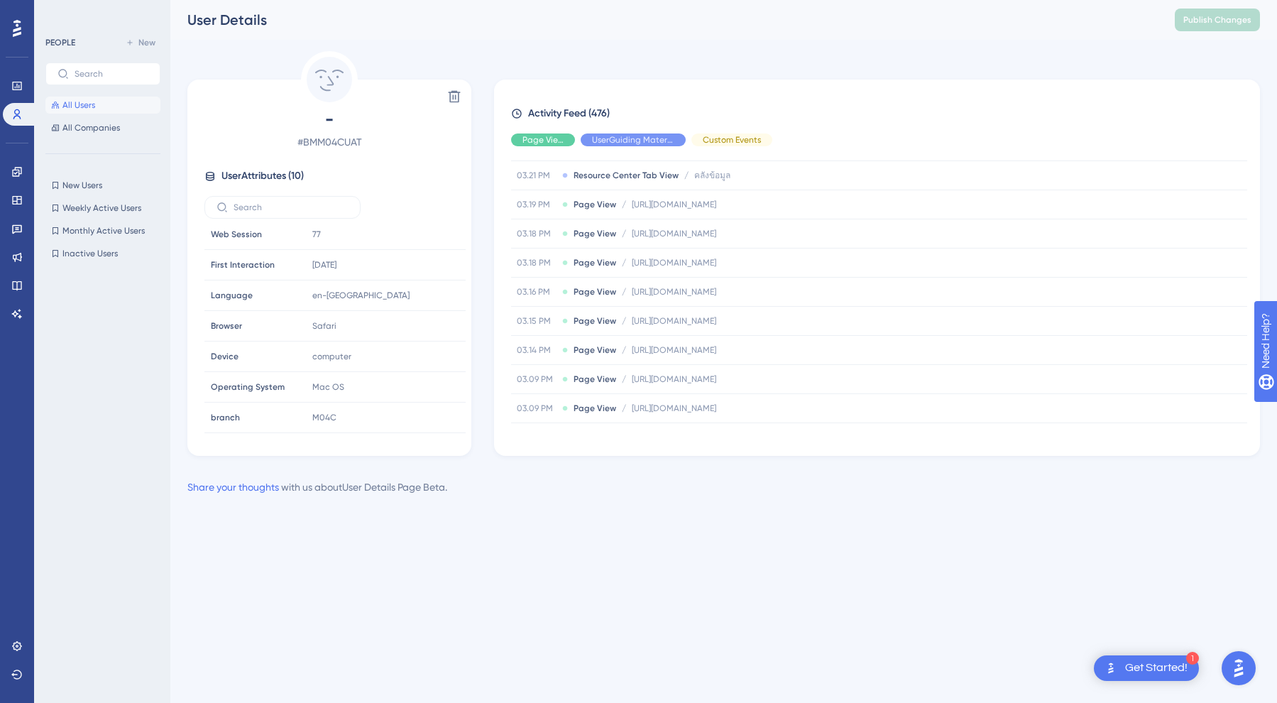
click at [151, 350] on div at bounding box center [107, 458] width 124 height 392
click at [21, 214] on div "Engagement Widgets Feedback Product Updates Knowledge Base AI Assistant" at bounding box center [17, 242] width 28 height 165
click at [143, 320] on div at bounding box center [107, 458] width 124 height 392
click at [17, 200] on icon at bounding box center [16, 200] width 9 height 9
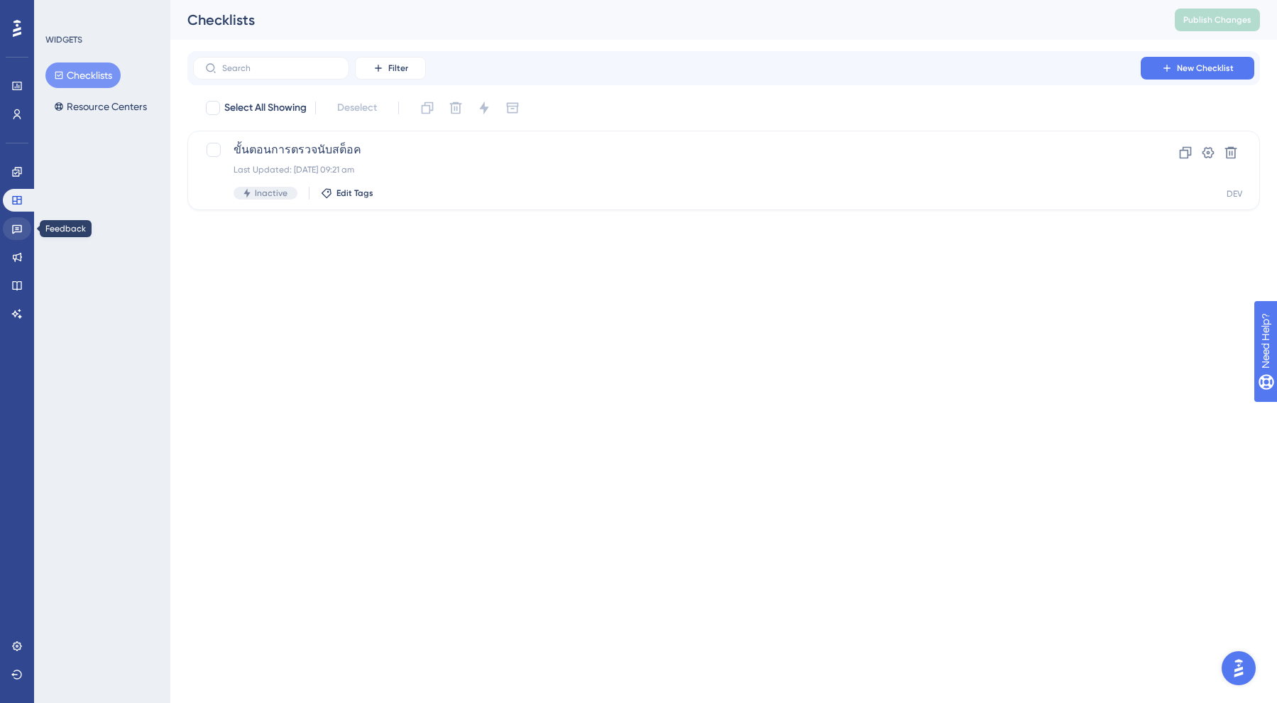
click at [14, 231] on icon at bounding box center [16, 228] width 11 height 11
click at [7, 196] on link at bounding box center [17, 200] width 28 height 23
click at [111, 106] on button "Resource Centers" at bounding box center [100, 107] width 110 height 26
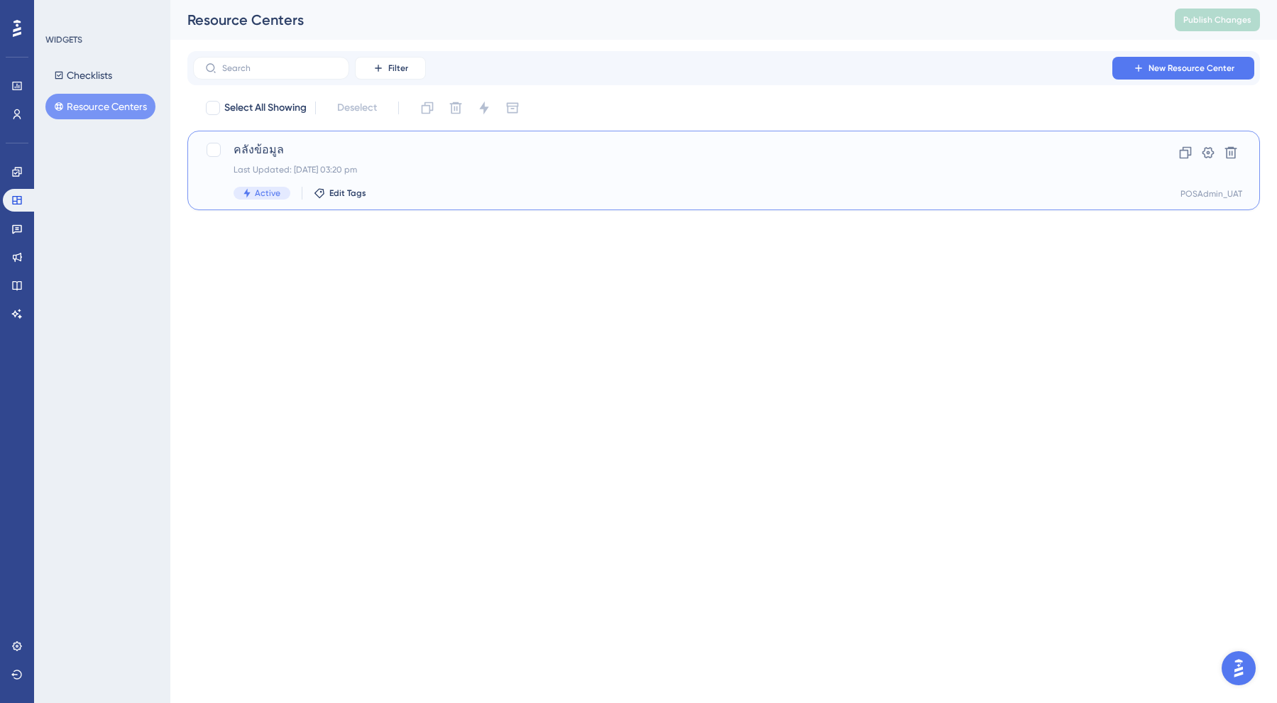
click at [356, 153] on span "คลังข้อมูล" at bounding box center [667, 149] width 867 height 17
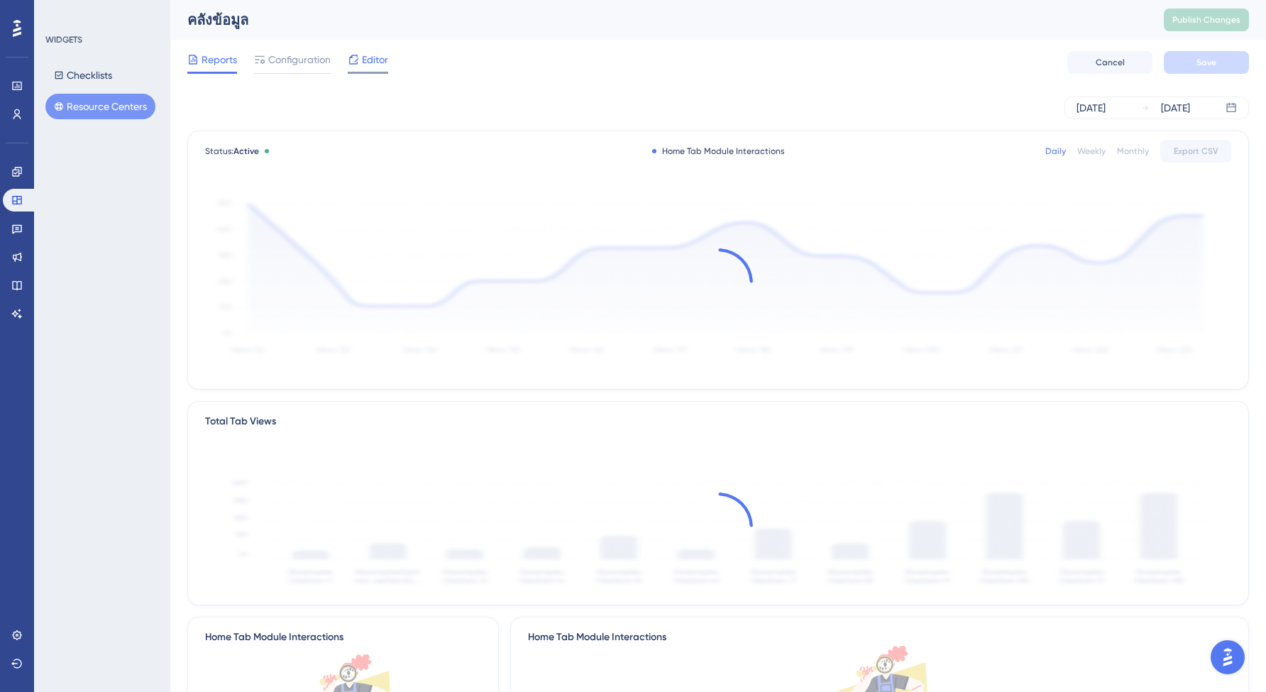
click at [375, 68] on div "Editor" at bounding box center [368, 62] width 40 height 23
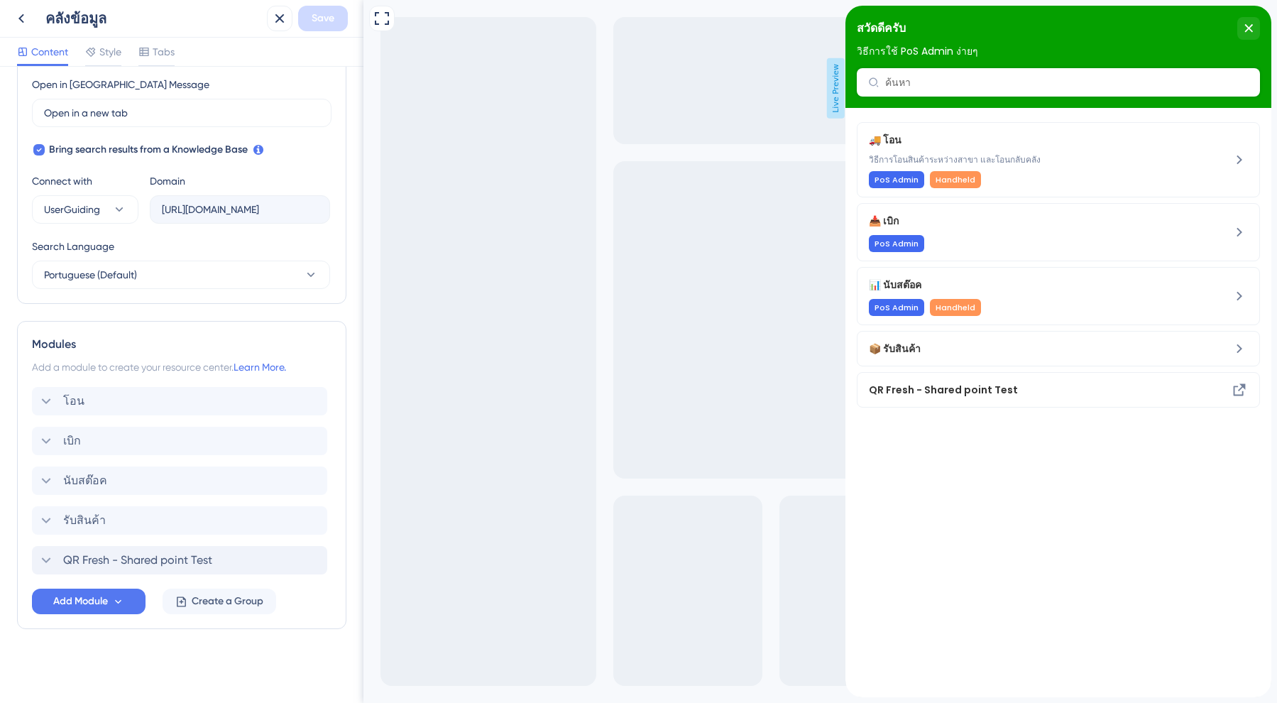
scroll to position [405, 0]
click at [125, 559] on span "QR Fresh - Shared point Test" at bounding box center [137, 560] width 149 height 17
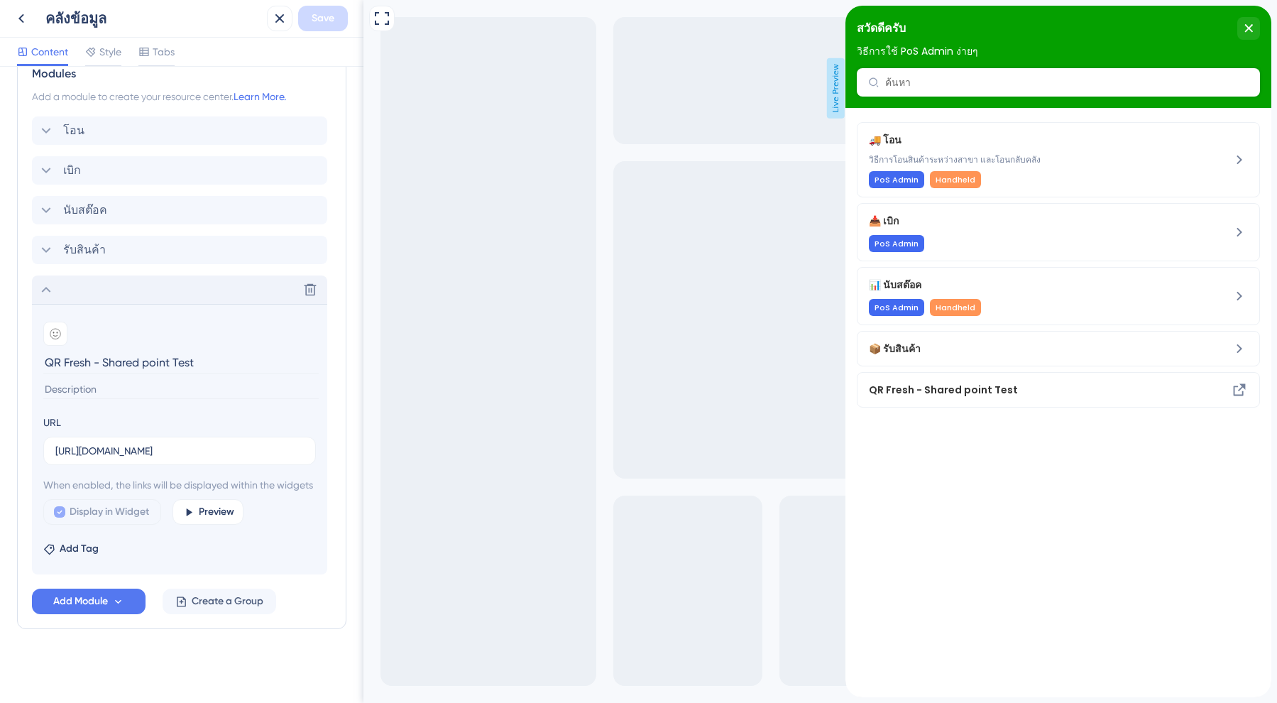
scroll to position [692, 0]
click at [75, 593] on span "Add Module" at bounding box center [80, 601] width 55 height 17
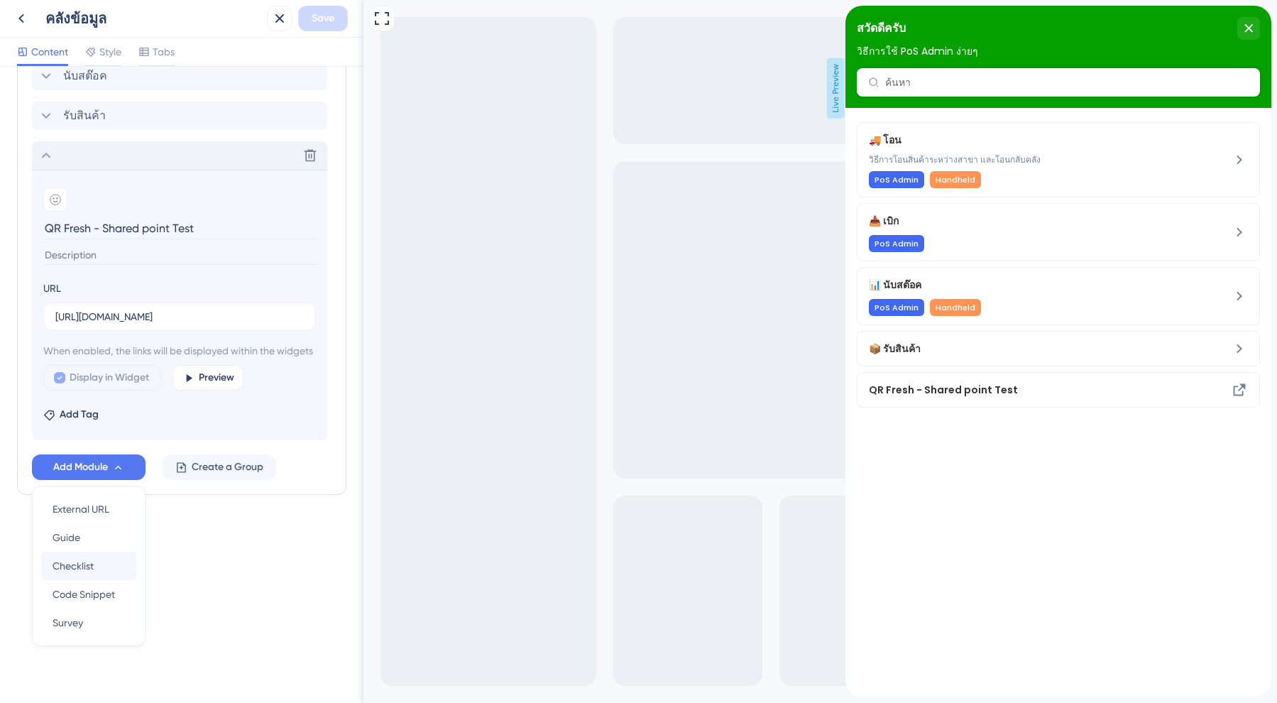
scroll to position [0, 0]
click at [184, 642] on div "Resource Center Header Title สวัดดีครับ 18 สวัดดีครับ Subtitle วิธีการใช้ PoS A…" at bounding box center [181, 385] width 363 height 636
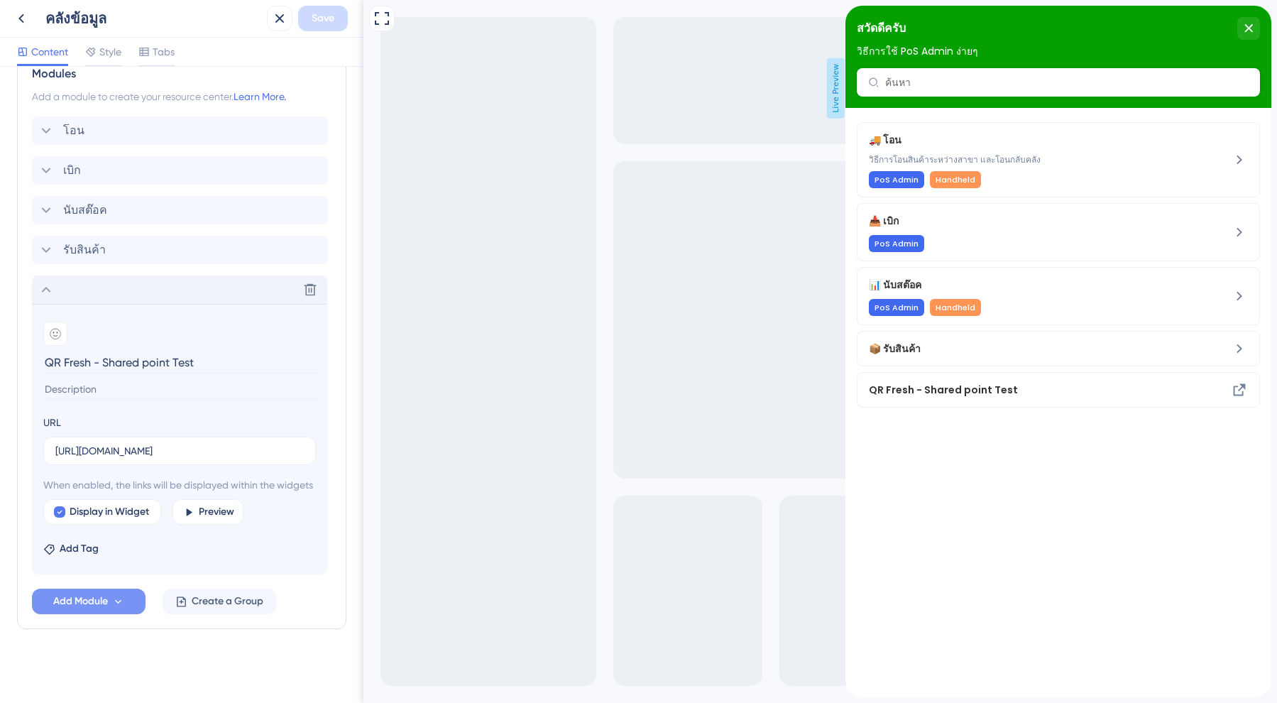
click at [102, 598] on span "Add Module" at bounding box center [80, 601] width 55 height 17
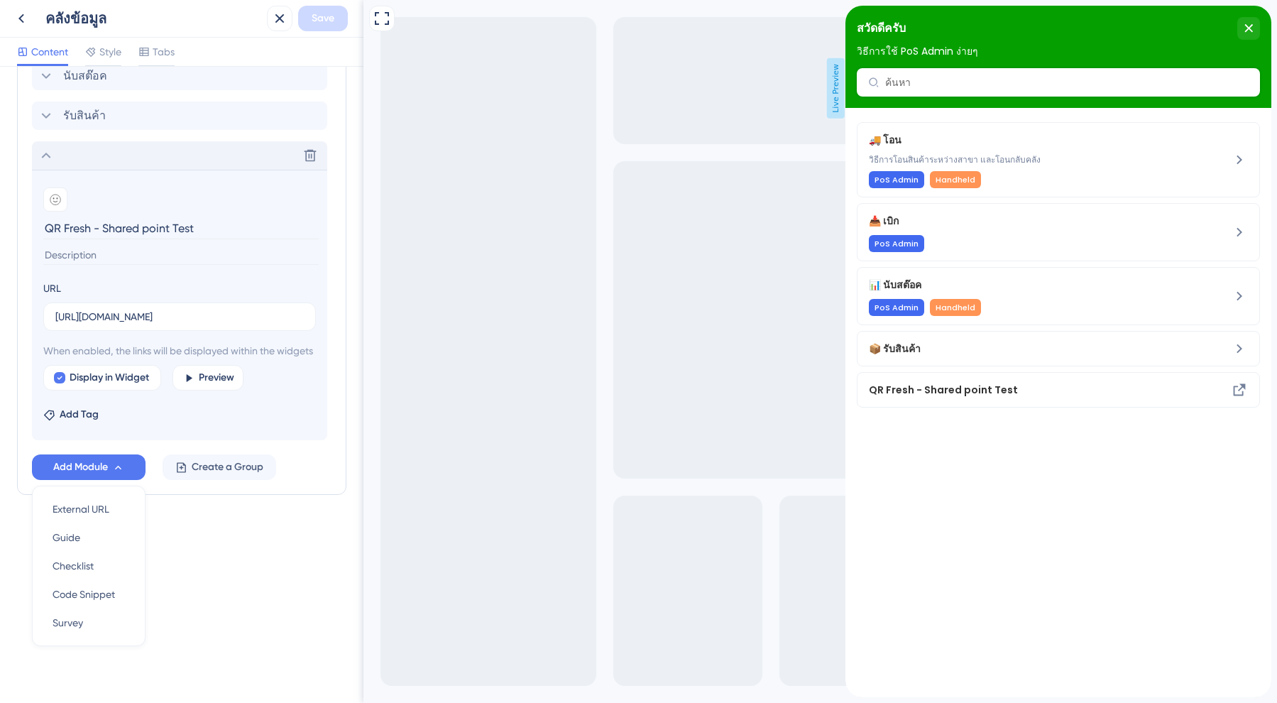
click at [223, 610] on div "Resource Center Header Title สวัดดีครับ 18 สวัดดีครับ Subtitle วิธีการใช้ PoS A…" at bounding box center [181, 385] width 363 height 636
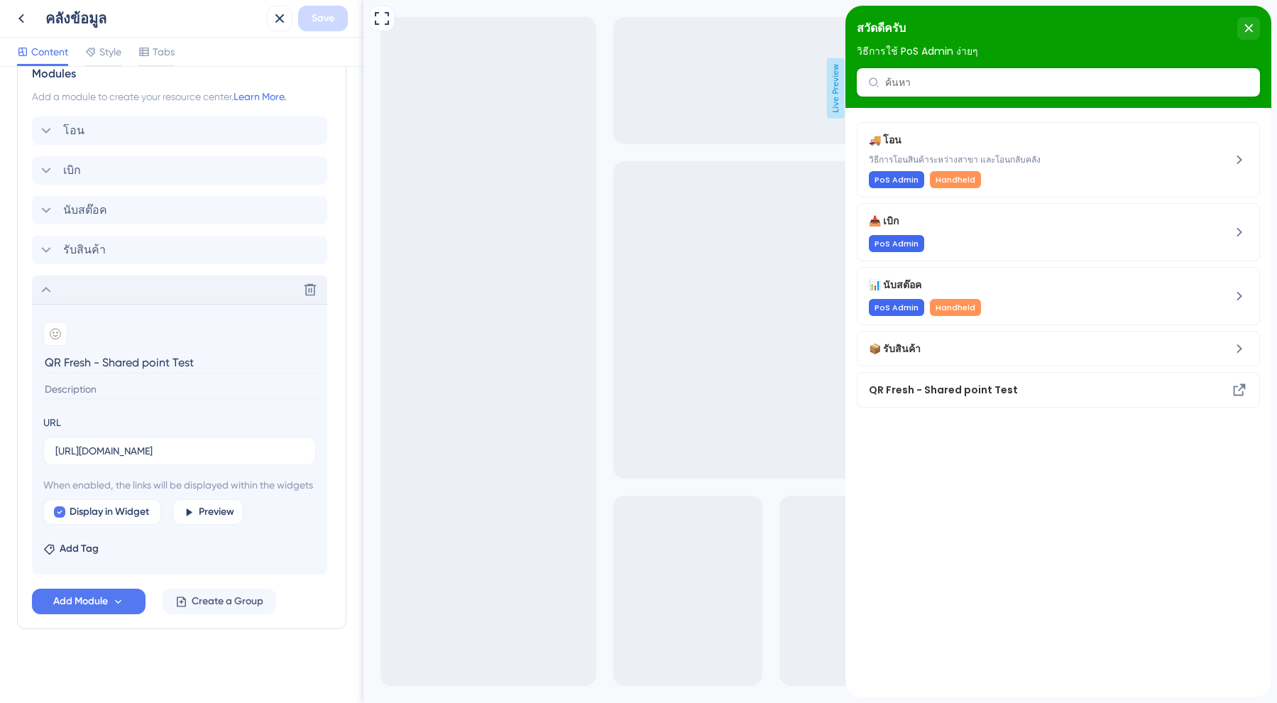
click at [312, 503] on div "Display in Widget Preview" at bounding box center [179, 512] width 273 height 26
click at [1023, 381] on span "QR Fresh - Shared point Test" at bounding box center [1020, 389] width 303 height 17
click at [1237, 391] on icon at bounding box center [1239, 389] width 17 height 17
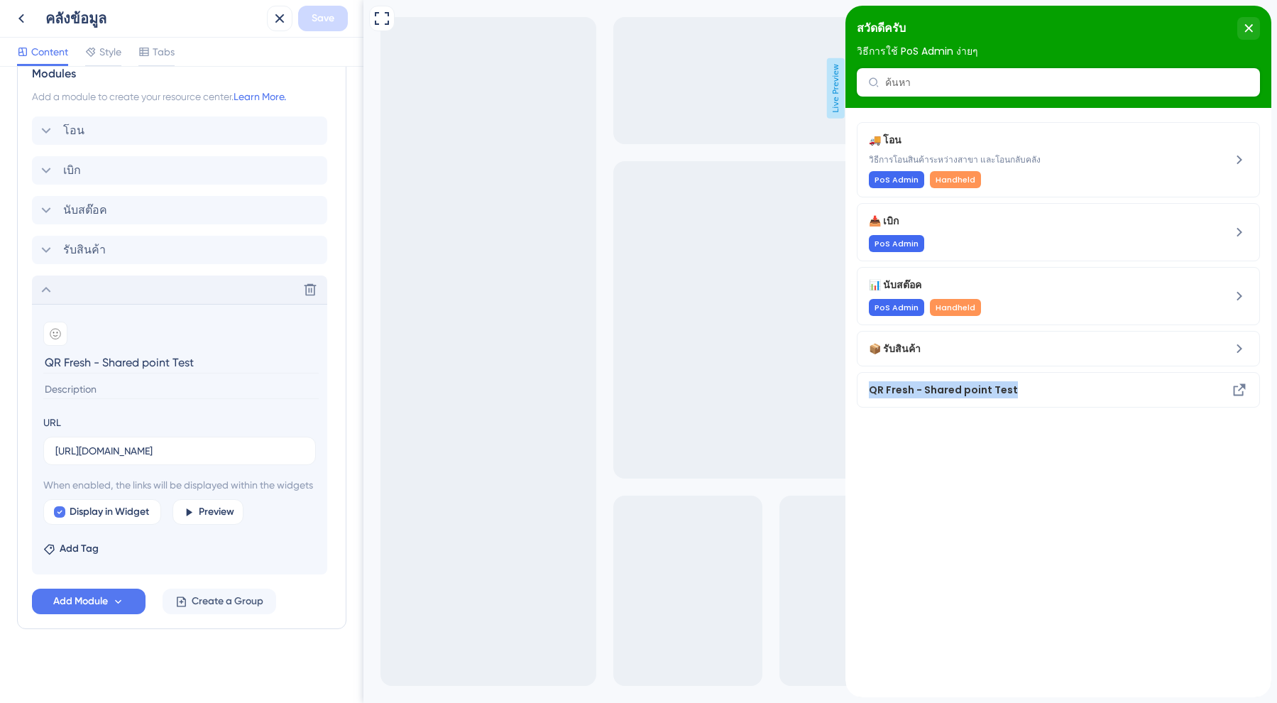
click at [725, 446] on div "Full Screen Preview Live Preview" at bounding box center [820, 351] width 914 height 703
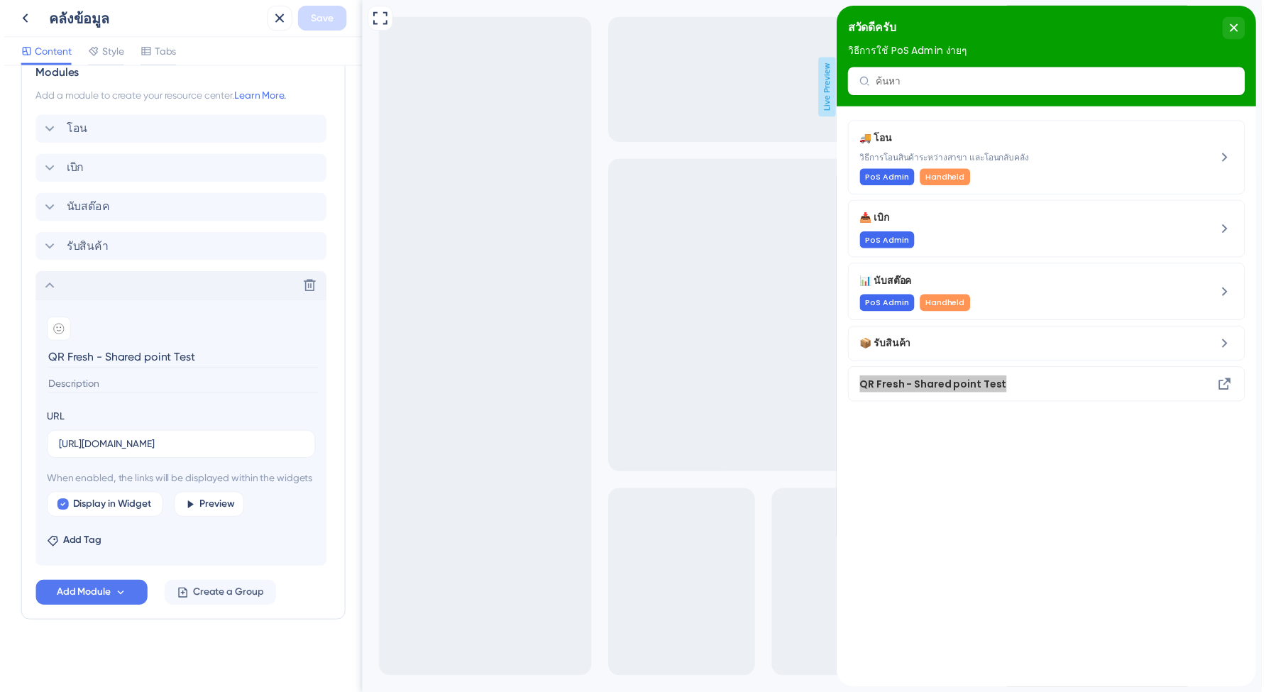
scroll to position [0, 0]
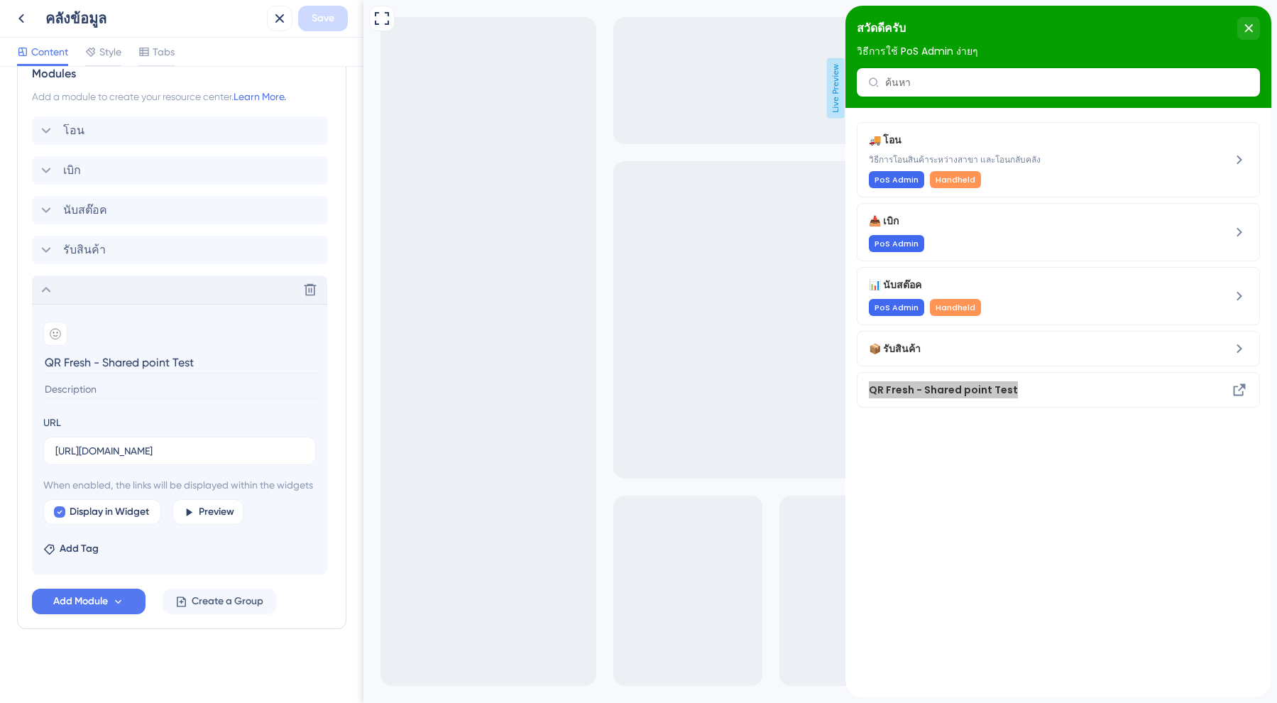
click at [794, 454] on div "Full Screen Preview Live Preview" at bounding box center [820, 351] width 914 height 703
click at [1031, 397] on span "QR Fresh - Shared point Test" at bounding box center [1020, 389] width 303 height 17
click at [1012, 383] on span "QR Fresh - Shared point Test" at bounding box center [1020, 389] width 303 height 17
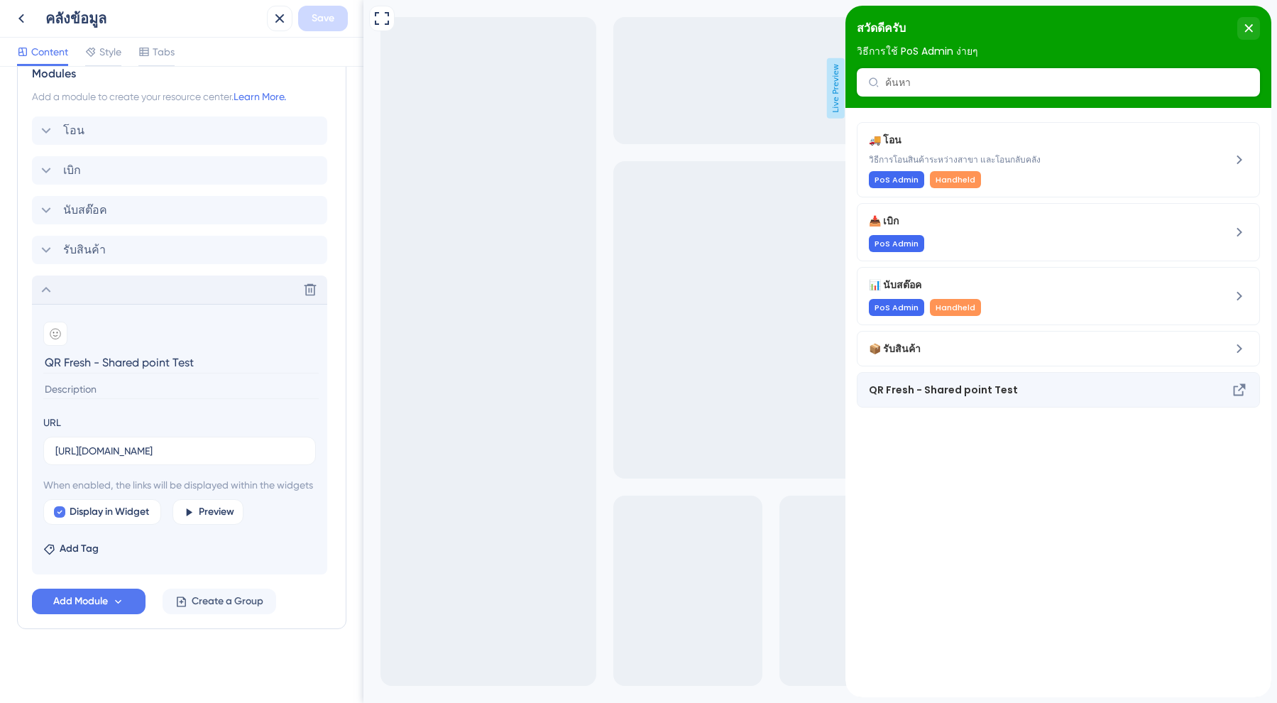
click at [877, 384] on span "QR Fresh - Shared point Test" at bounding box center [1020, 389] width 303 height 17
click at [735, 296] on div "Full Screen Preview Live Preview" at bounding box center [820, 351] width 914 height 703
click at [17, 20] on icon at bounding box center [21, 18] width 17 height 17
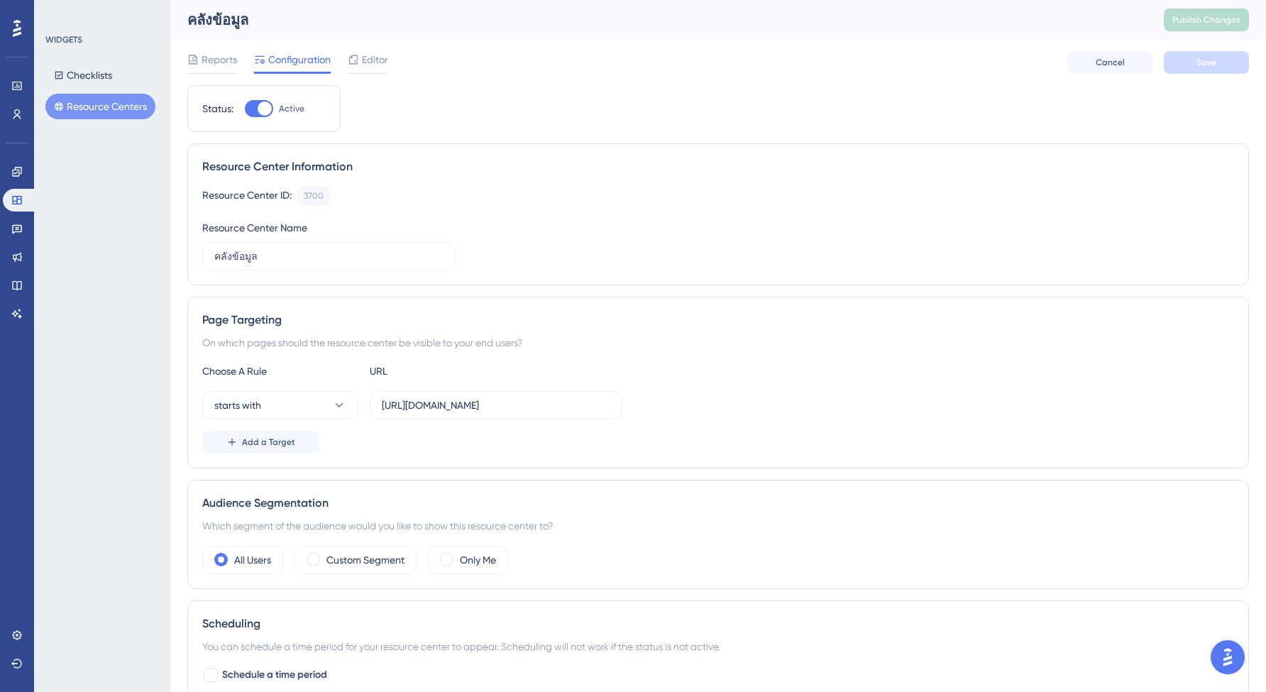
click at [113, 465] on div "WIDGETS Checklists Resource Centers" at bounding box center [102, 346] width 136 height 692
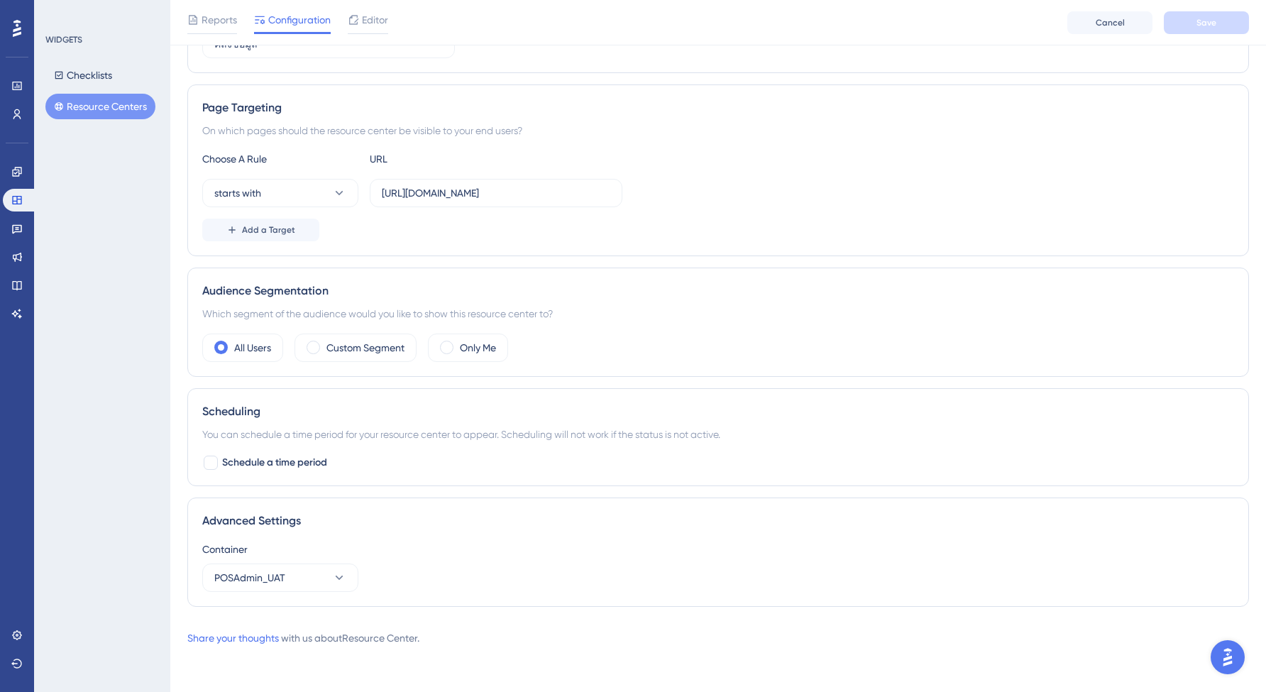
click at [113, 465] on div "WIDGETS Checklists Resource Centers" at bounding box center [102, 346] width 136 height 692
click at [13, 230] on icon at bounding box center [16, 228] width 11 height 11
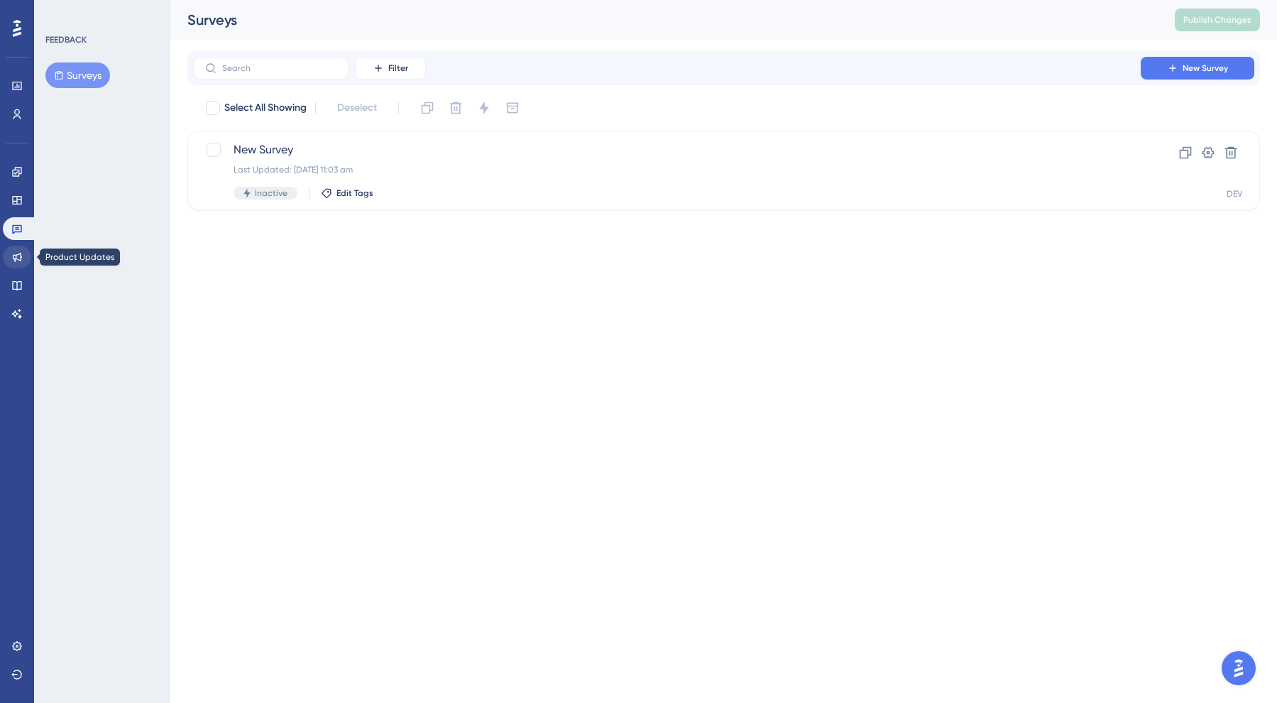
click at [13, 248] on link at bounding box center [17, 257] width 28 height 23
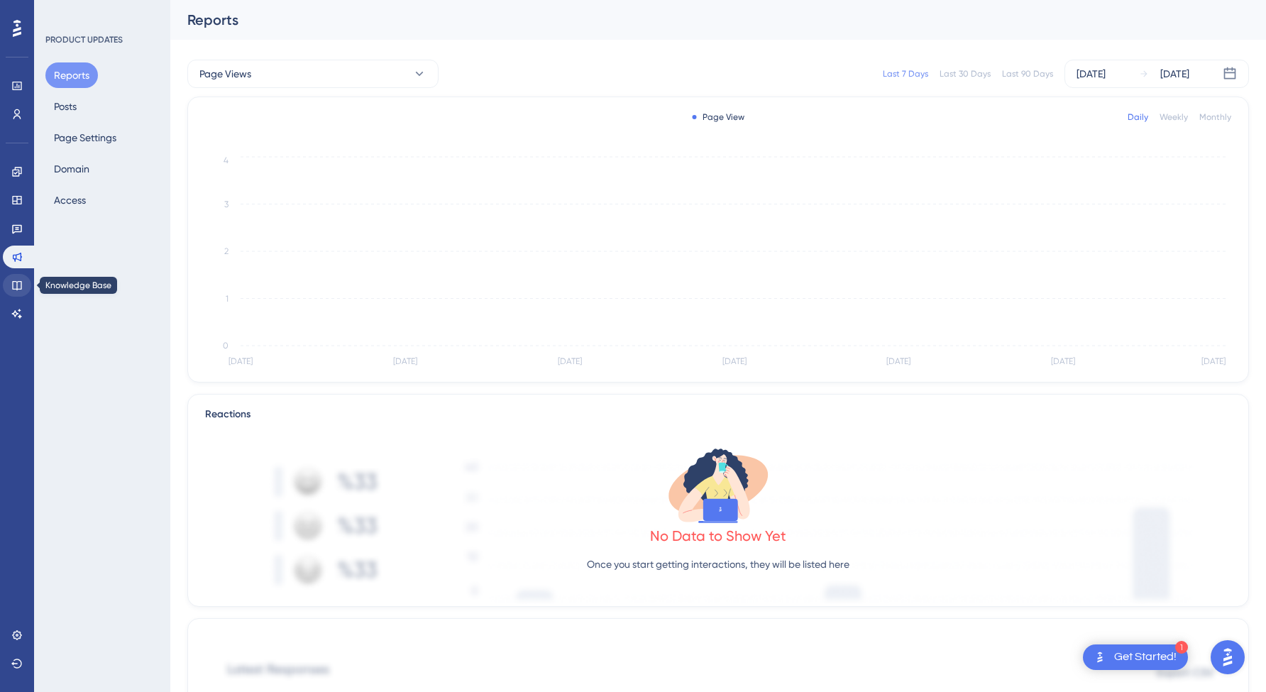
click at [19, 288] on icon at bounding box center [16, 285] width 11 height 11
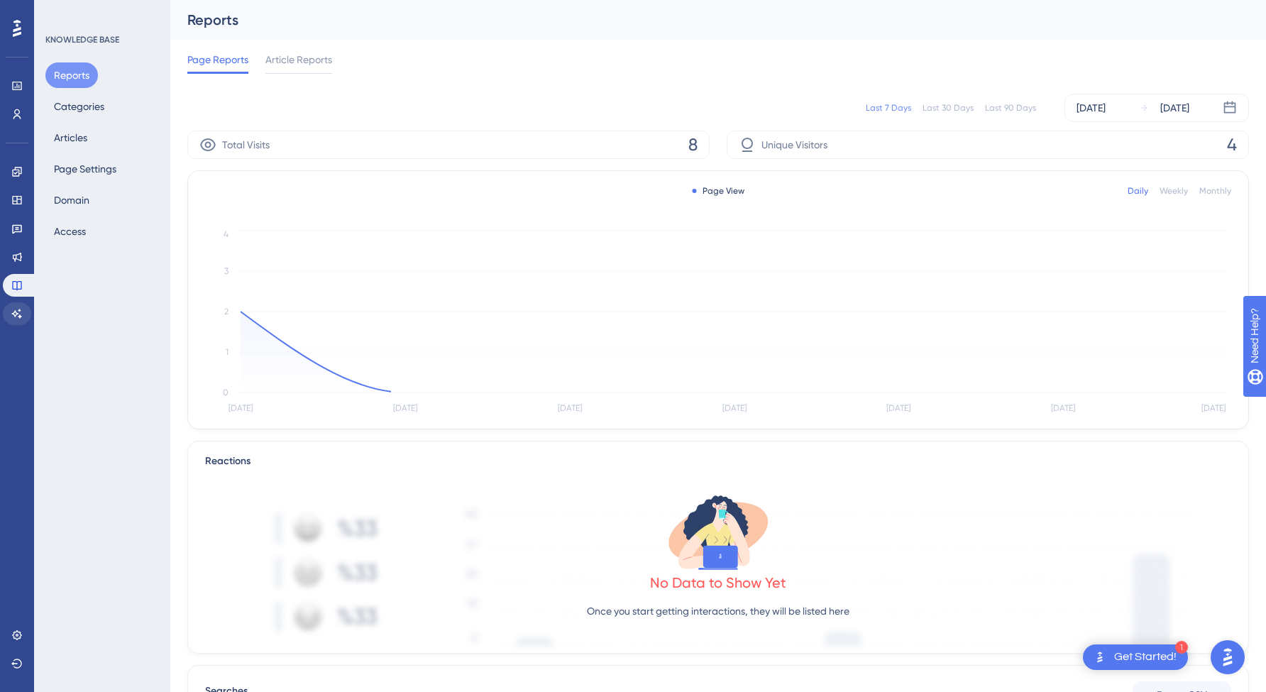
click at [16, 324] on link at bounding box center [17, 313] width 28 height 23
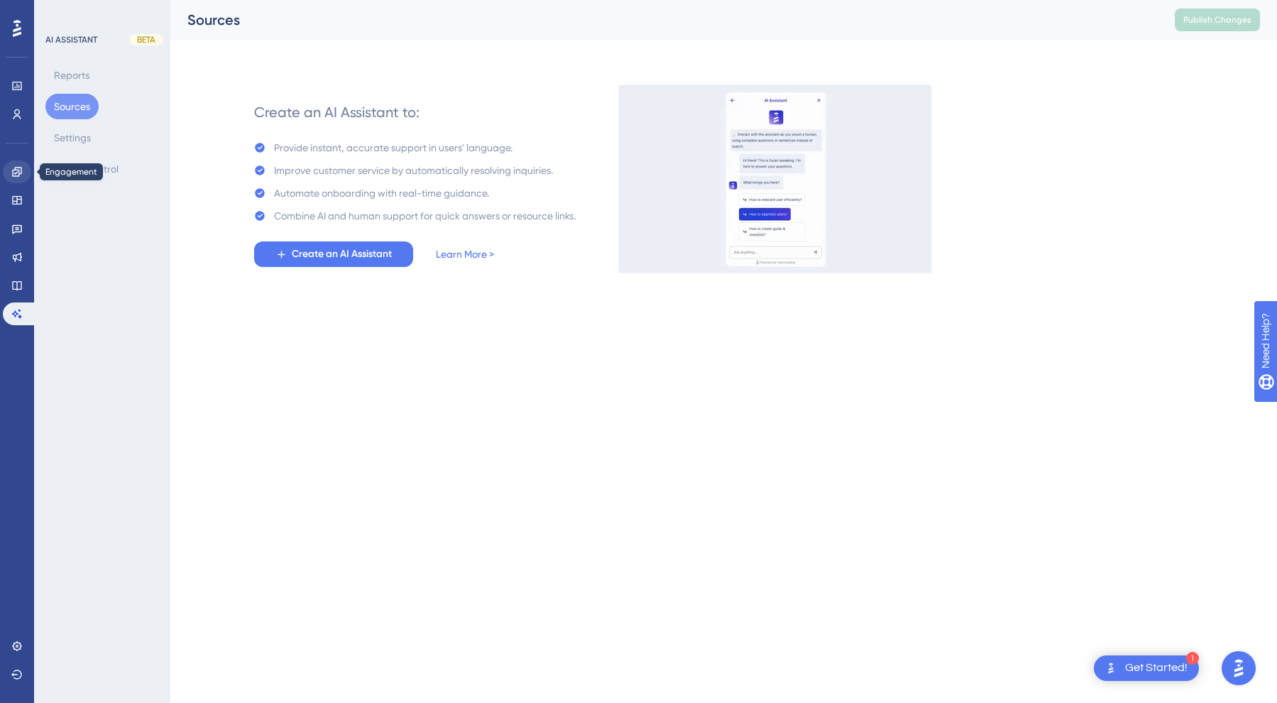
click at [11, 170] on icon at bounding box center [16, 171] width 11 height 11
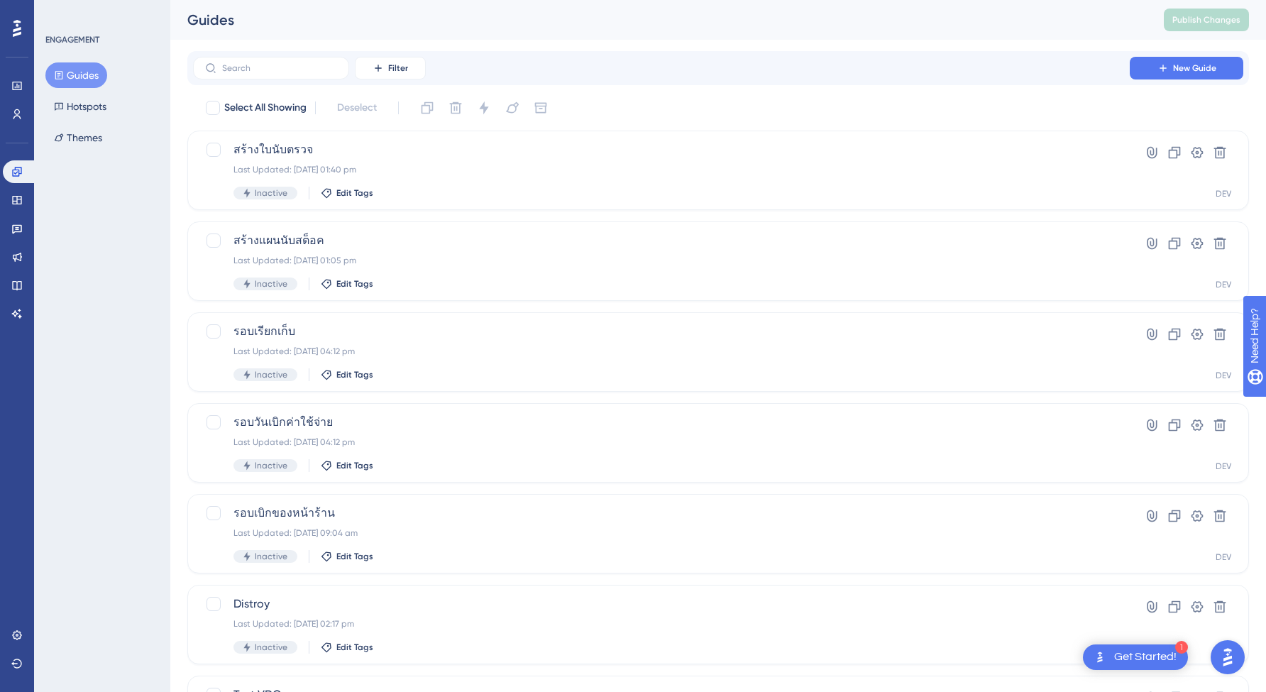
click at [87, 240] on div "ENGAGEMENT Guides Hotspots Themes" at bounding box center [102, 346] width 136 height 692
click at [9, 199] on link at bounding box center [17, 200] width 28 height 23
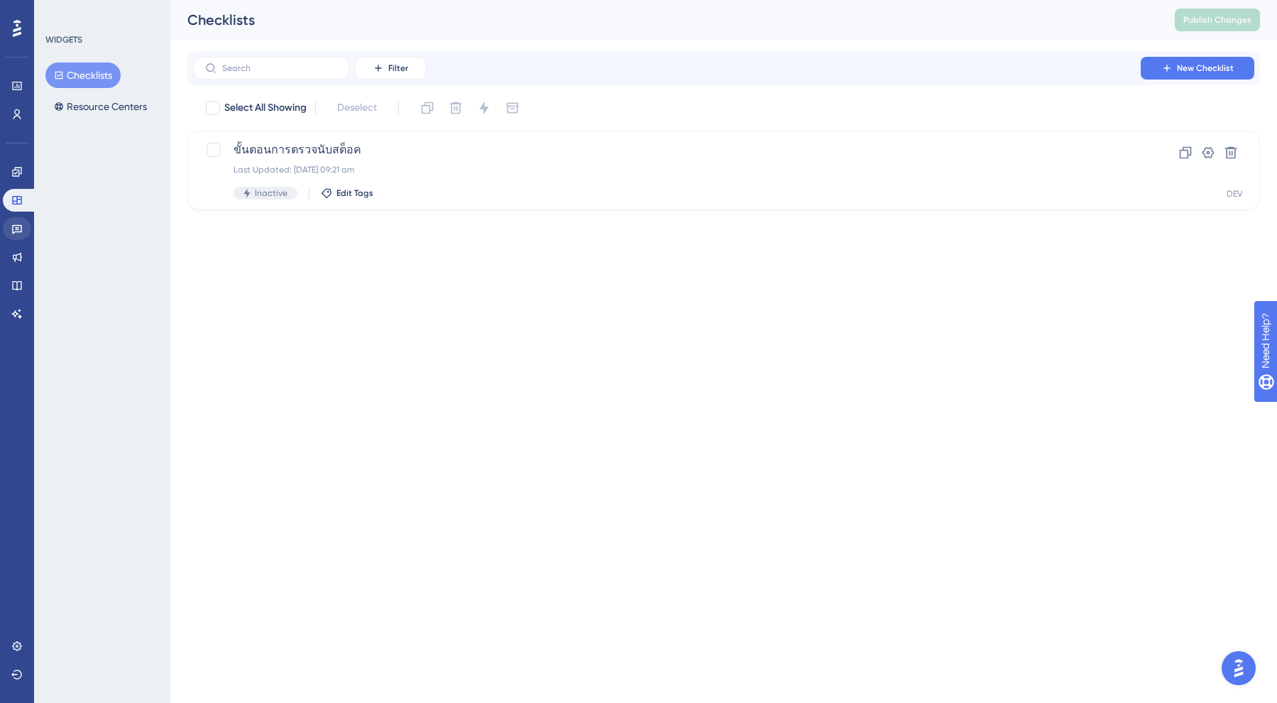
click at [24, 231] on link at bounding box center [17, 228] width 28 height 23
click at [23, 261] on link at bounding box center [17, 257] width 28 height 23
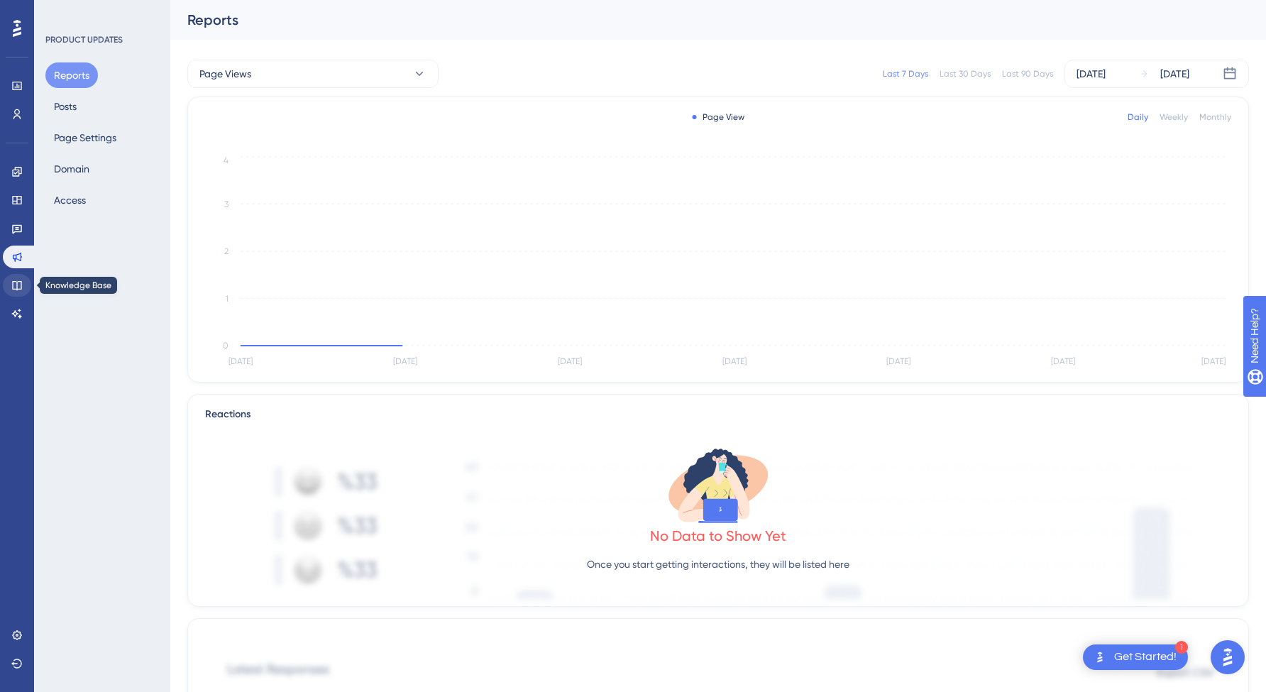
click at [21, 289] on icon at bounding box center [16, 285] width 9 height 9
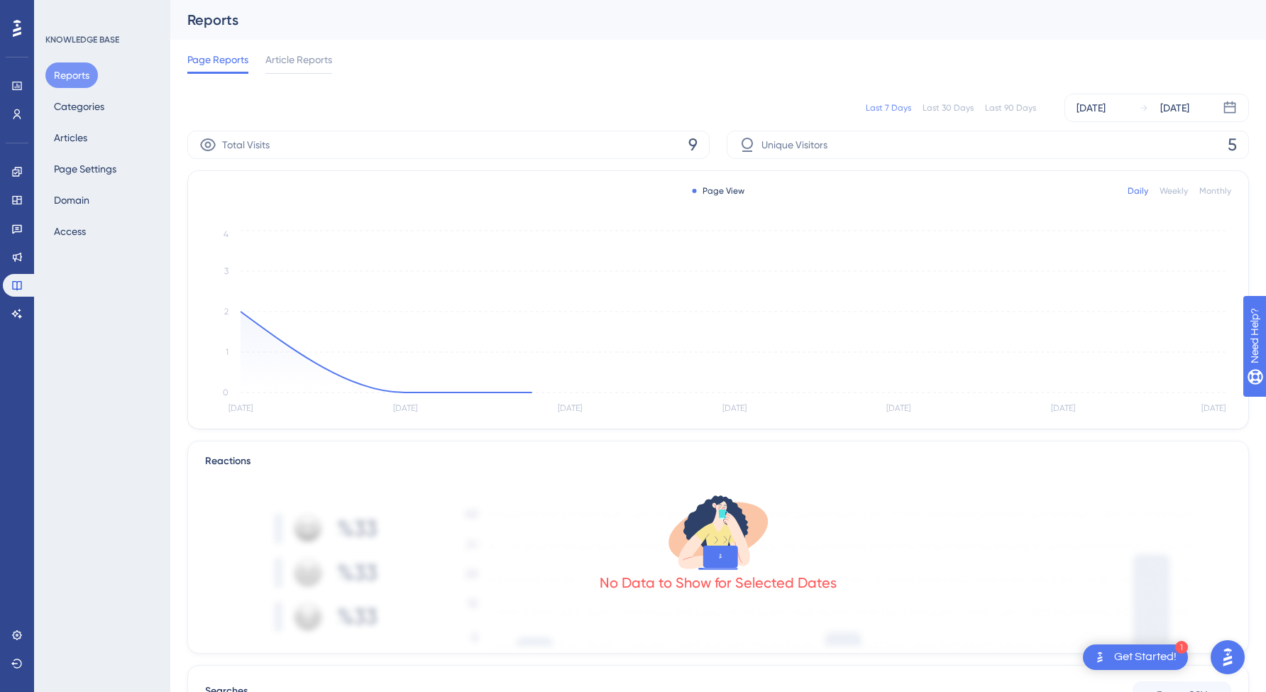
click at [15, 330] on div "Performance Users Engagement Widgets Feedback Product Updates Knowledge Base AI…" at bounding box center [17, 346] width 34 height 692
click at [19, 315] on icon at bounding box center [16, 313] width 11 height 11
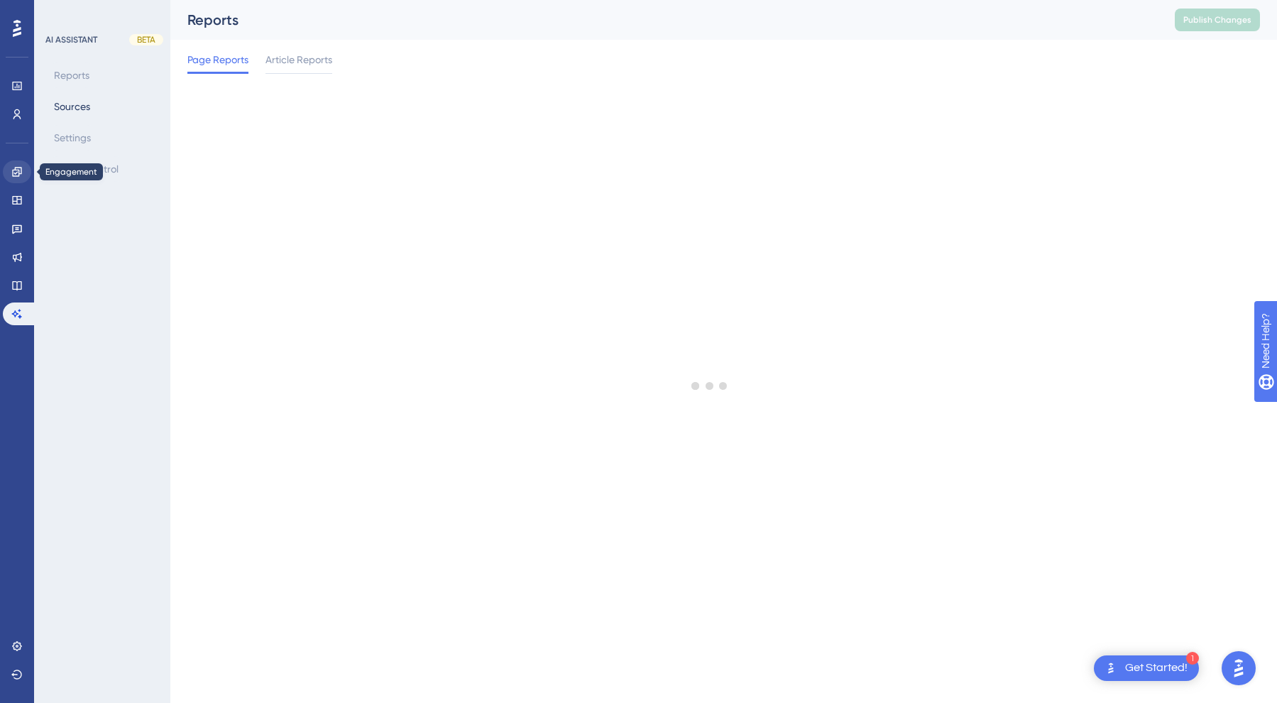
click at [13, 176] on icon at bounding box center [16, 171] width 9 height 9
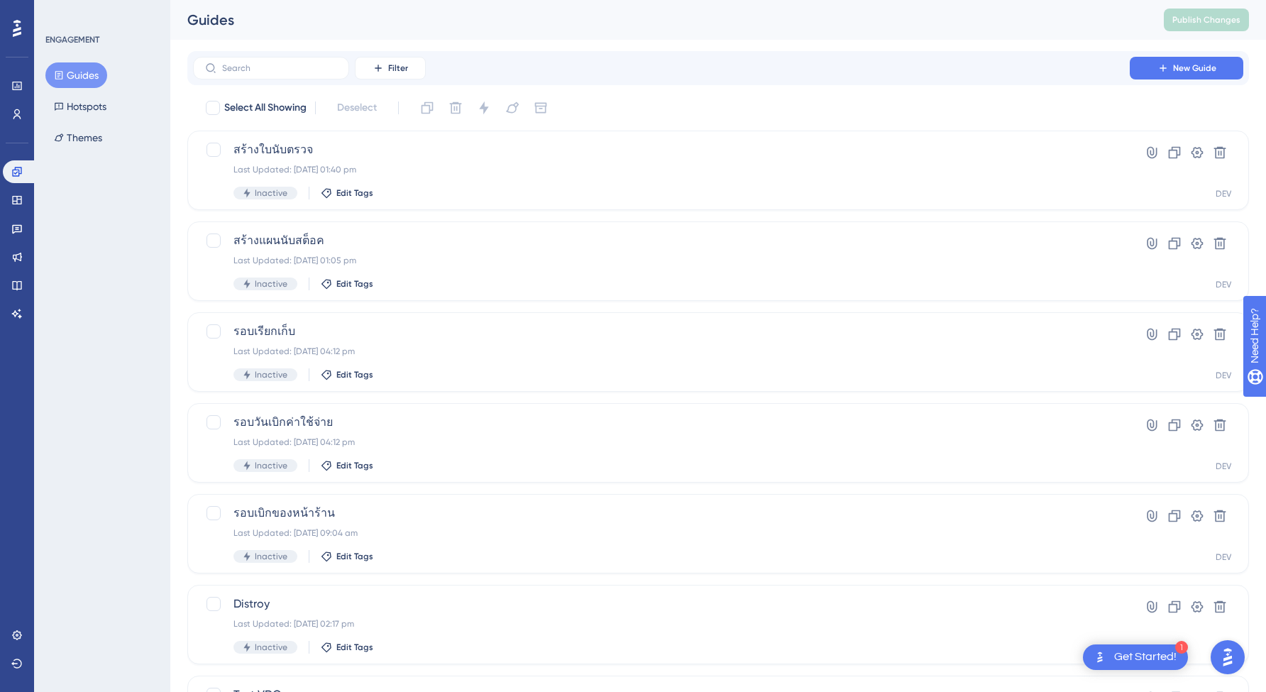
click at [112, 265] on div "ENGAGEMENT Guides Hotspots Themes" at bounding box center [102, 346] width 136 height 692
drag, startPoint x: 146, startPoint y: 187, endPoint x: 27, endPoint y: 76, distance: 162.7
click at [170, 75] on div "Performance Users Engagement Widgets Feedback Product Updates Knowledge Base AI…" at bounding box center [718, 539] width 1096 height 1079
click at [121, 150] on div "Guides Hotspots Themes" at bounding box center [102, 106] width 115 height 88
drag, startPoint x: 116, startPoint y: 142, endPoint x: 38, endPoint y: 36, distance: 131.9
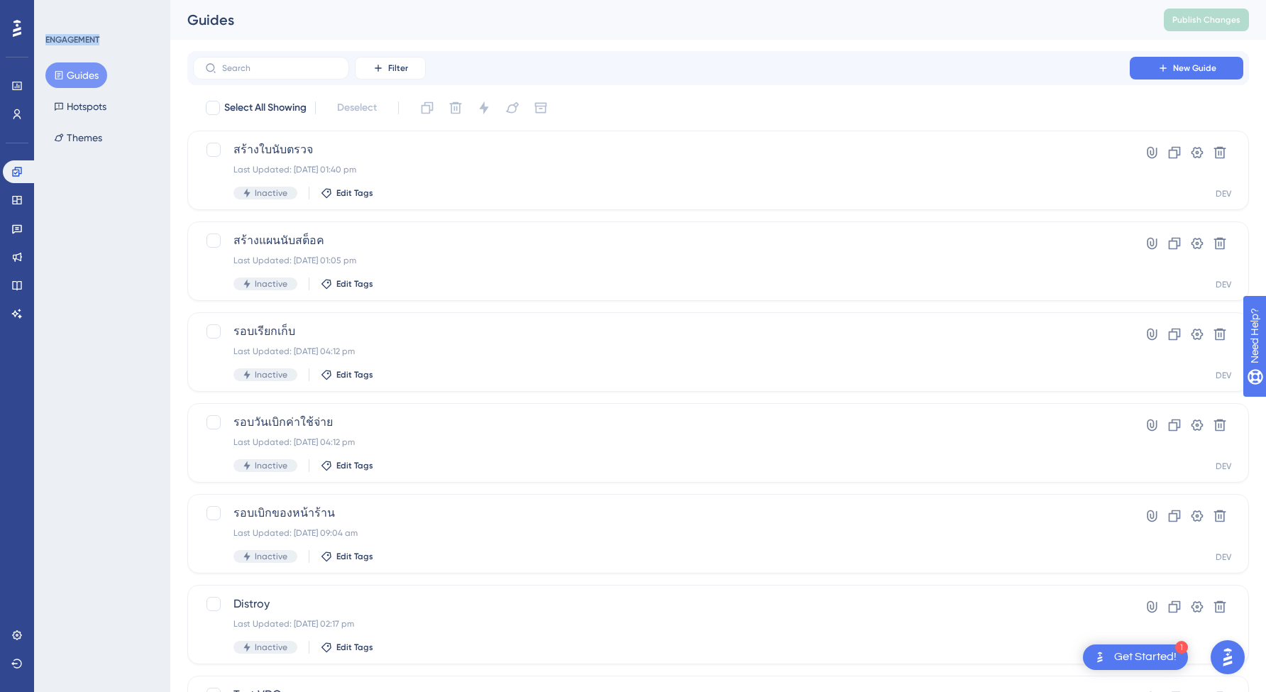
click at [38, 35] on div "ENGAGEMENT Guides Hotspots Themes" at bounding box center [102, 346] width 136 height 692
click at [62, 35] on div "ENGAGEMENT" at bounding box center [72, 39] width 54 height 11
drag, startPoint x: 43, startPoint y: 38, endPoint x: 116, endPoint y: 42, distance: 72.5
click at [116, 42] on div "ENGAGEMENT Guides Hotspots Themes" at bounding box center [102, 346] width 136 height 692
click at [116, 42] on div "ENGAGEMENT" at bounding box center [102, 39] width 115 height 11
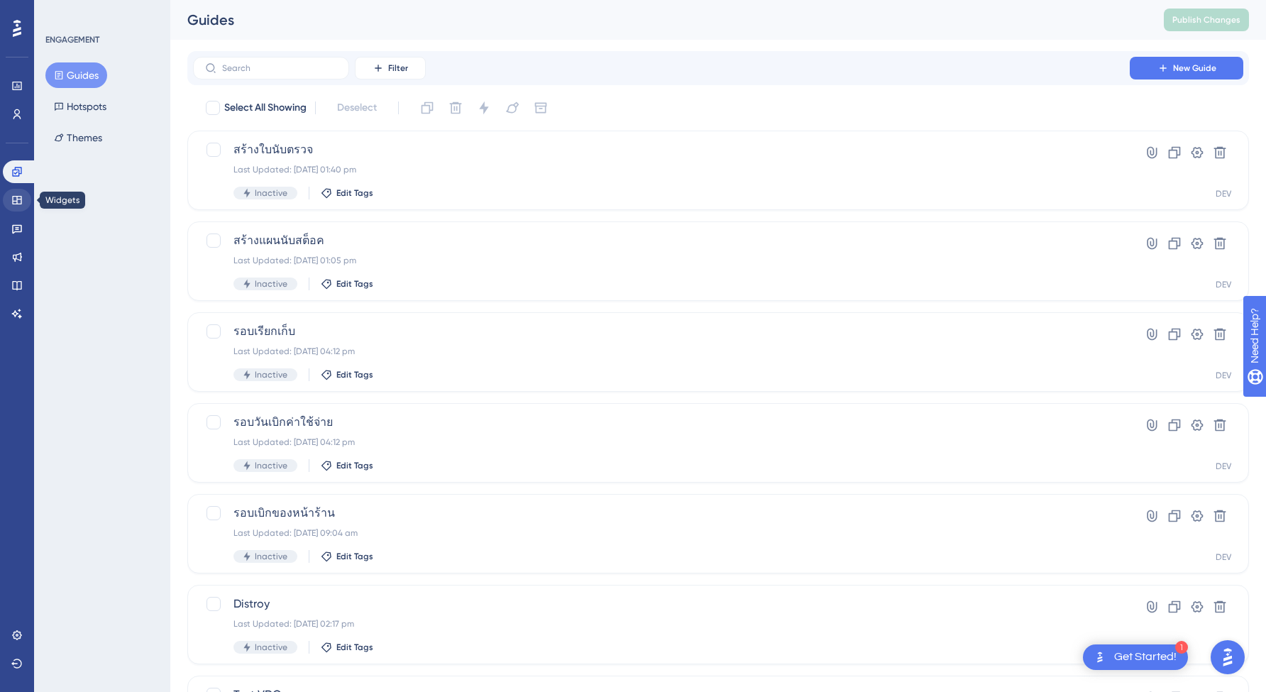
click at [18, 207] on link at bounding box center [17, 200] width 28 height 23
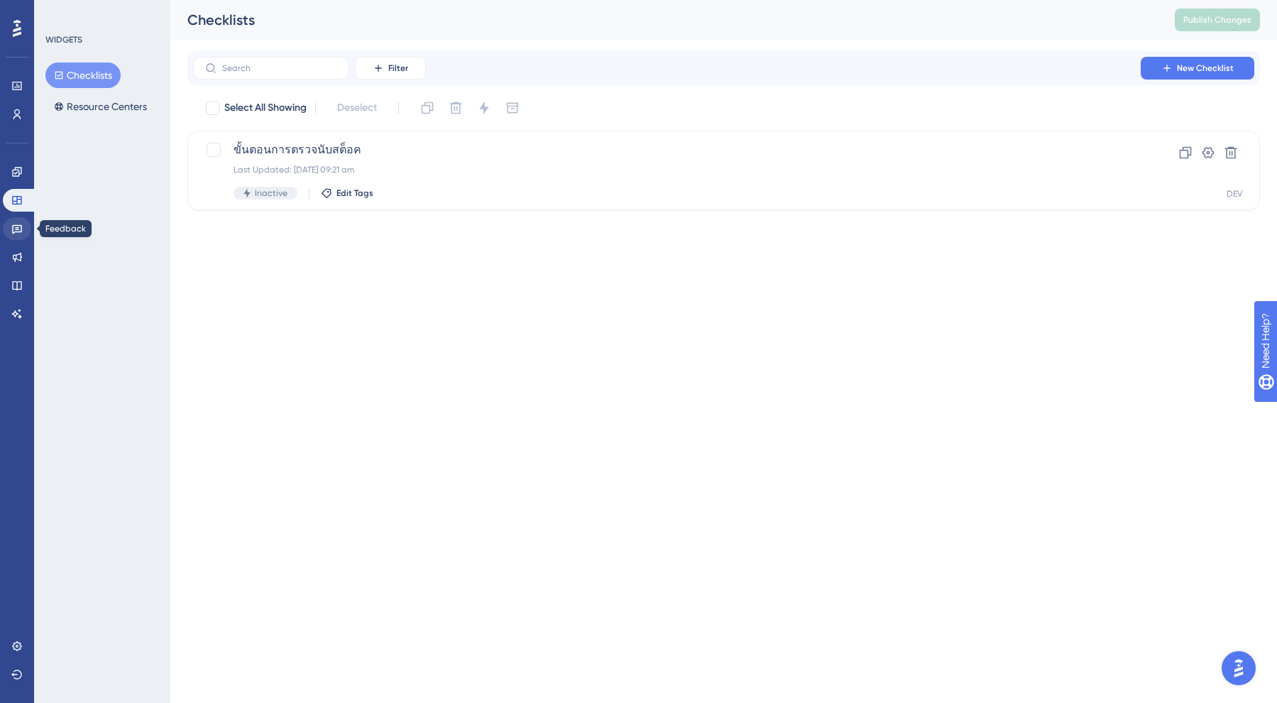
click at [19, 234] on icon at bounding box center [16, 228] width 11 height 11
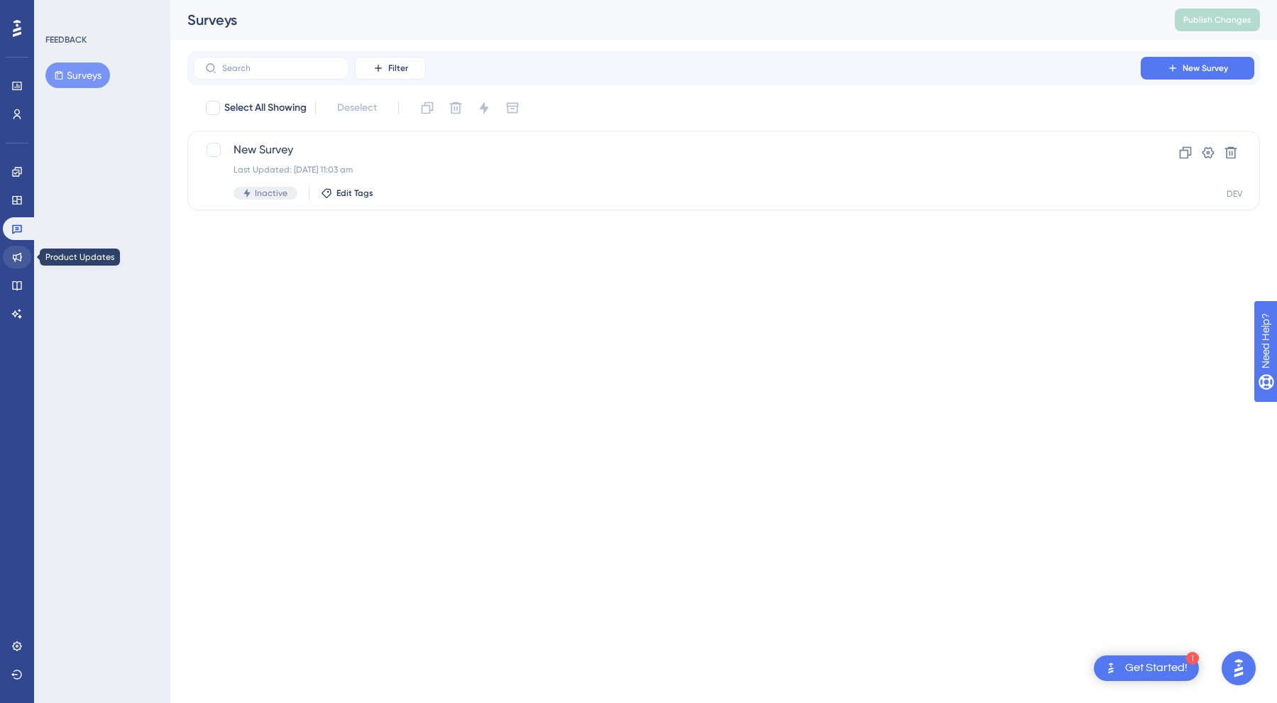
click at [21, 256] on icon at bounding box center [17, 257] width 9 height 9
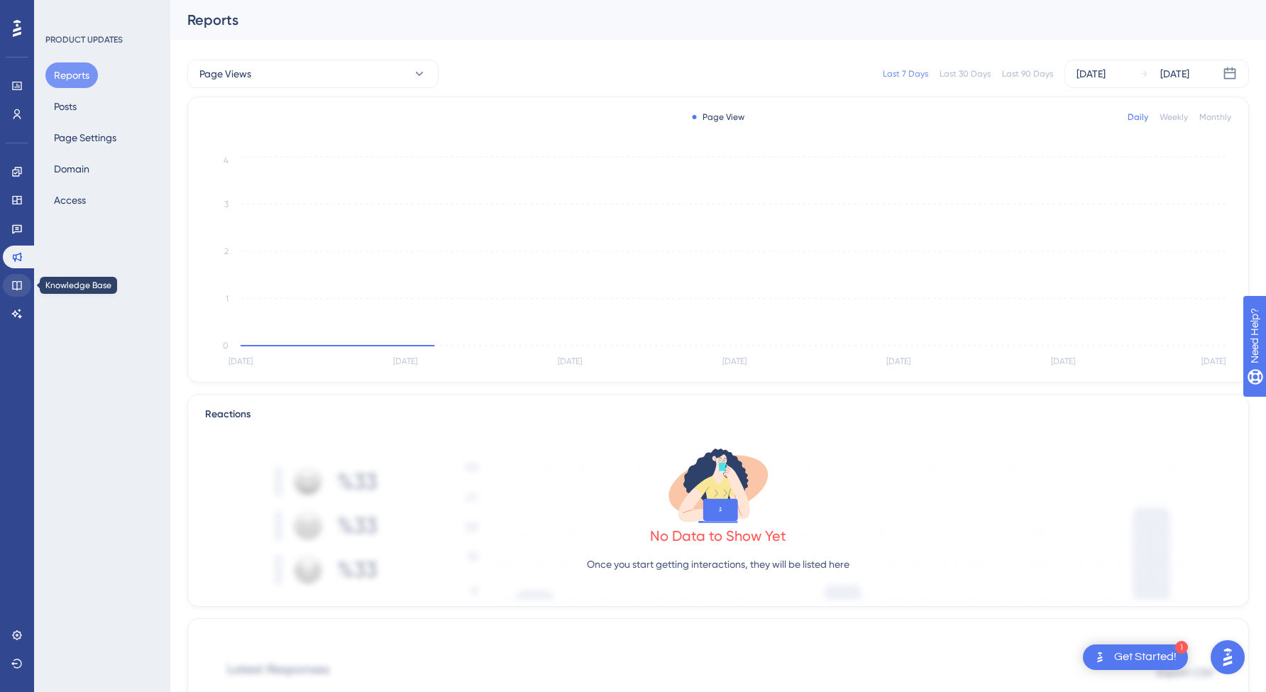
click at [21, 278] on link at bounding box center [17, 285] width 28 height 23
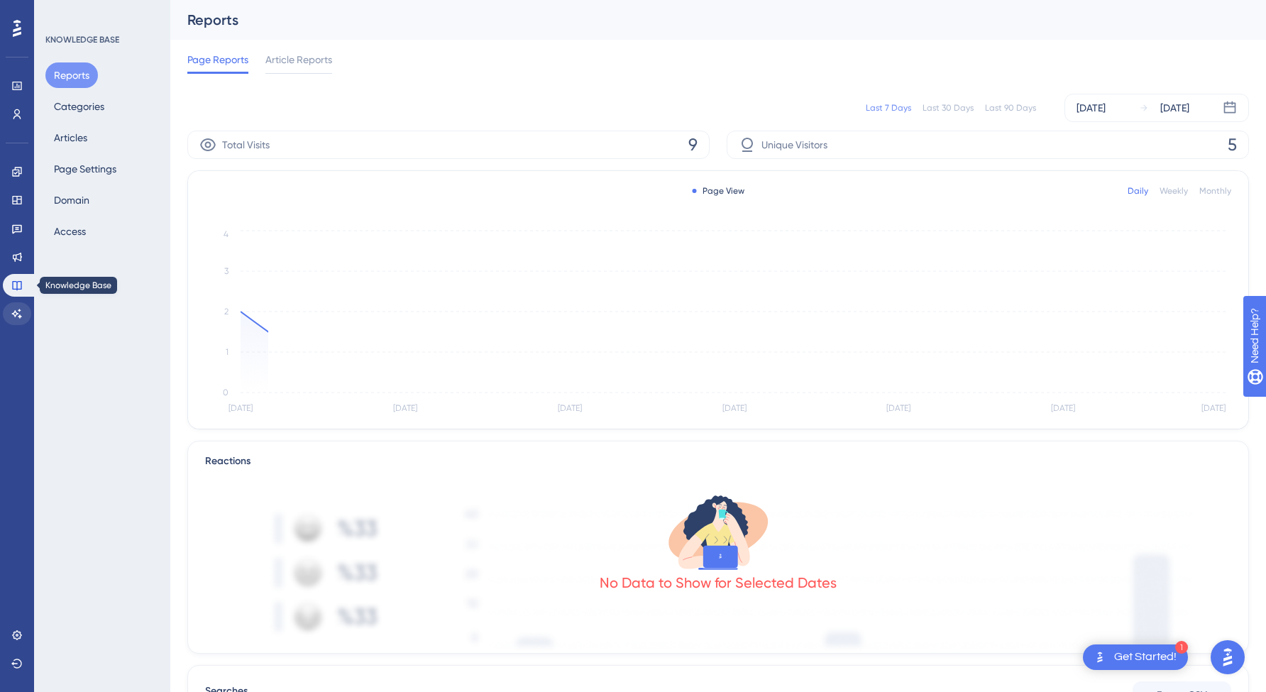
click at [21, 313] on icon at bounding box center [16, 313] width 11 height 11
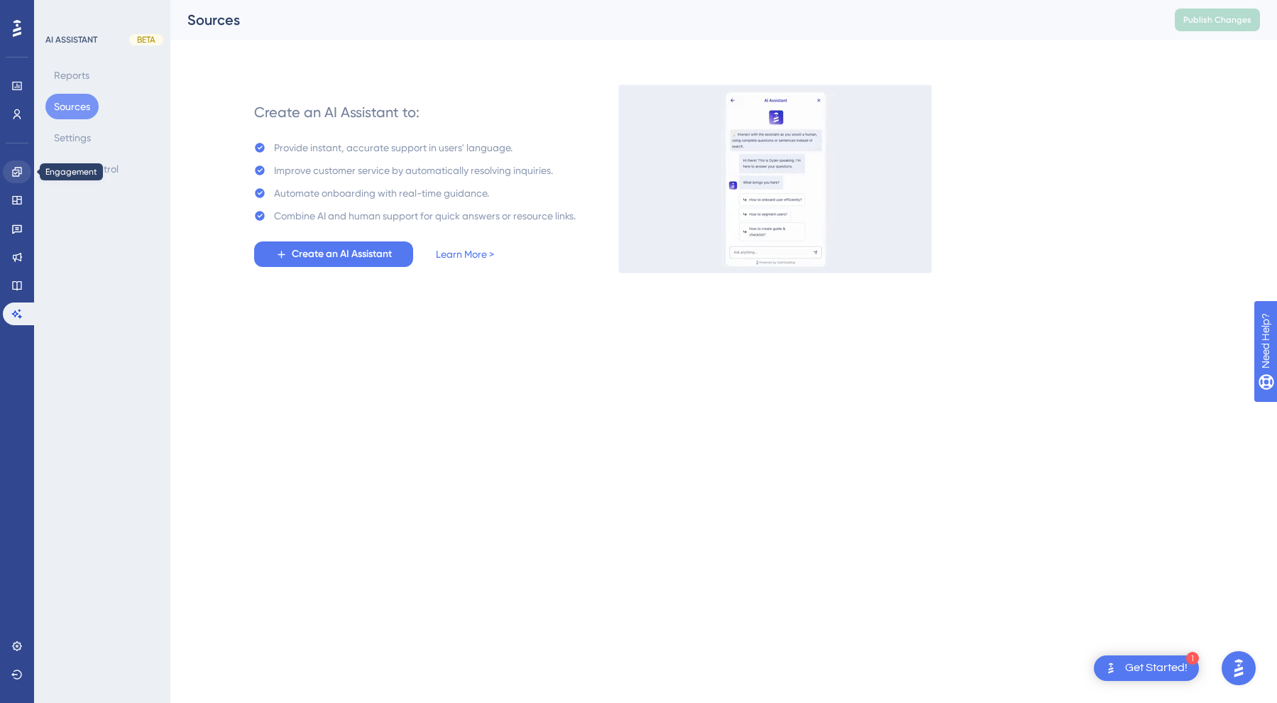
click at [21, 170] on icon at bounding box center [16, 171] width 9 height 9
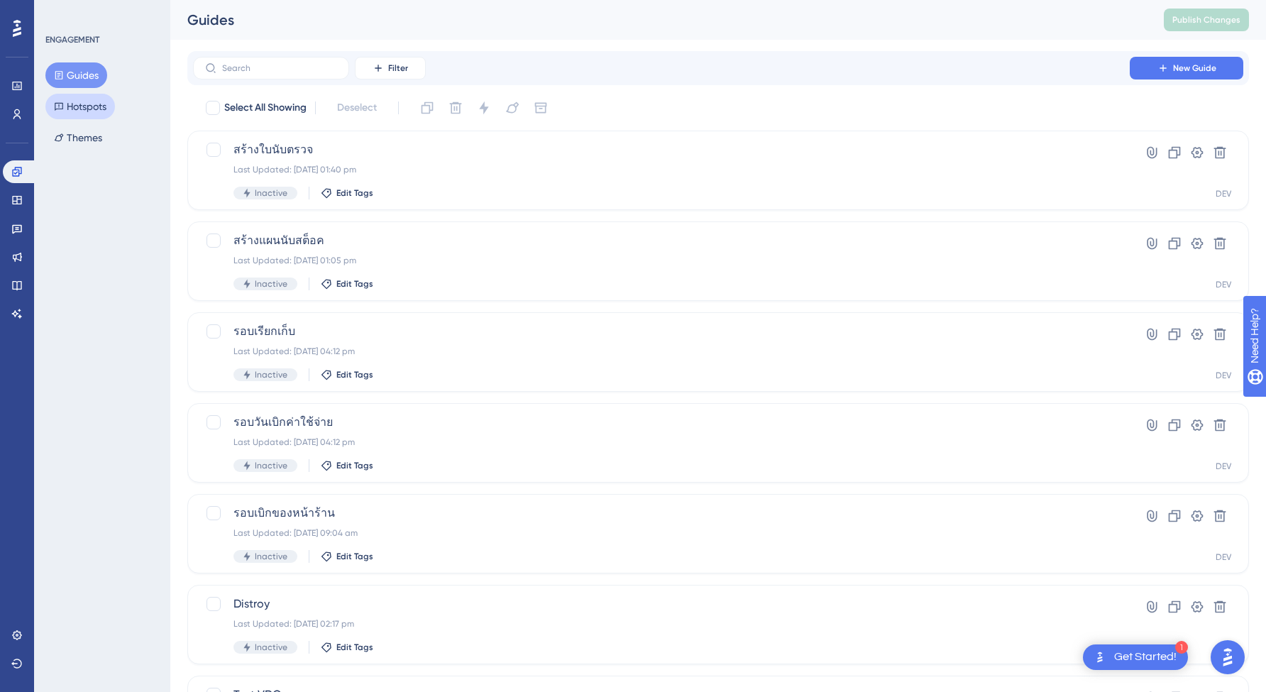
click at [87, 111] on button "Hotspots" at bounding box center [80, 107] width 70 height 26
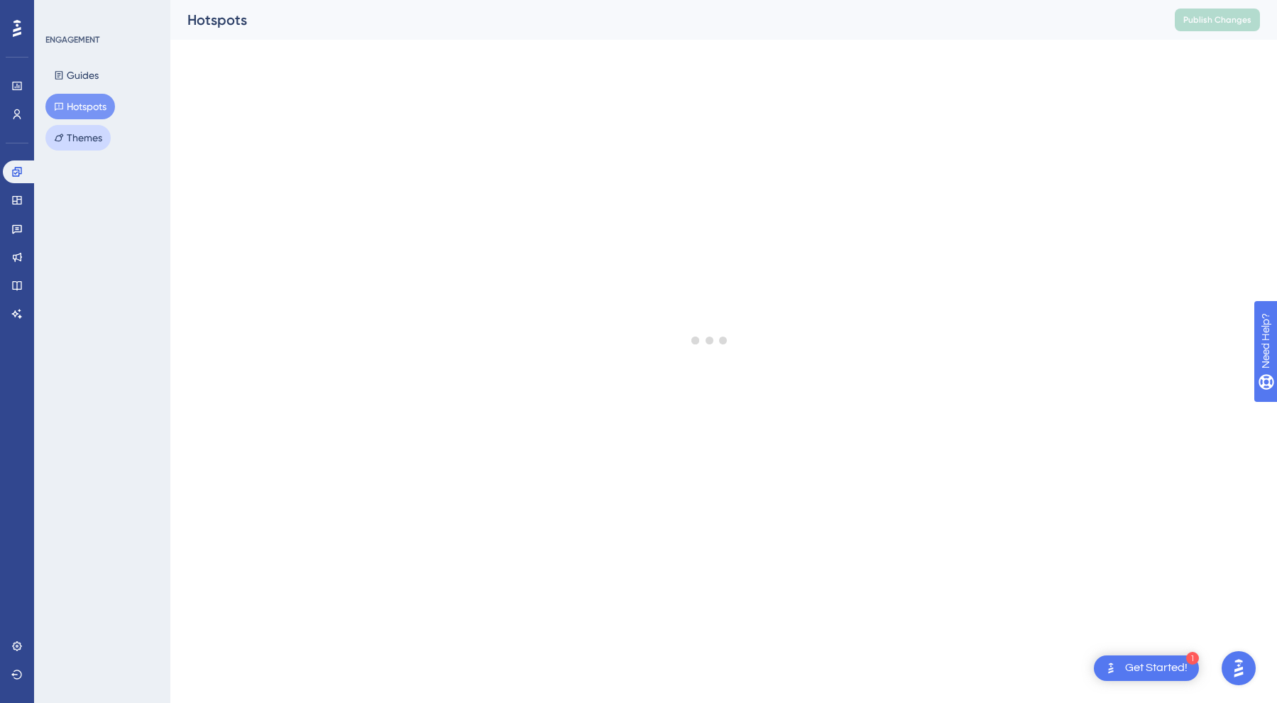
click at [92, 141] on button "Themes" at bounding box center [77, 138] width 65 height 26
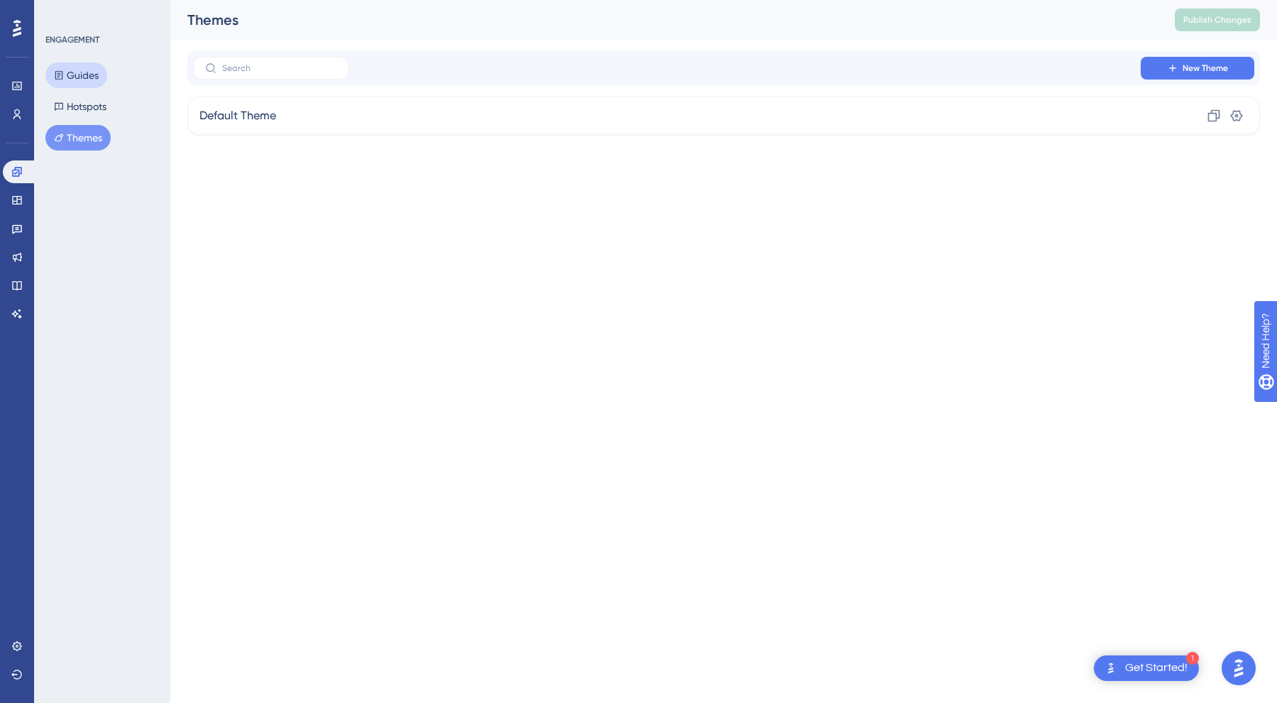
click at [89, 75] on button "Guides" at bounding box center [76, 75] width 62 height 26
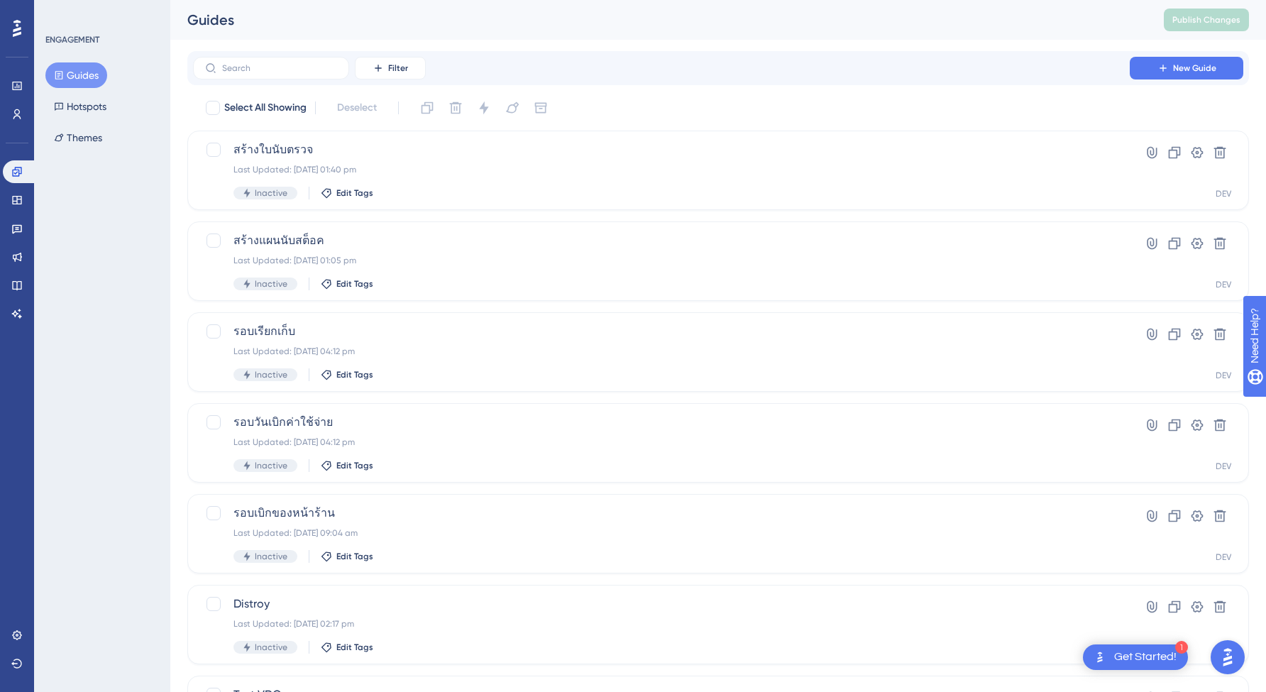
drag, startPoint x: 186, startPoint y: 106, endPoint x: 420, endPoint y: 125, distance: 234.3
click at [421, 126] on div "Performance Users Engagement Widgets Feedback Product Updates Knowledge Base AI…" at bounding box center [718, 539] width 1096 height 1079
drag, startPoint x: 305, startPoint y: 109, endPoint x: 185, endPoint y: 102, distance: 120.2
click at [185, 102] on div "Performance Users Engagement Widgets Feedback Product Updates Knowledge Base AI…" at bounding box center [718, 539] width 1096 height 1079
click at [356, 106] on div "Performance Users Engagement Widgets Feedback Product Updates Knowledge Base AI…" at bounding box center [718, 539] width 1096 height 1079
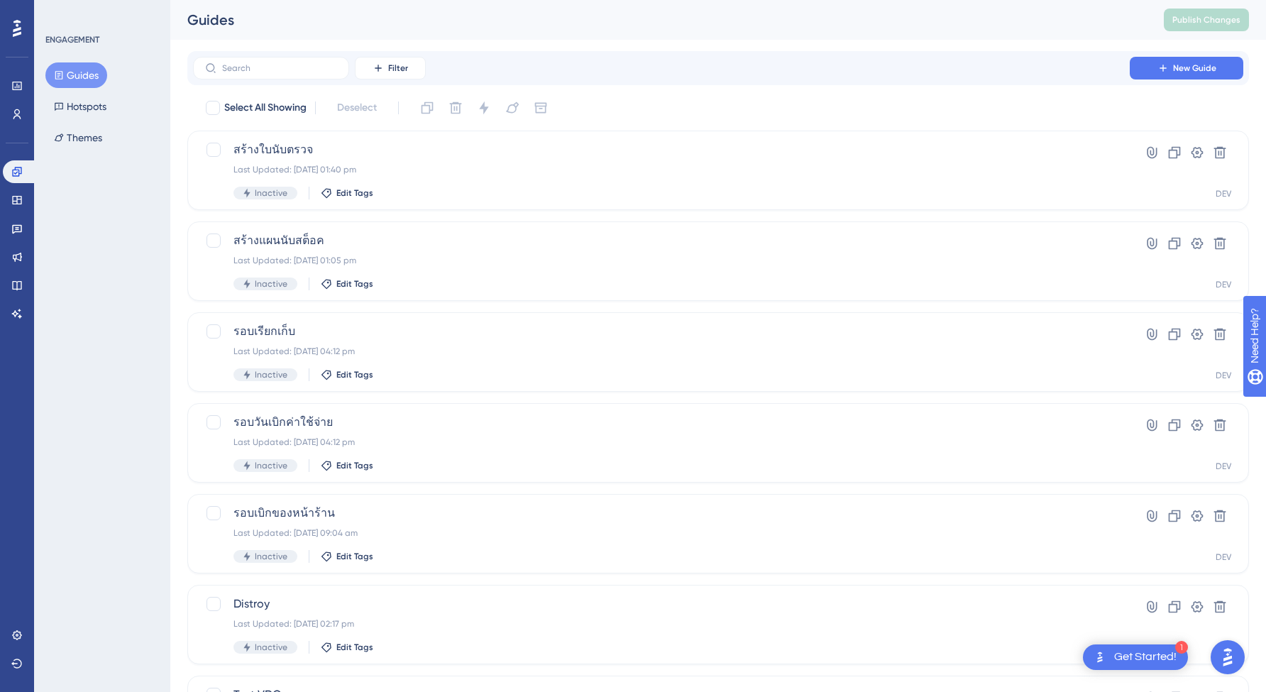
click at [12, 212] on div "Engagement Widgets Feedback Product Updates Knowledge Base AI Assistant" at bounding box center [17, 242] width 28 height 165
click at [20, 204] on icon at bounding box center [16, 200] width 9 height 9
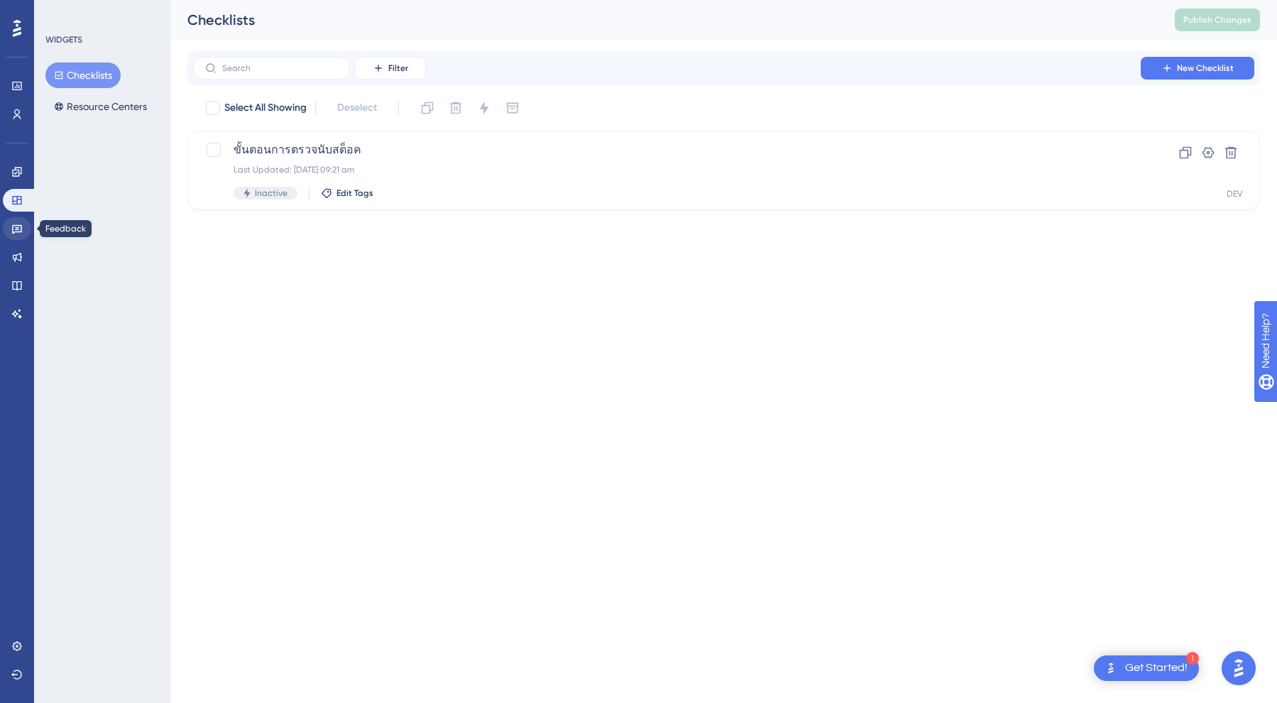
click at [13, 231] on icon at bounding box center [16, 228] width 11 height 11
click at [13, 264] on link at bounding box center [17, 257] width 28 height 23
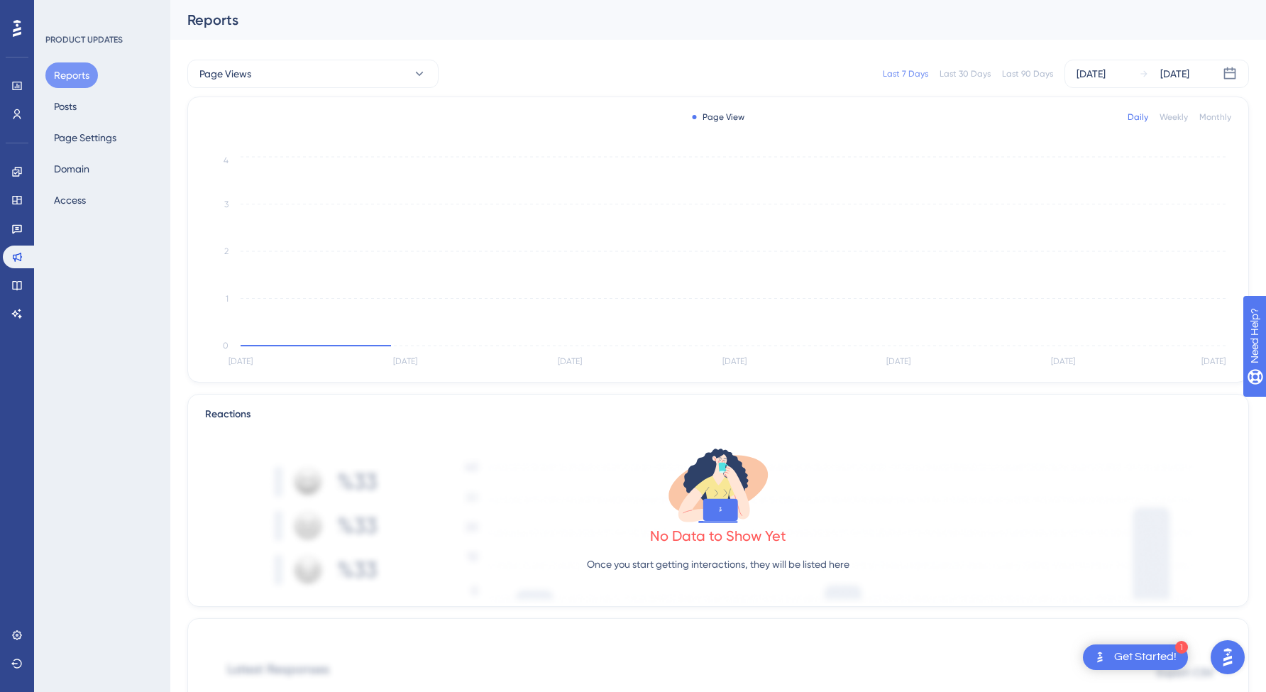
click at [20, 215] on div "Engagement Widgets Feedback Product Updates Knowledge Base AI Assistant" at bounding box center [17, 242] width 28 height 165
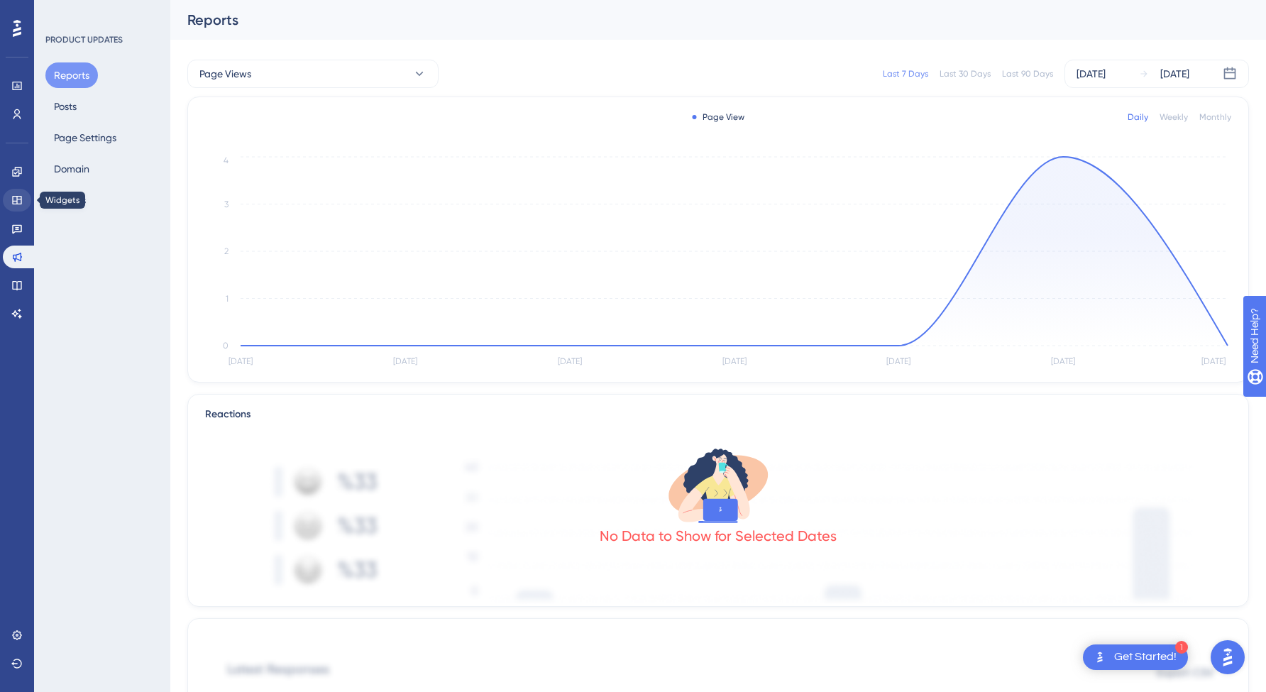
click at [17, 191] on link at bounding box center [17, 200] width 28 height 23
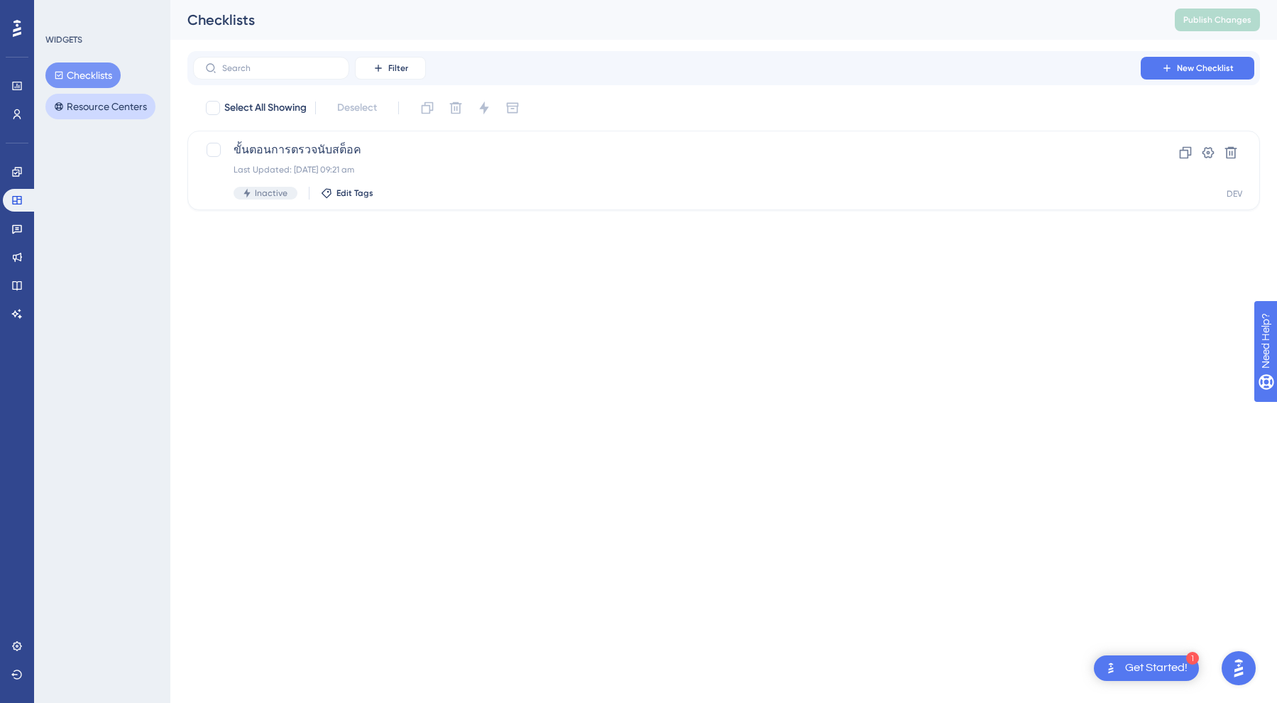
click at [137, 104] on button "Resource Centers" at bounding box center [100, 107] width 110 height 26
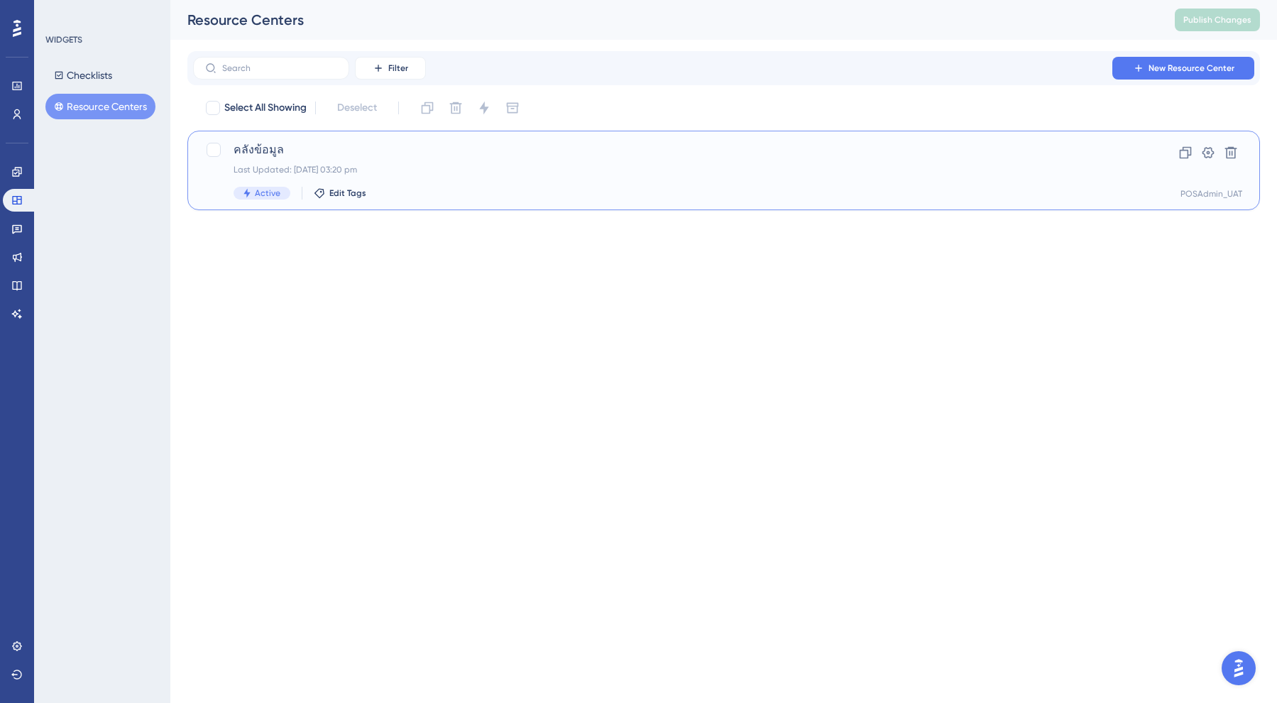
click at [310, 165] on div "Last Updated: [DATE] 03:20 pm" at bounding box center [667, 169] width 867 height 11
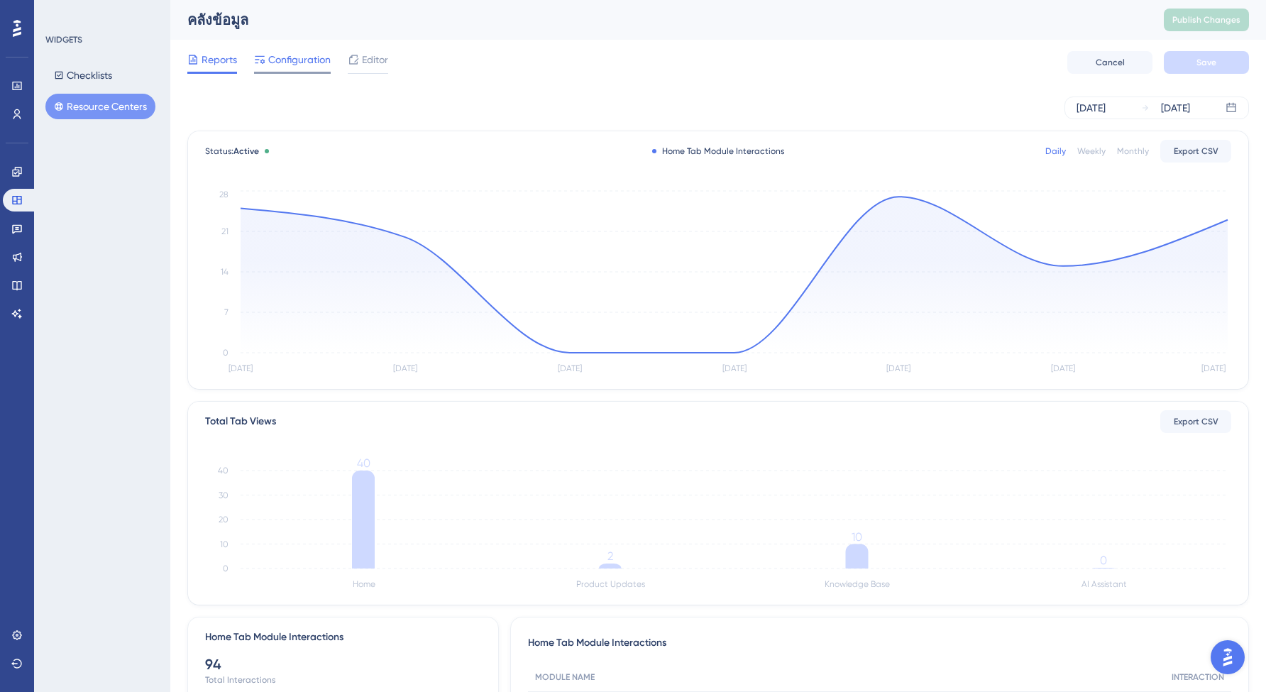
click at [297, 67] on span "Configuration" at bounding box center [299, 59] width 62 height 17
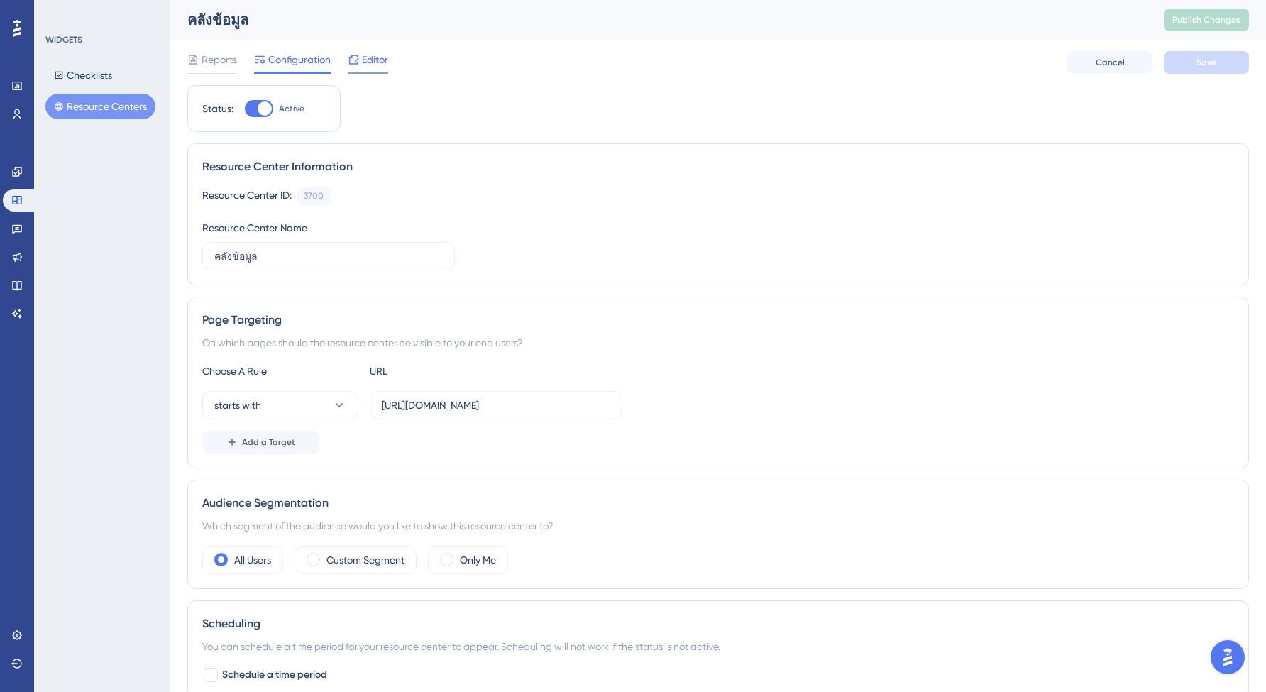
click at [367, 64] on span "Editor" at bounding box center [375, 59] width 26 height 17
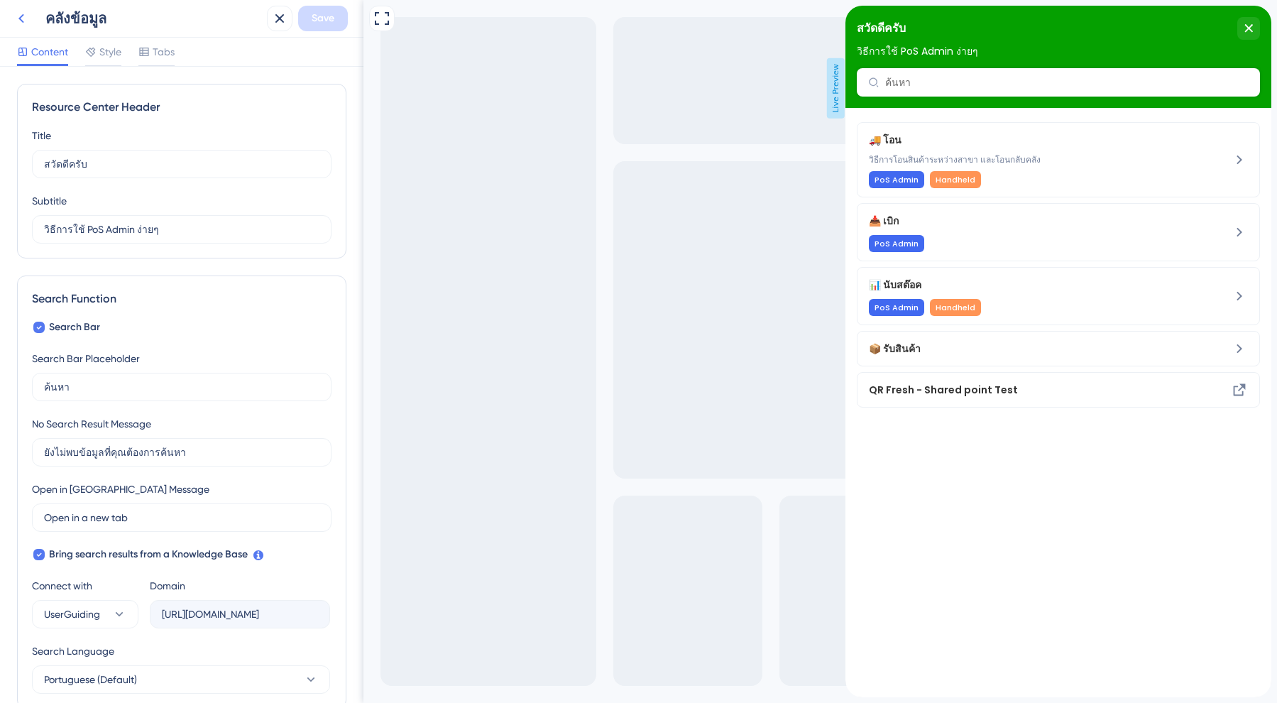
click at [27, 21] on icon at bounding box center [21, 18] width 17 height 17
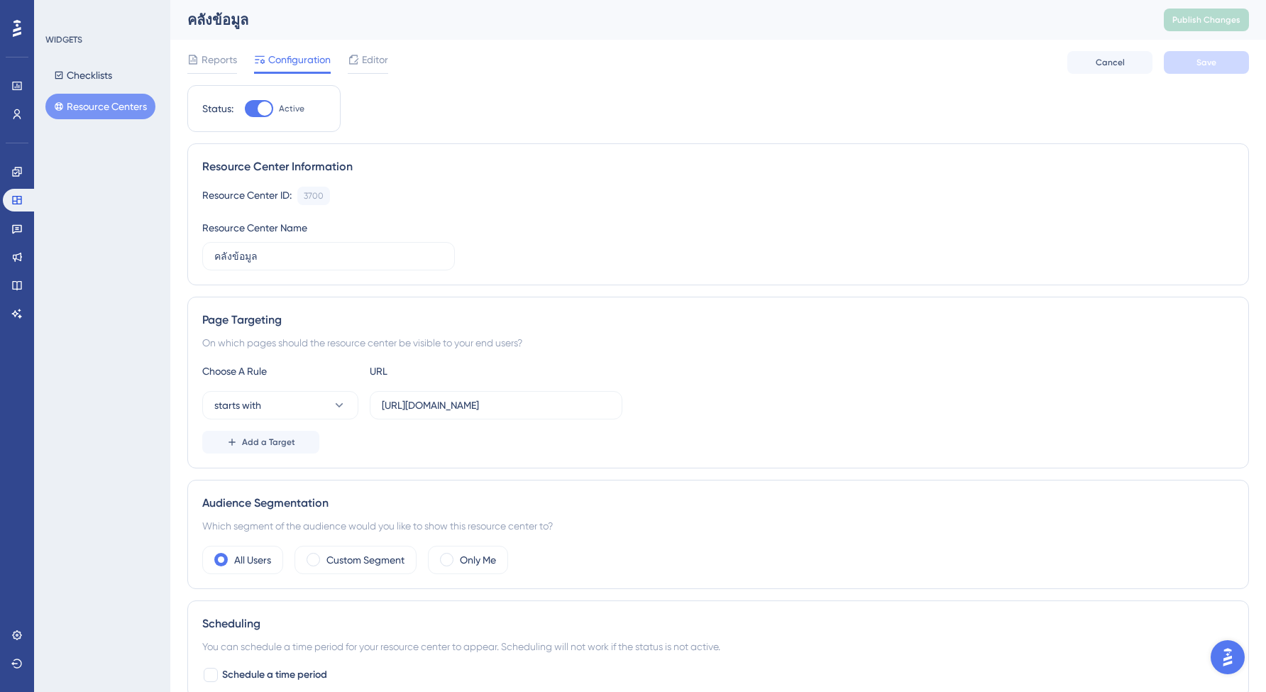
click at [138, 311] on div "WIDGETS Checklists Resource Centers" at bounding box center [102, 346] width 136 height 692
click at [17, 223] on icon at bounding box center [16, 228] width 11 height 11
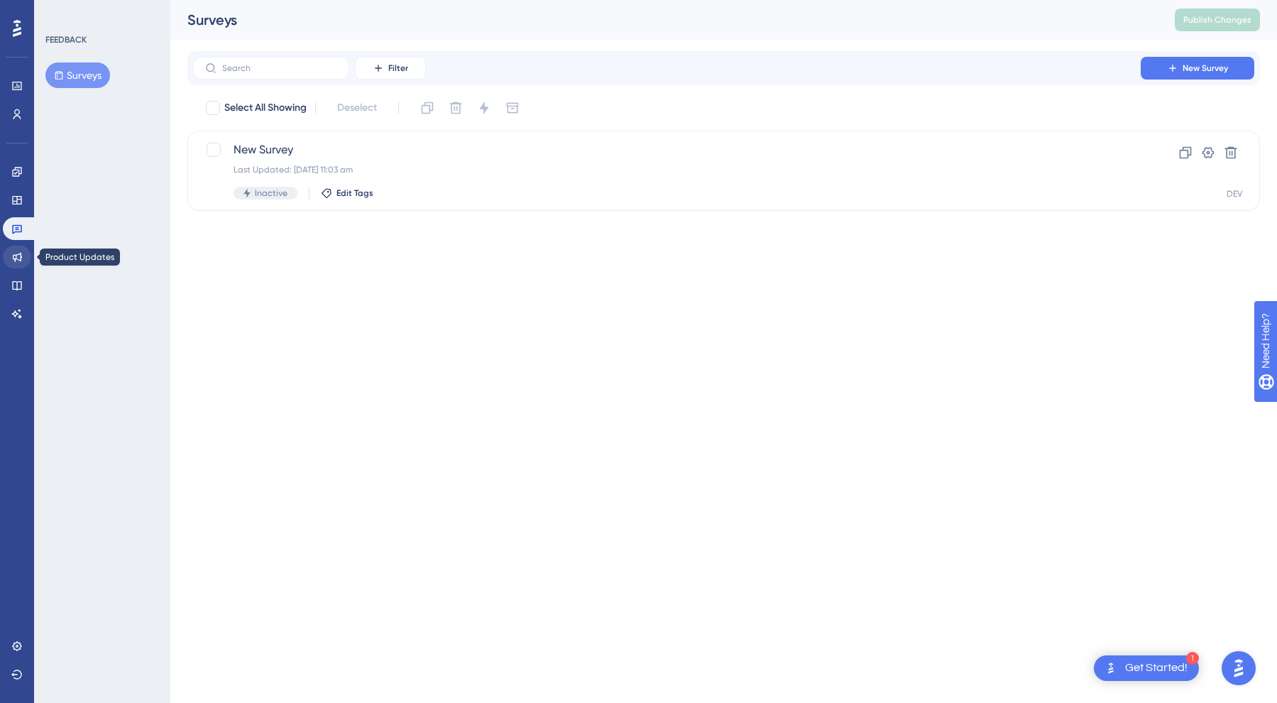
click at [17, 261] on icon at bounding box center [16, 256] width 11 height 11
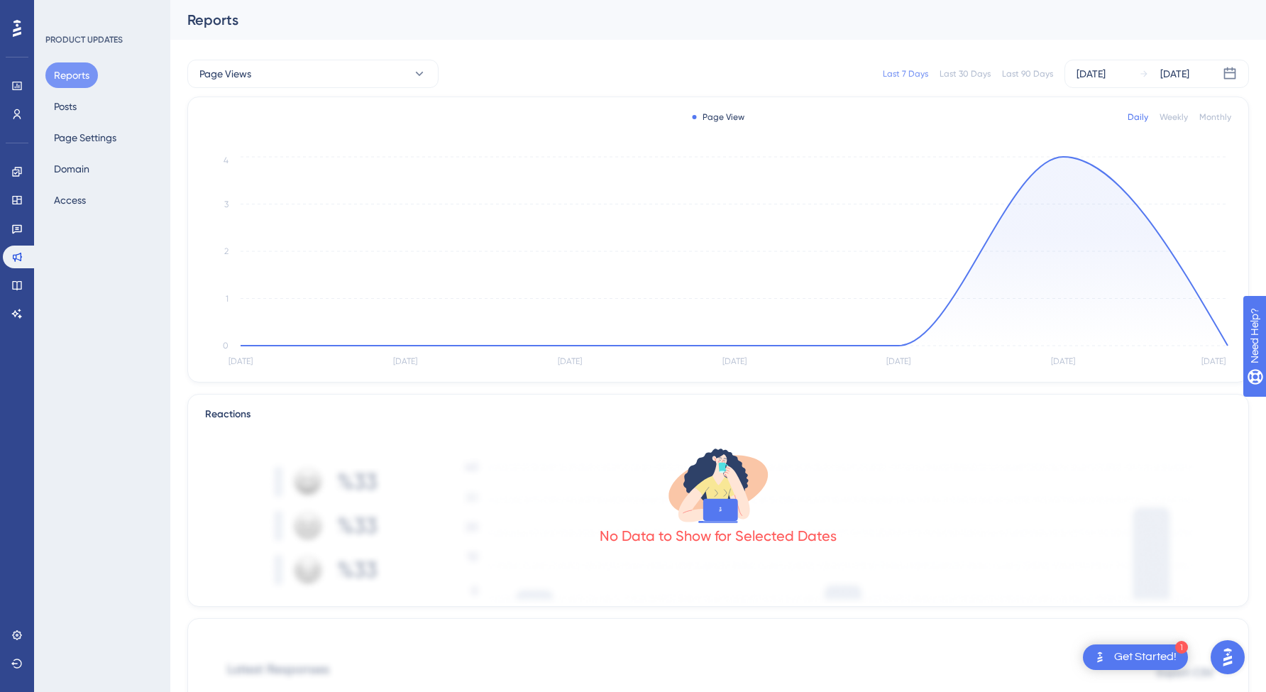
click at [155, 264] on div "PRODUCT UPDATES Reports Posts Page Settings Domain Access" at bounding box center [102, 346] width 136 height 692
click at [75, 107] on button "Posts" at bounding box center [65, 107] width 40 height 26
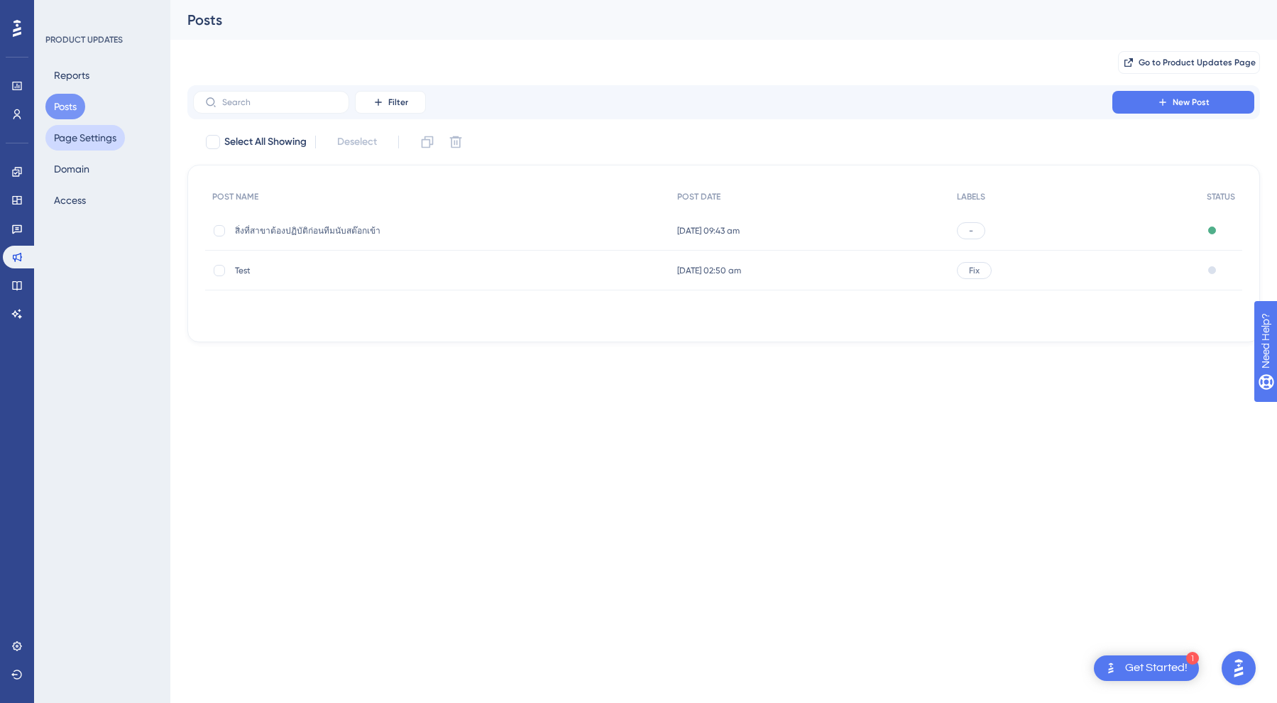
click at [114, 133] on button "Page Settings" at bounding box center [85, 138] width 80 height 26
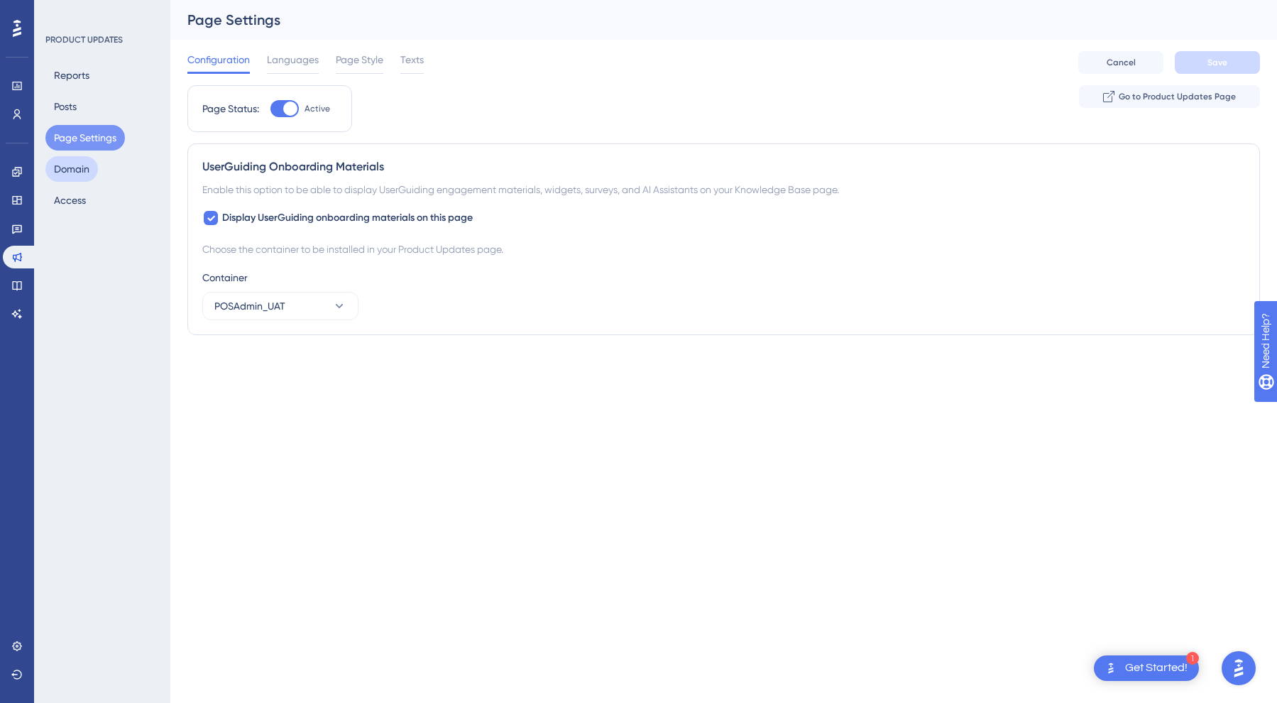
click at [86, 165] on button "Domain" at bounding box center [71, 169] width 53 height 26
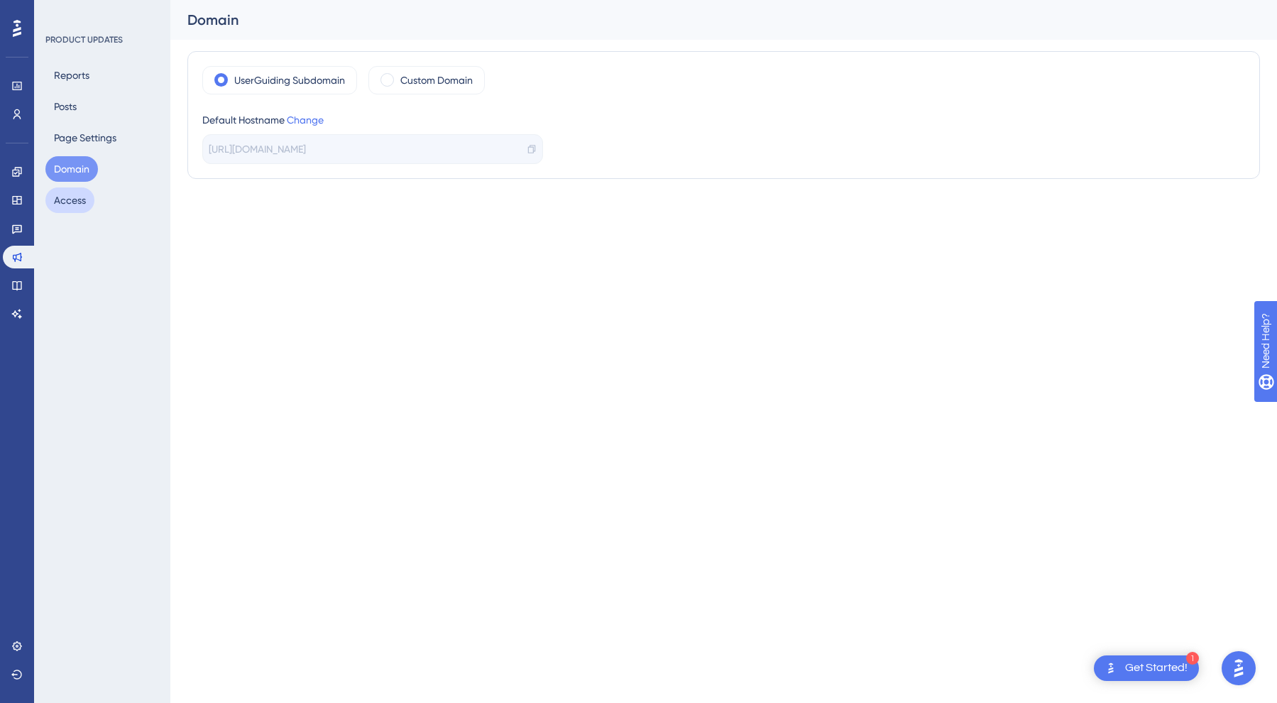
click at [89, 191] on button "Access" at bounding box center [69, 200] width 49 height 26
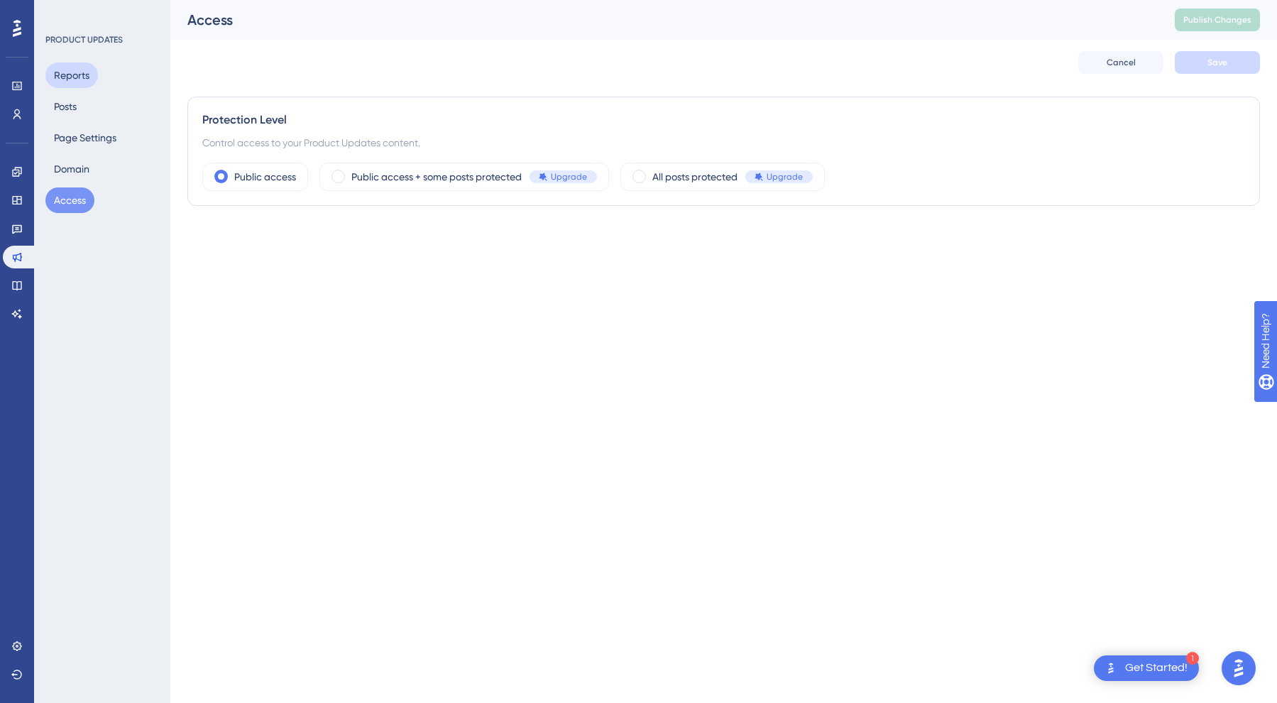
click at [71, 71] on button "Reports" at bounding box center [71, 75] width 53 height 26
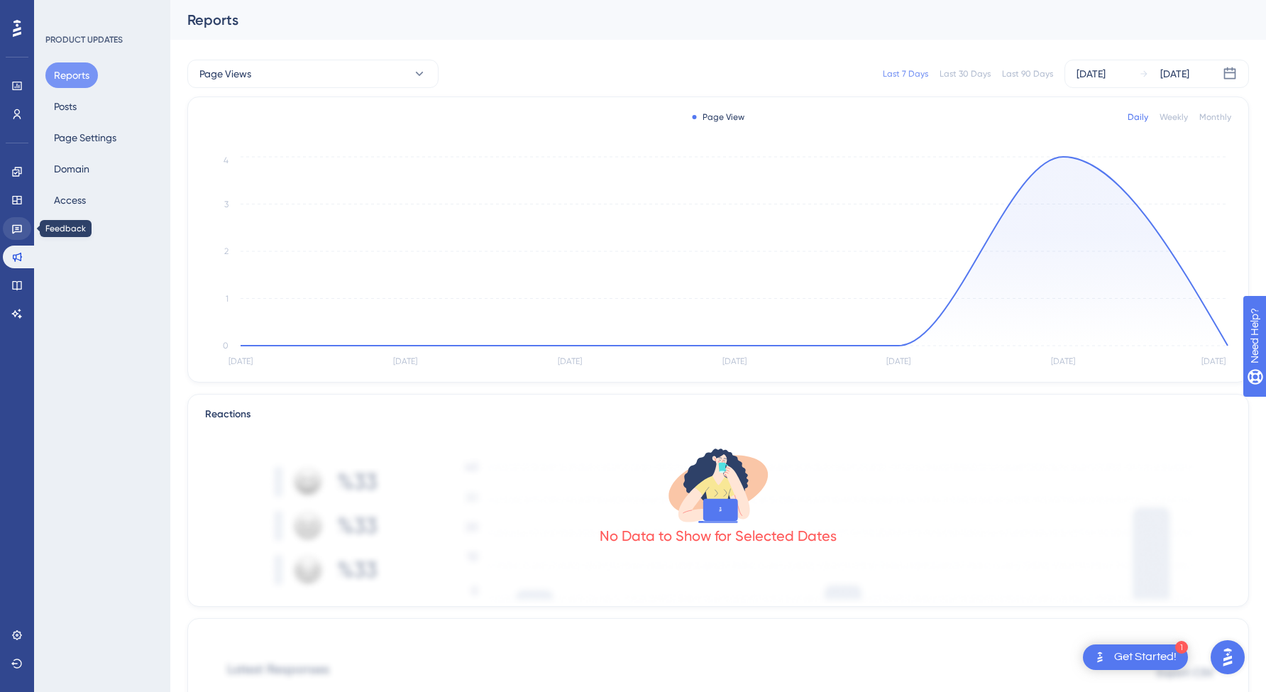
click at [19, 231] on icon at bounding box center [17, 229] width 10 height 9
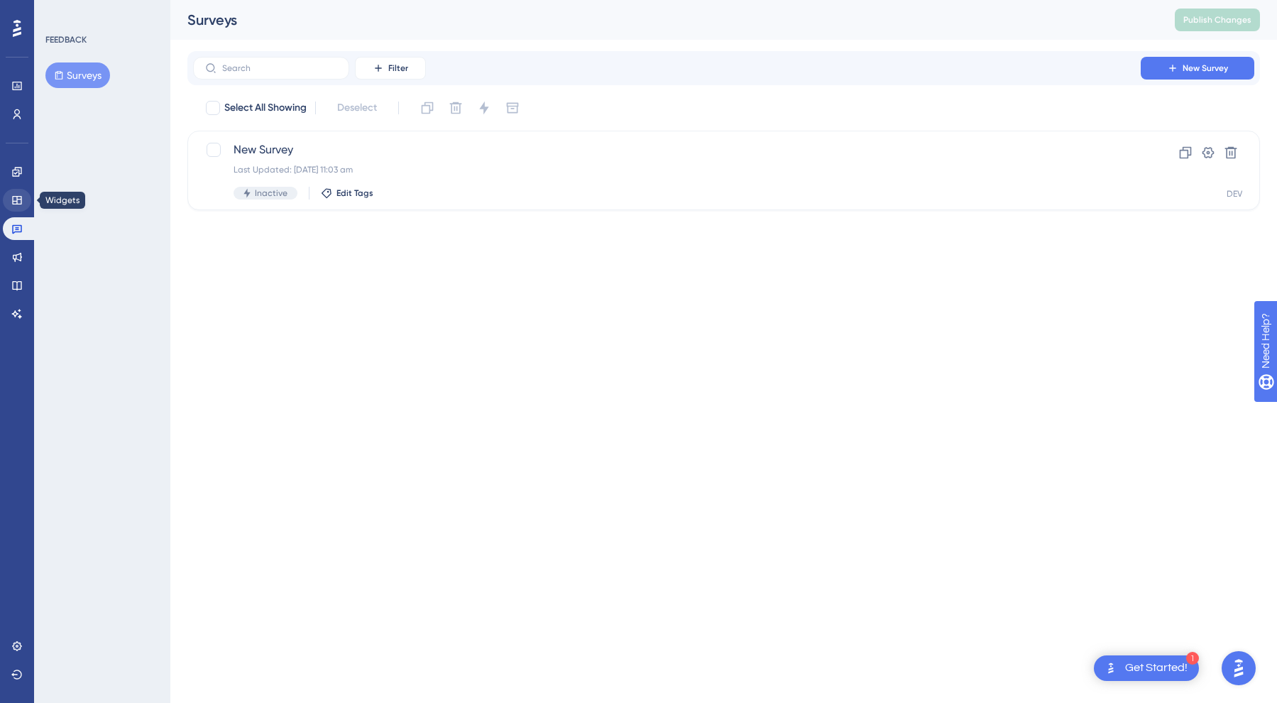
click at [21, 201] on icon at bounding box center [16, 200] width 9 height 9
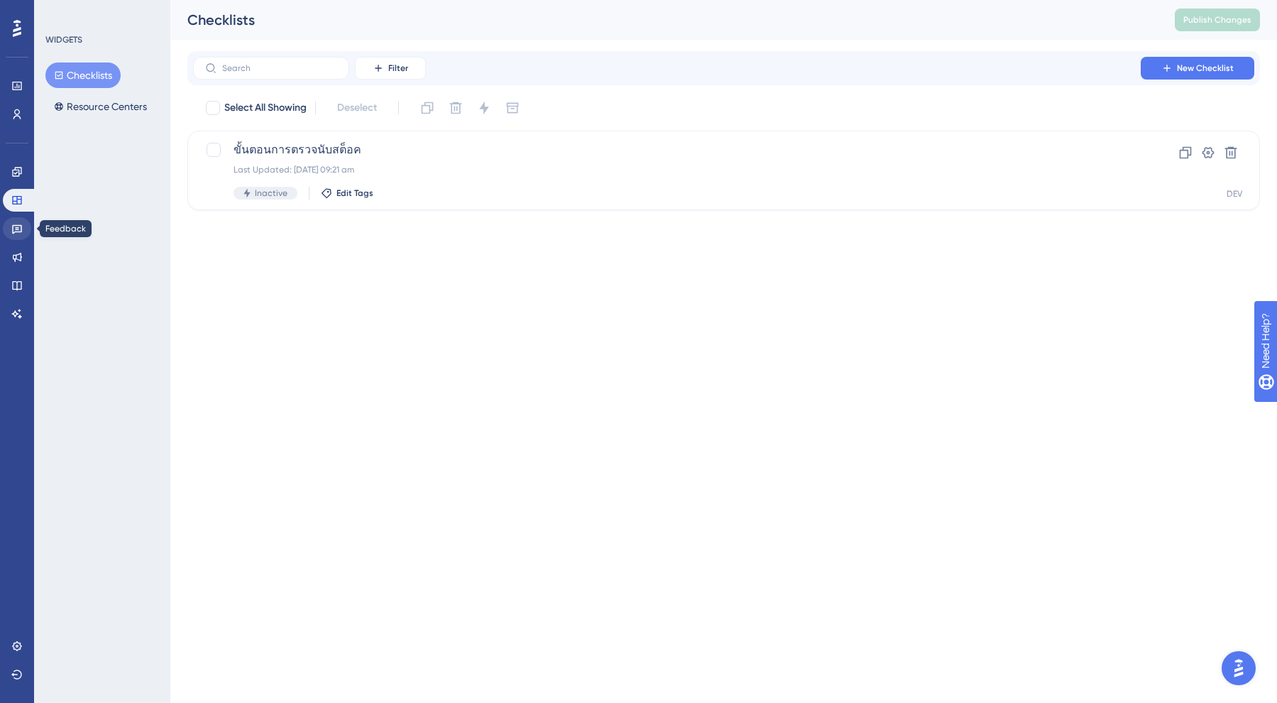
click at [16, 230] on icon at bounding box center [17, 229] width 10 height 9
click at [14, 255] on icon at bounding box center [17, 257] width 9 height 9
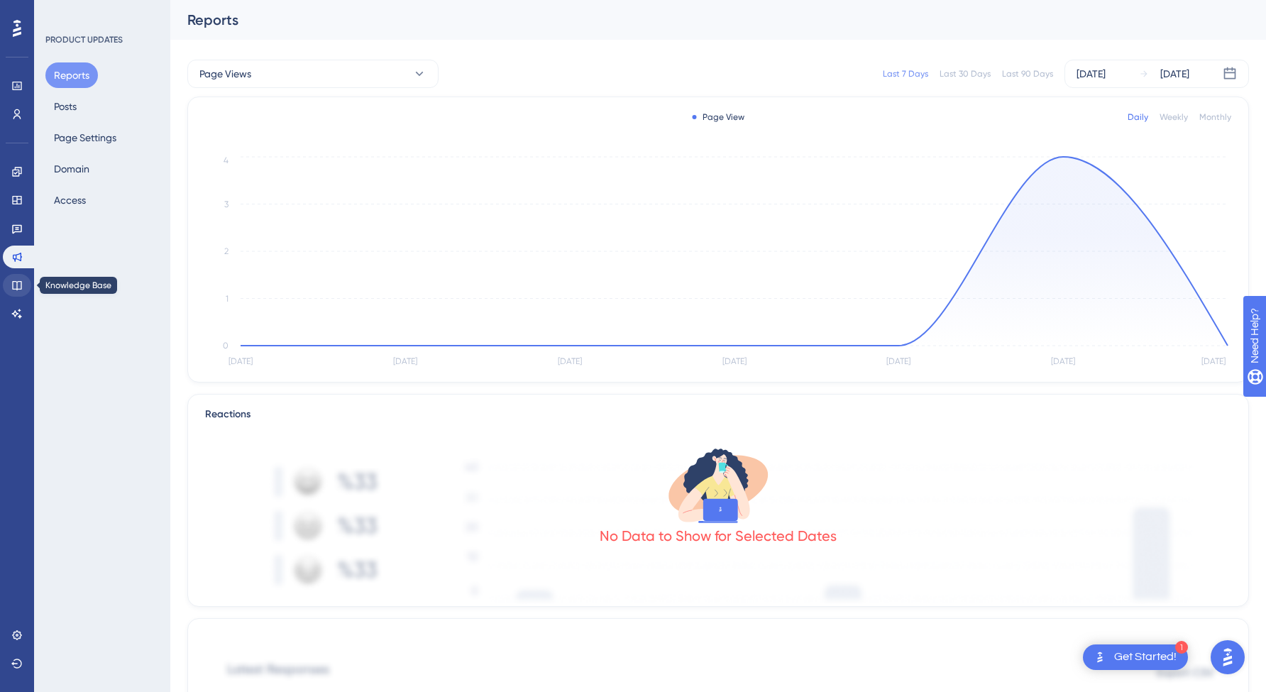
click at [16, 276] on link at bounding box center [17, 285] width 28 height 23
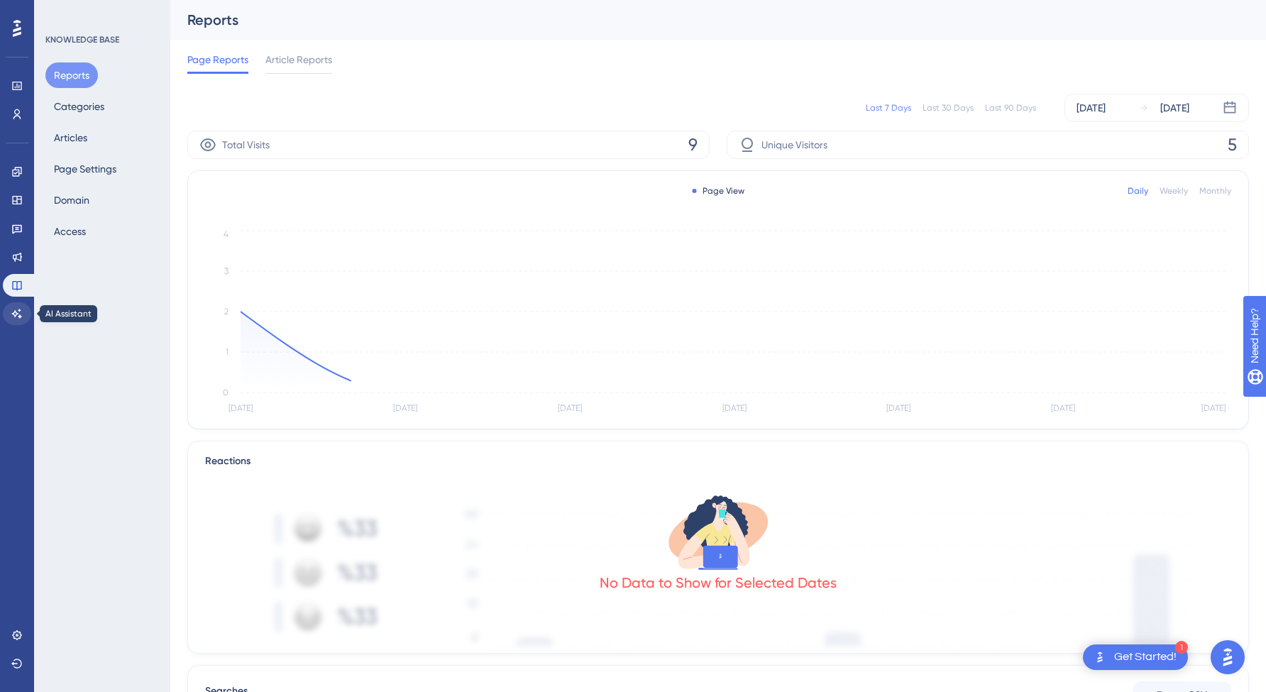
click at [16, 314] on icon at bounding box center [16, 313] width 11 height 11
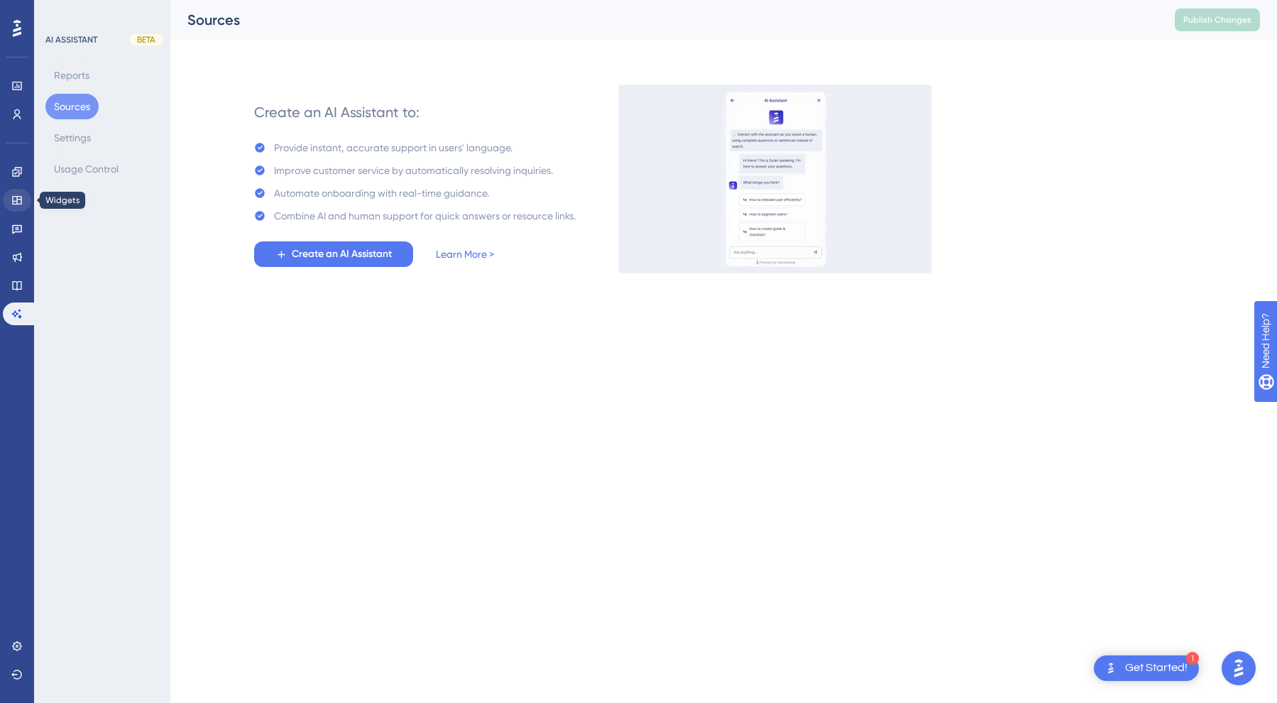
click at [17, 196] on icon at bounding box center [16, 200] width 9 height 9
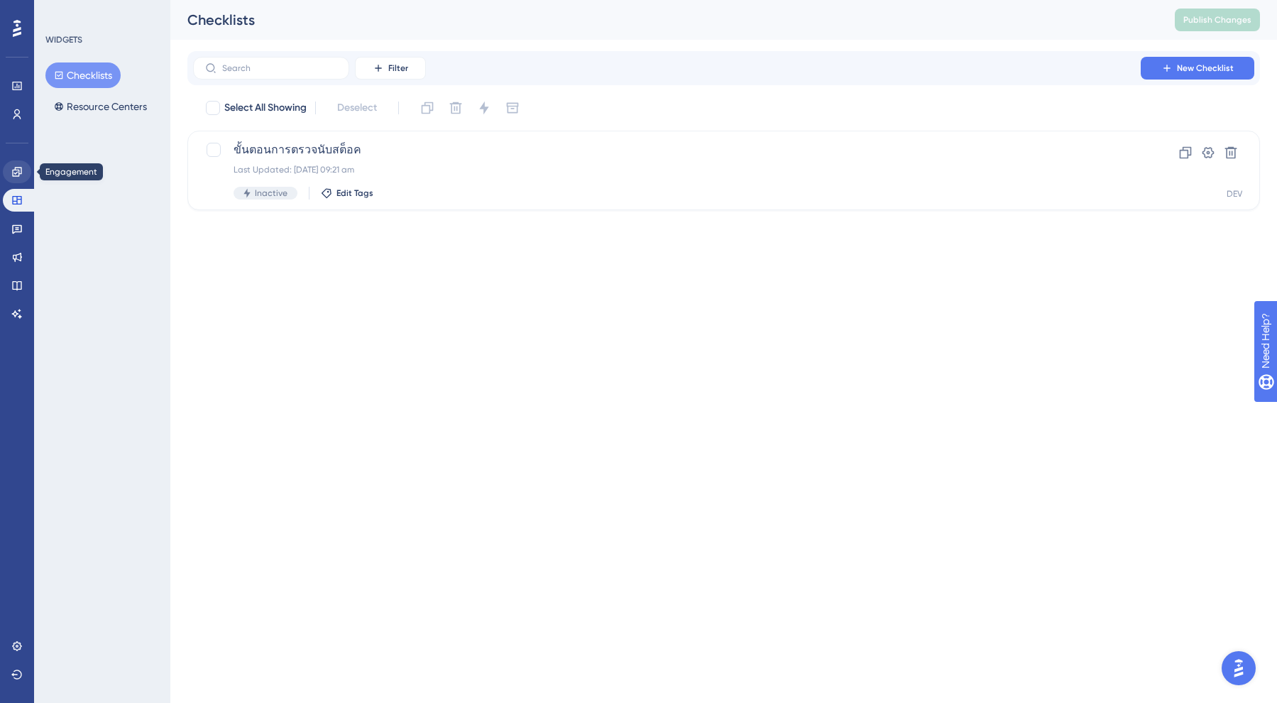
click at [13, 172] on icon at bounding box center [16, 171] width 9 height 9
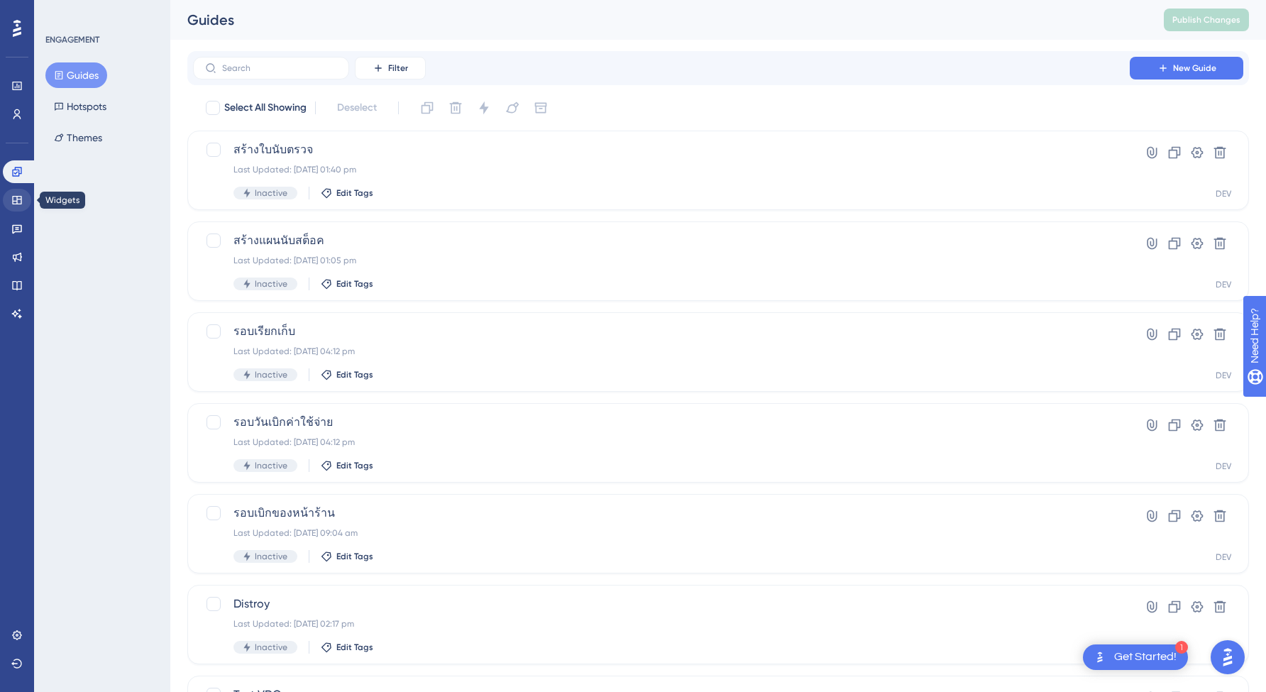
click at [19, 202] on icon at bounding box center [16, 200] width 11 height 11
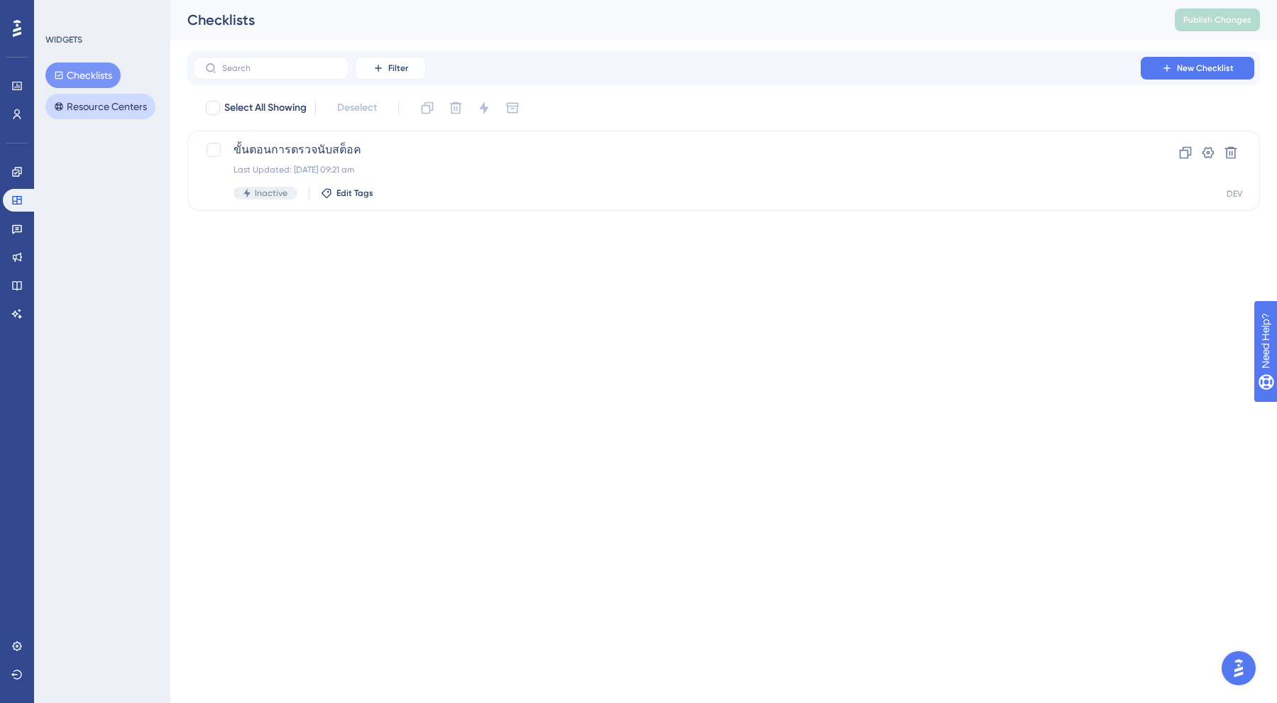
click at [102, 109] on button "Resource Centers" at bounding box center [100, 107] width 110 height 26
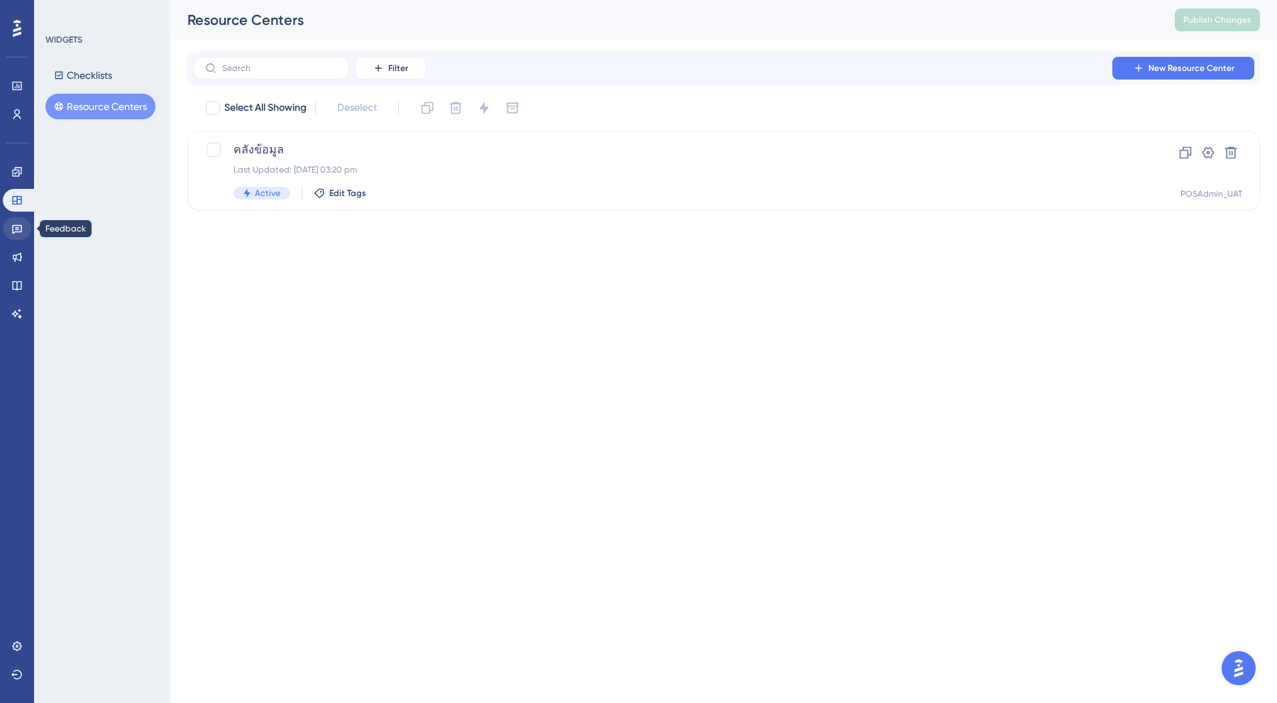
click at [16, 231] on icon at bounding box center [17, 229] width 10 height 9
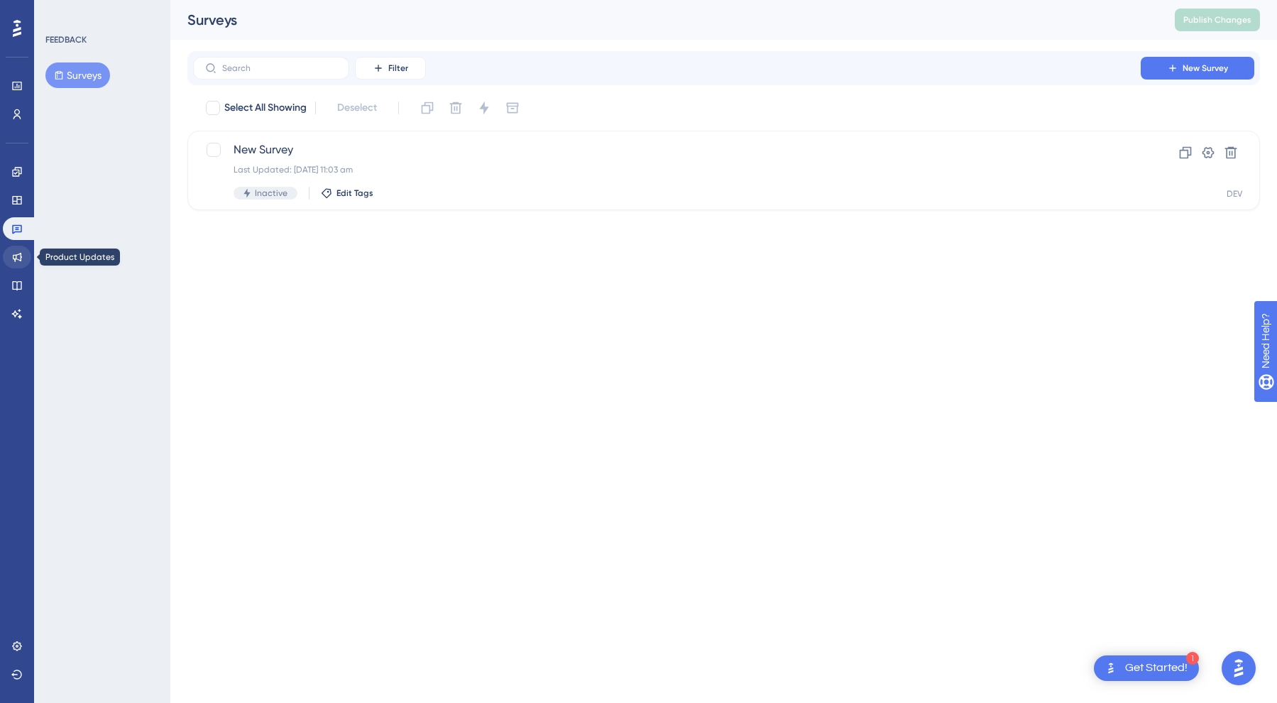
click at [14, 262] on icon at bounding box center [16, 256] width 11 height 11
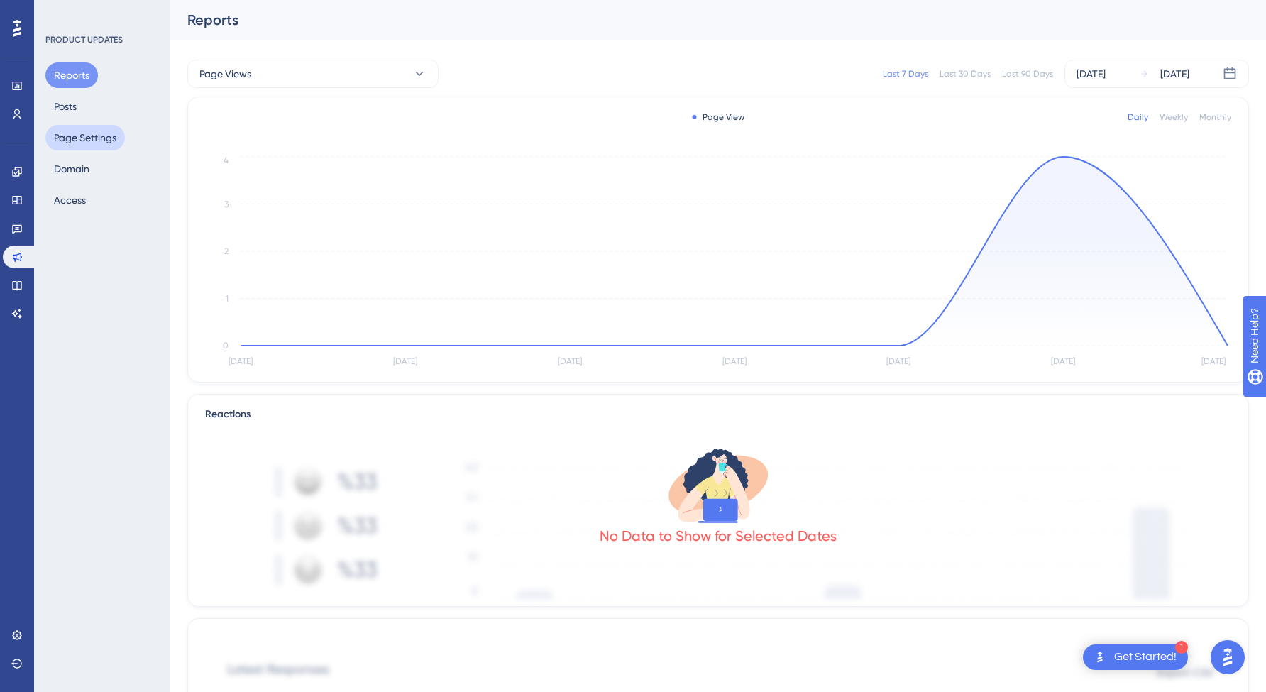
click at [88, 139] on button "Page Settings" at bounding box center [85, 138] width 80 height 26
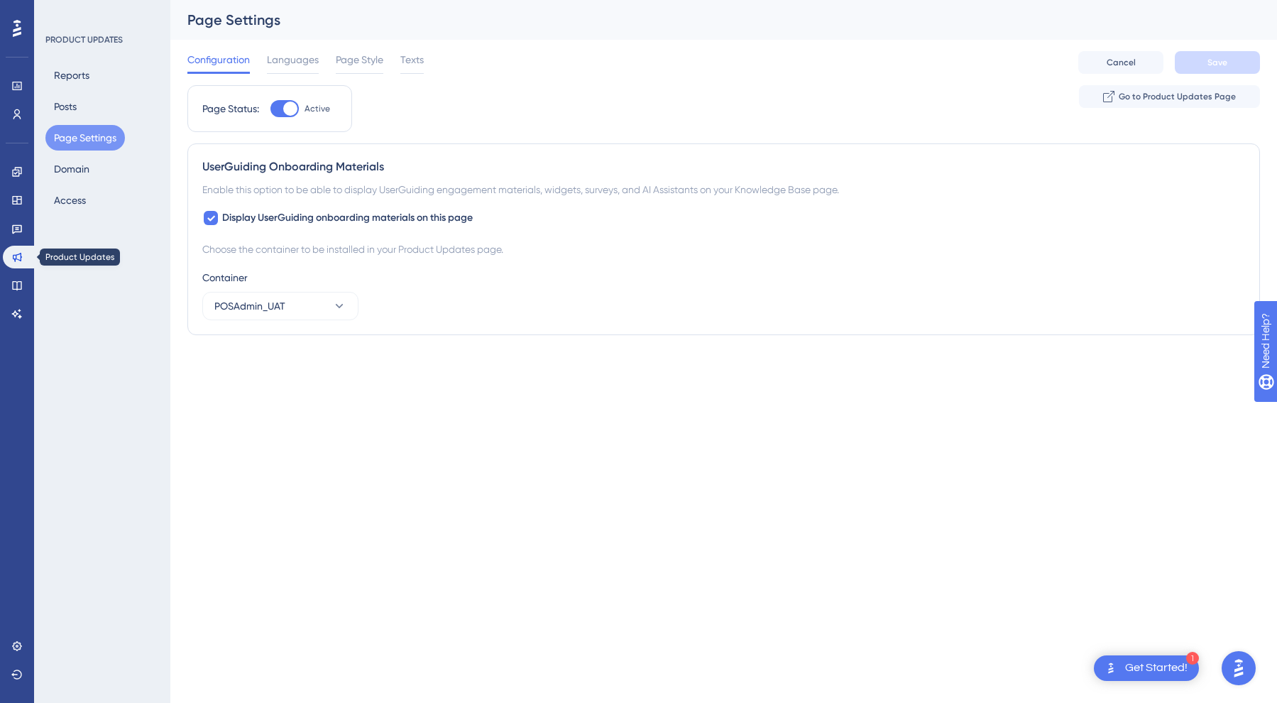
click at [16, 268] on link at bounding box center [20, 257] width 34 height 23
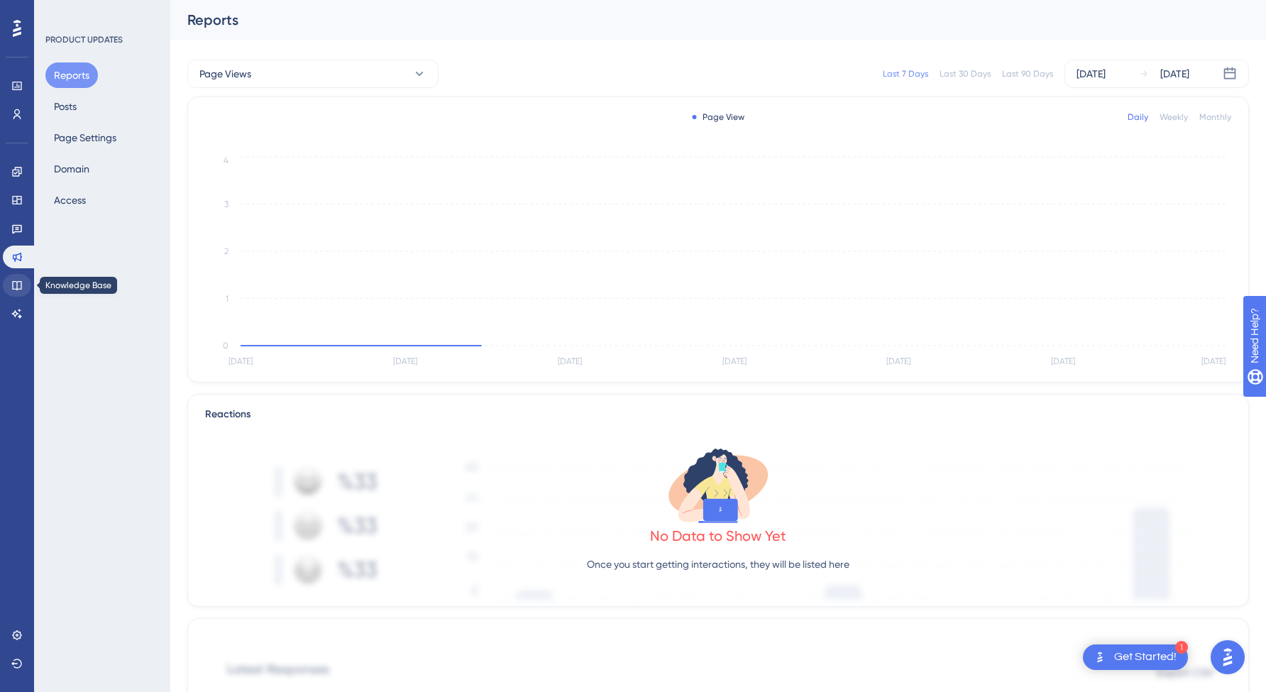
click at [16, 292] on link at bounding box center [17, 285] width 28 height 23
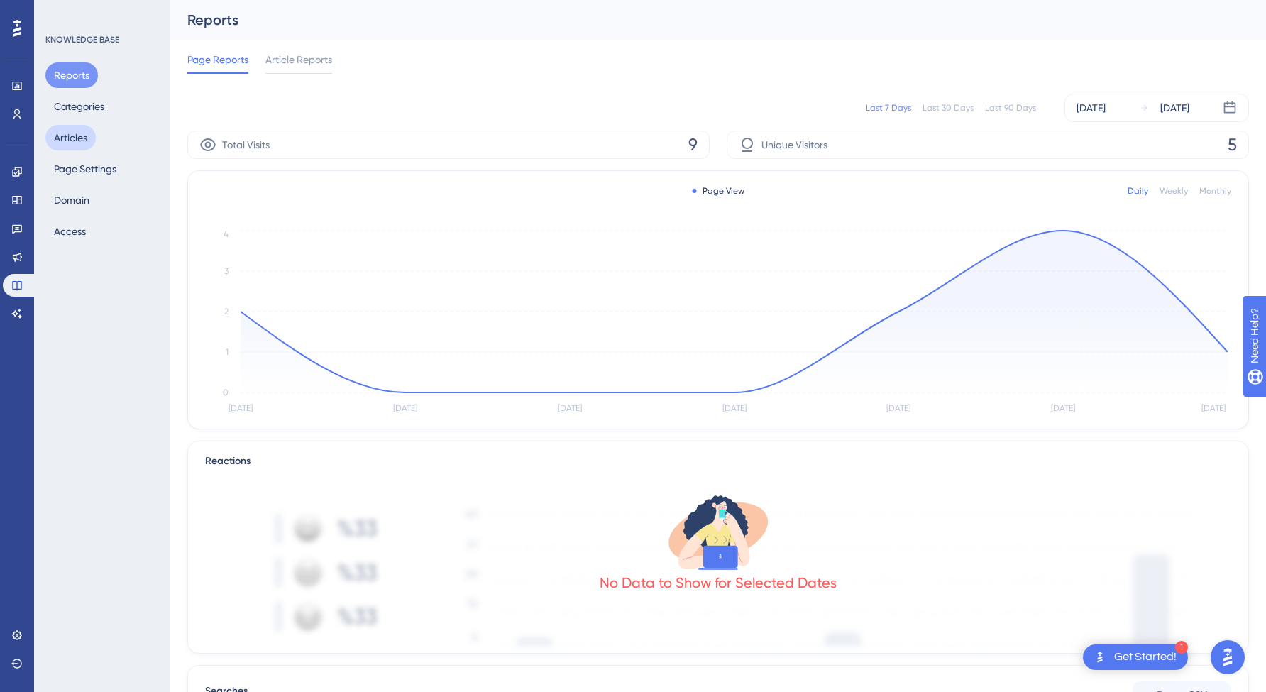
click at [76, 135] on button "Articles" at bounding box center [70, 138] width 50 height 26
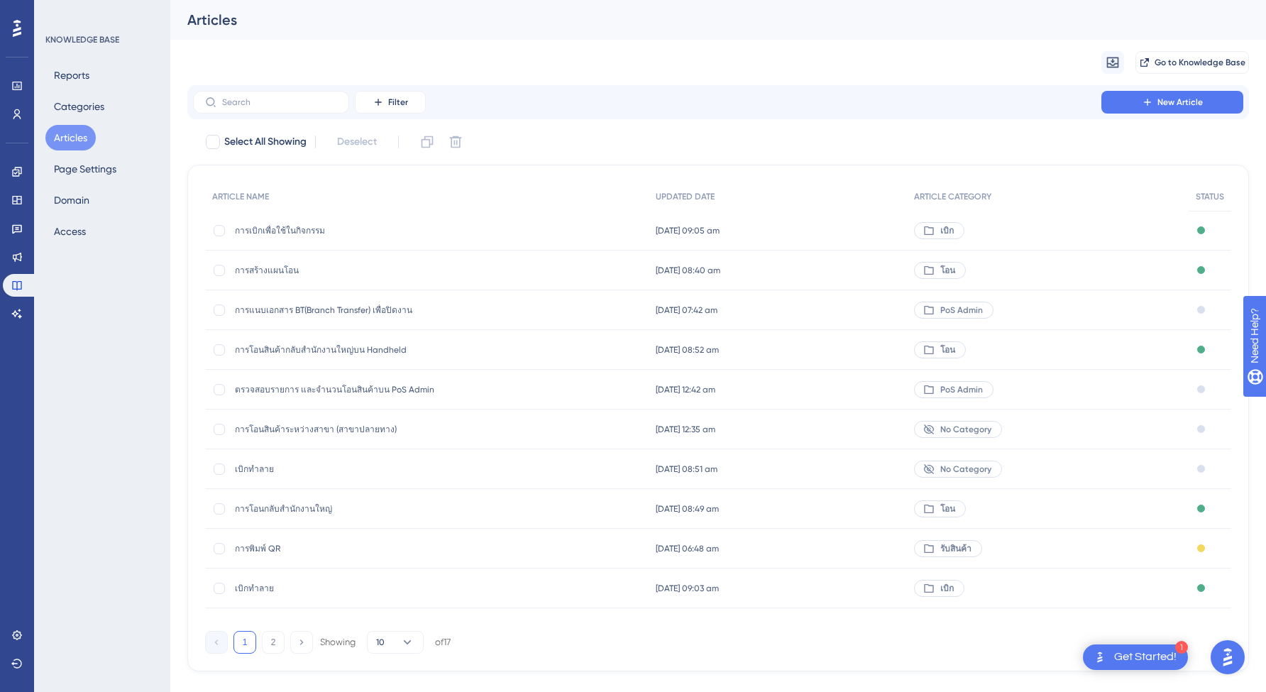
click at [332, 236] on span "การเบิกเพื่อใช้ในกิจกรรม" at bounding box center [348, 230] width 227 height 11
click at [80, 165] on button "Page Settings" at bounding box center [85, 169] width 80 height 26
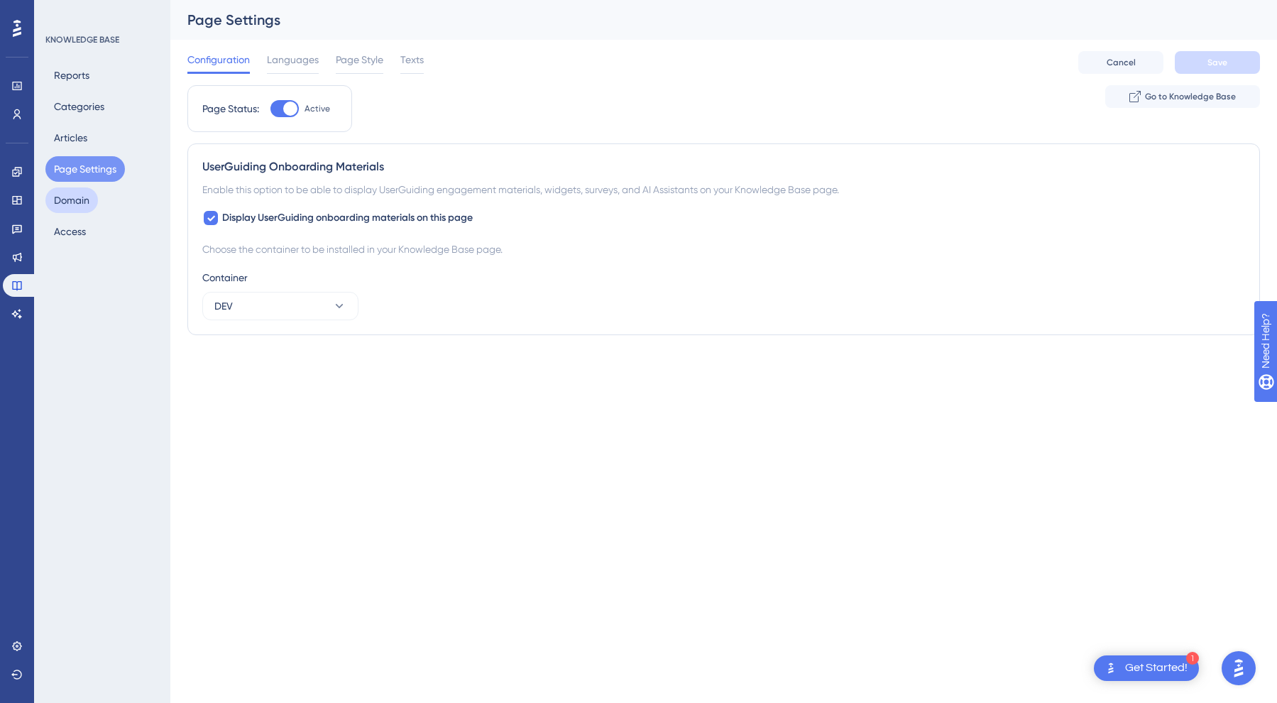
click at [84, 202] on button "Domain" at bounding box center [71, 200] width 53 height 26
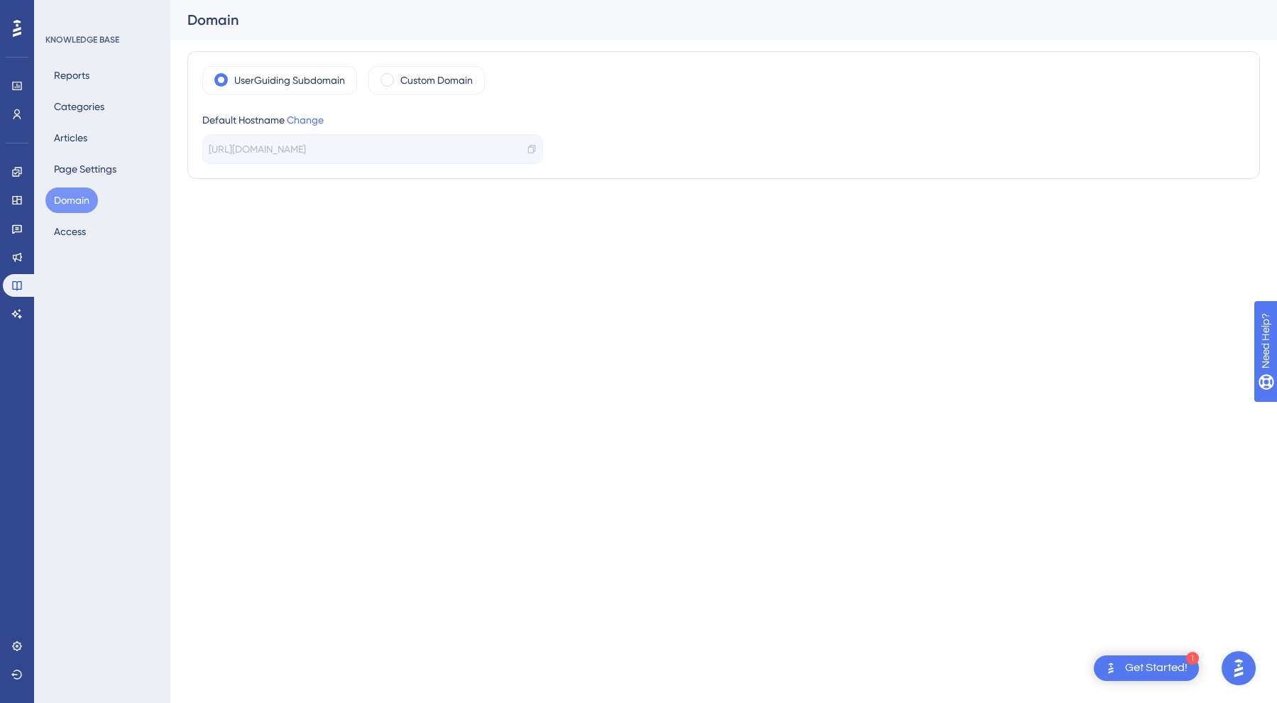
click at [94, 236] on div "Reports Categories Articles Page Settings Domain Access" at bounding box center [102, 153] width 115 height 182
click at [80, 231] on button "Access" at bounding box center [69, 232] width 49 height 26
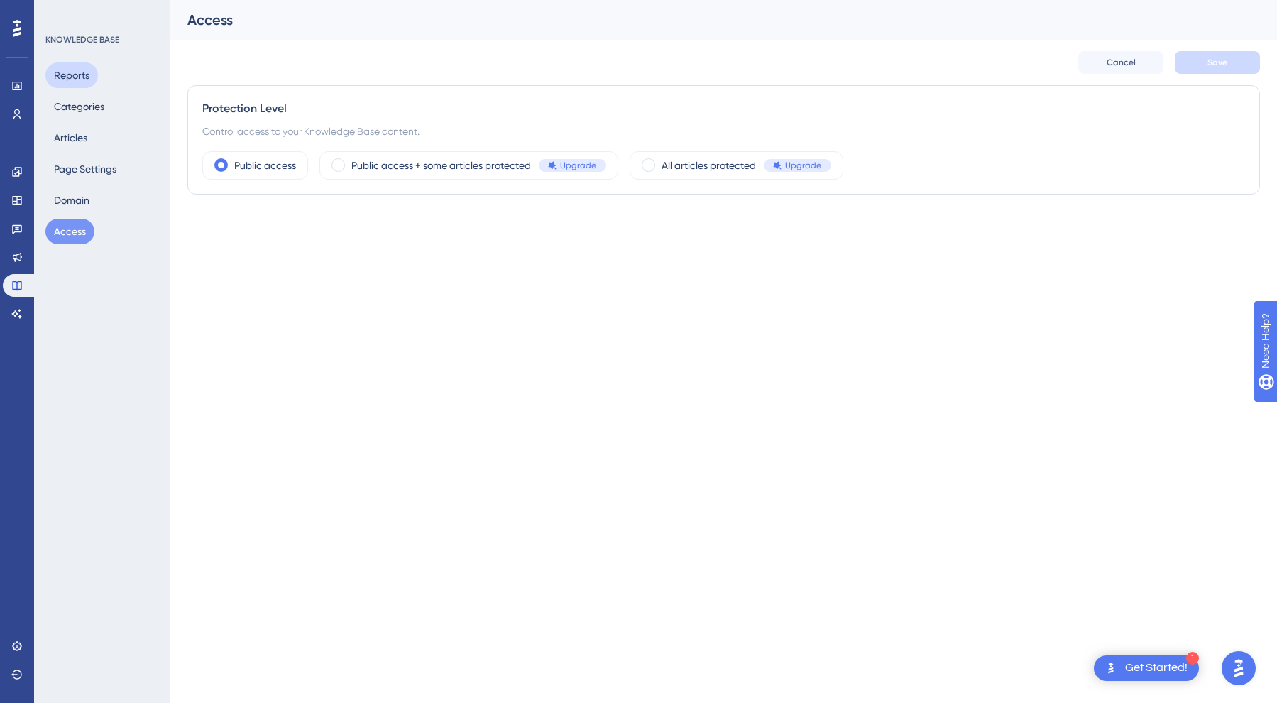
click at [82, 73] on button "Reports" at bounding box center [71, 75] width 53 height 26
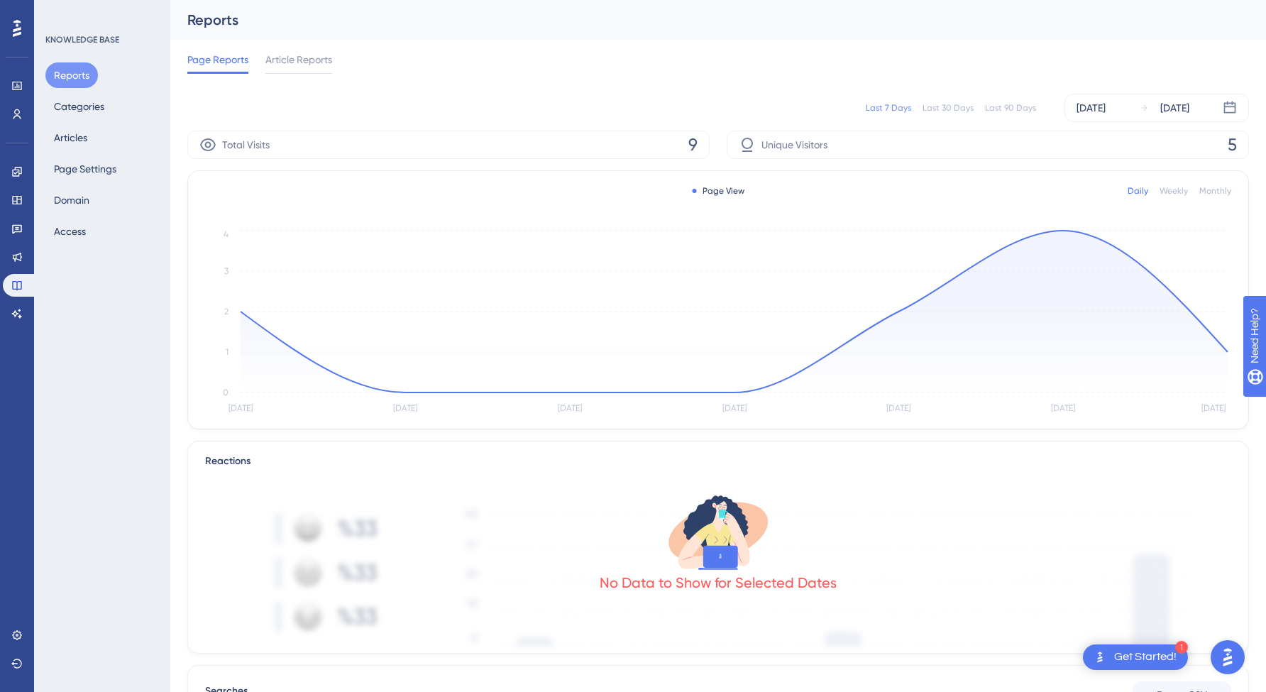
click at [15, 33] on icon at bounding box center [17, 28] width 9 height 18
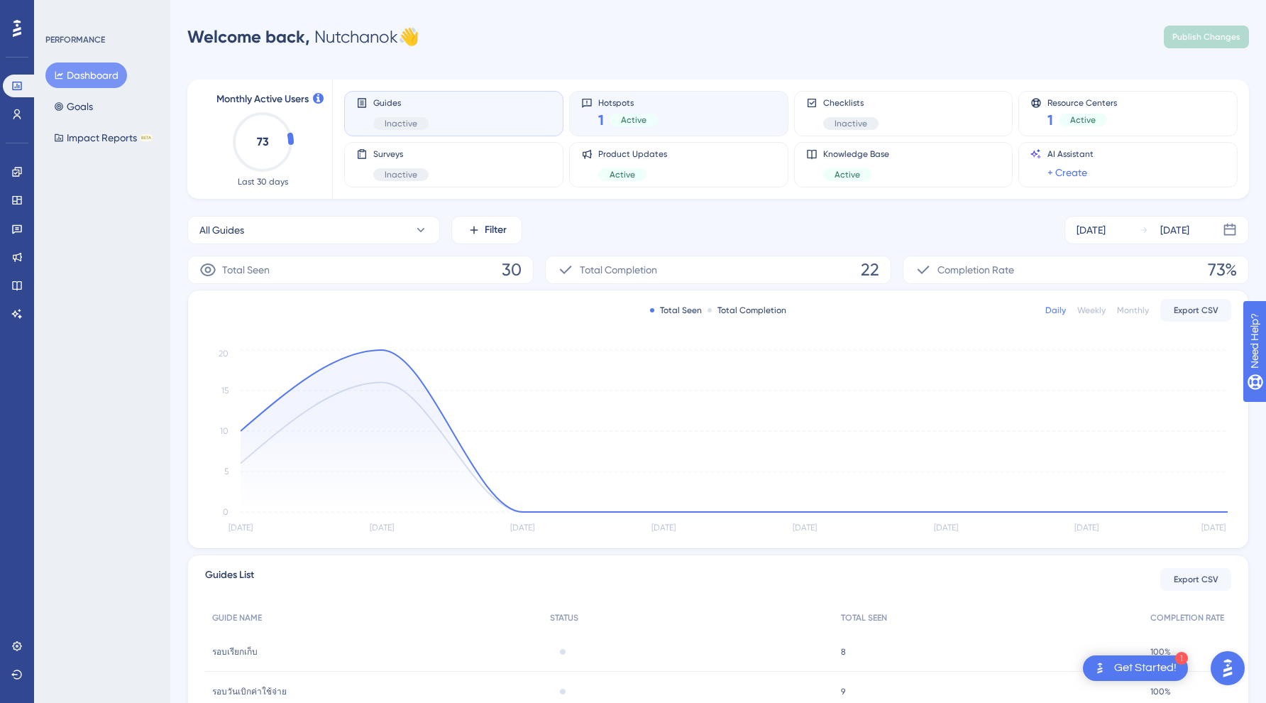
click at [604, 122] on div "1 Active" at bounding box center [628, 120] width 60 height 20
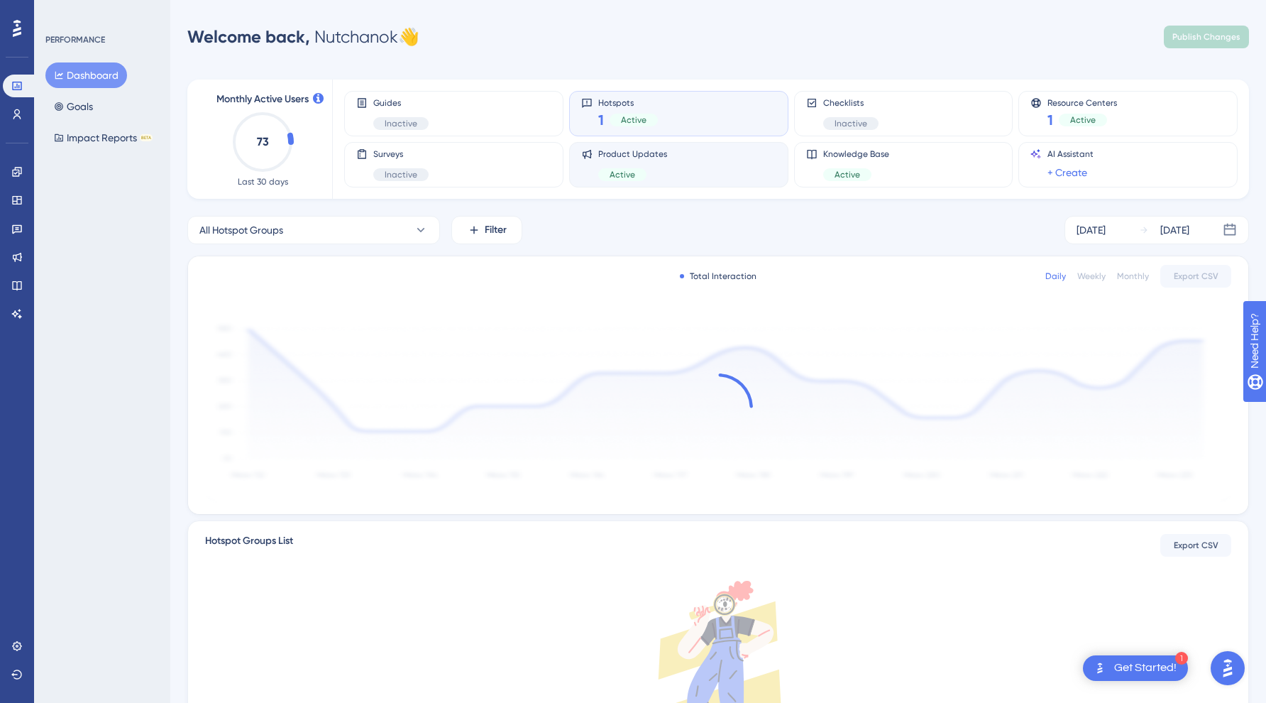
click at [658, 176] on div "Active" at bounding box center [632, 174] width 69 height 13
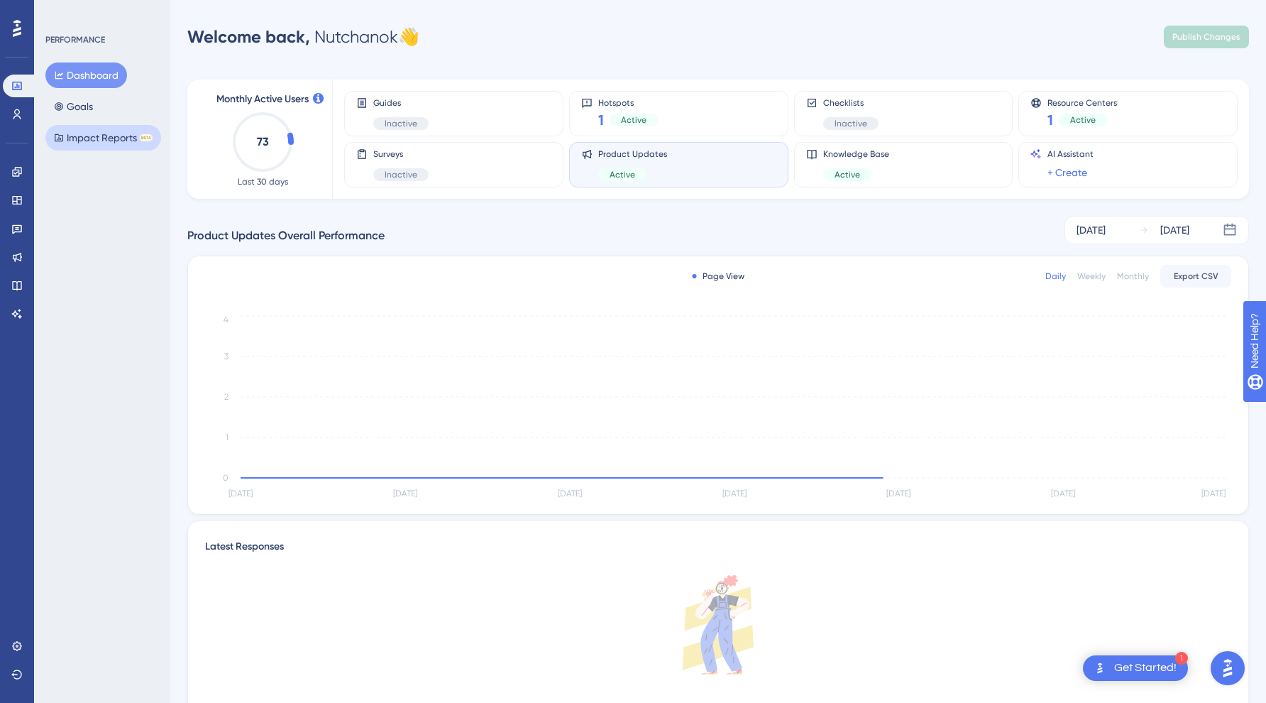
click at [111, 127] on button "Impact Reports BETA" at bounding box center [103, 138] width 116 height 26
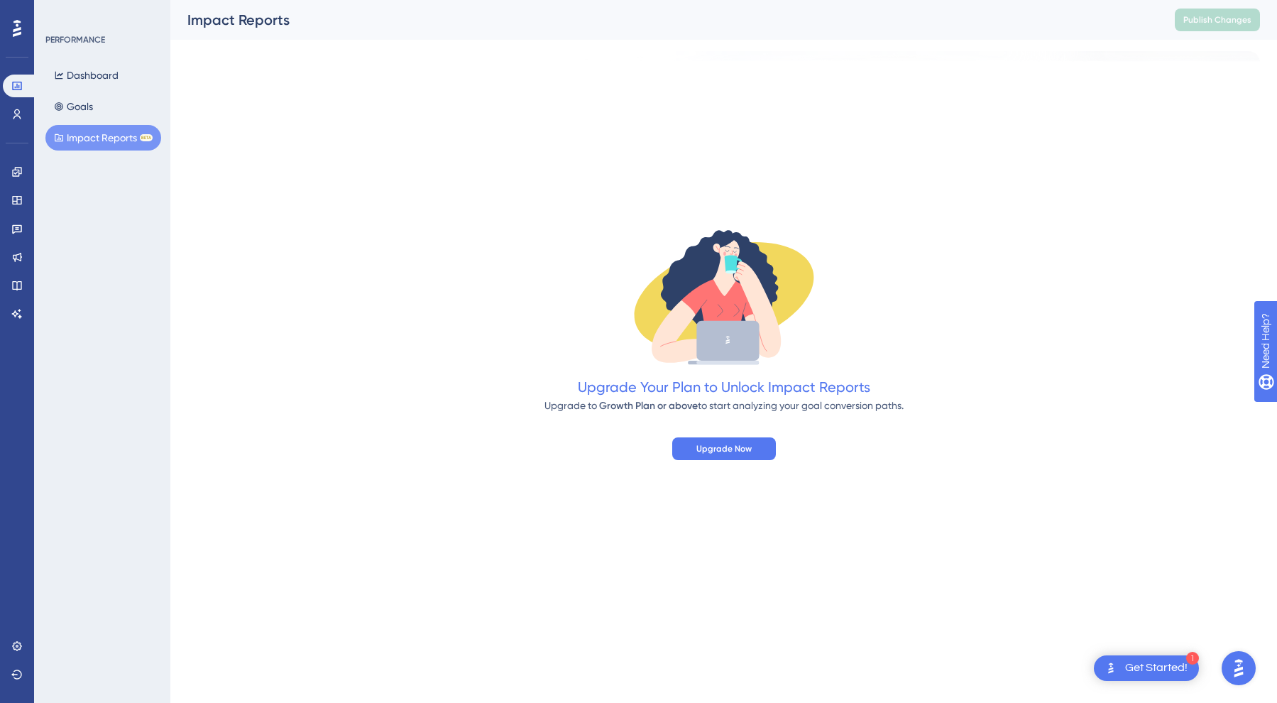
click at [119, 104] on div "Dashboard Goals Impact Reports BETA" at bounding box center [102, 106] width 115 height 88
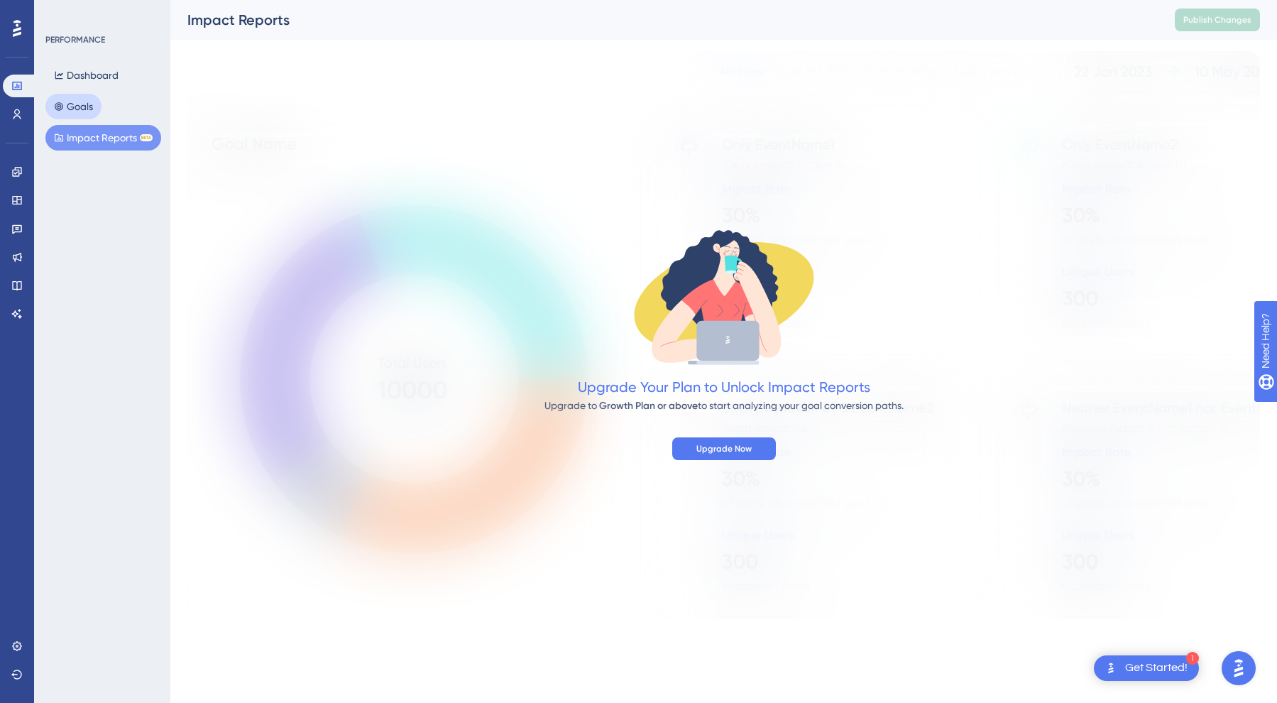
click at [80, 104] on button "Goals" at bounding box center [73, 107] width 56 height 26
